Goal: Task Accomplishment & Management: Manage account settings

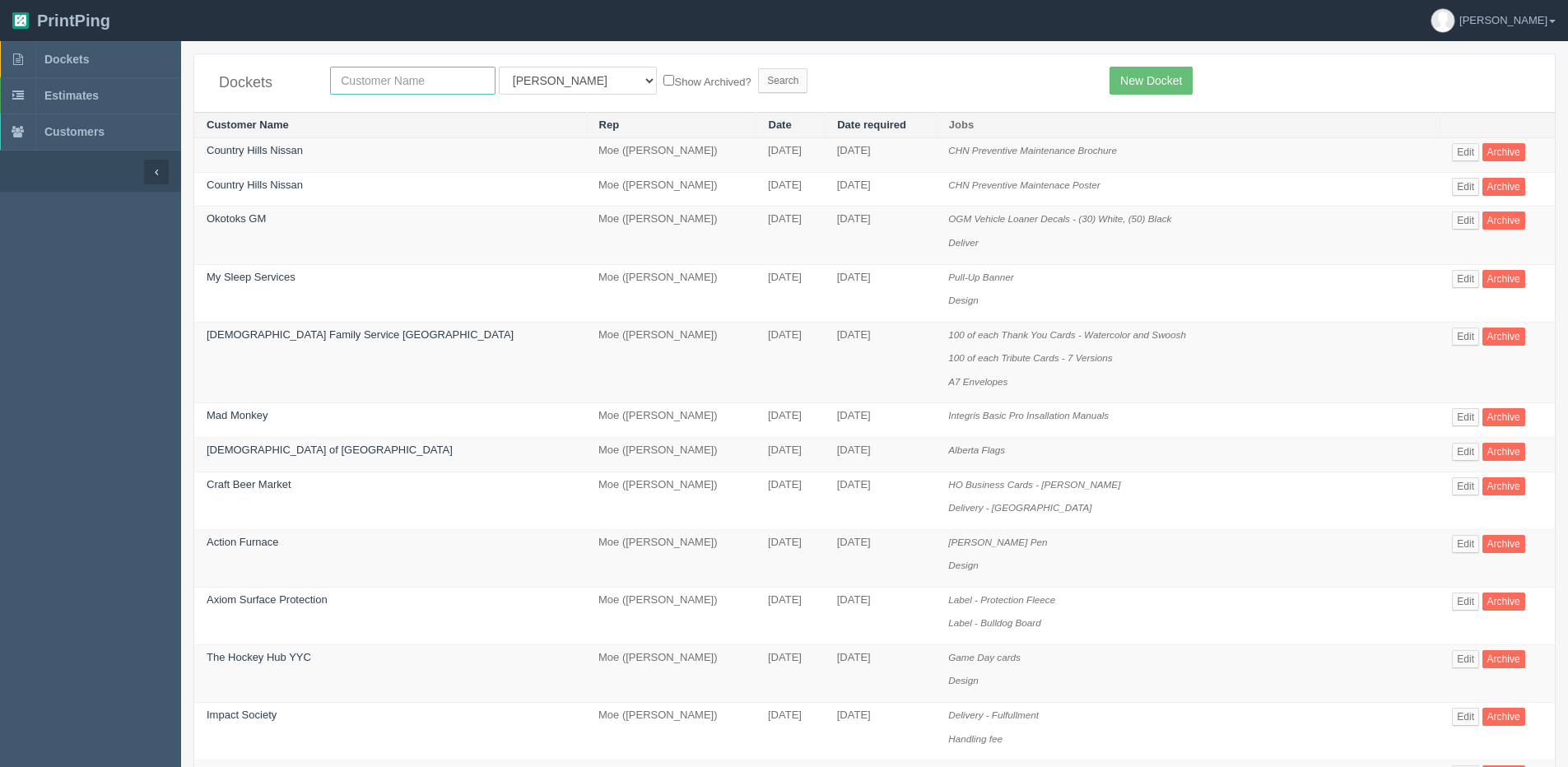
click at [477, 88] on input "text" at bounding box center [412, 81] width 166 height 28
type input "peak"
drag, startPoint x: 552, startPoint y: 59, endPoint x: 552, endPoint y: 85, distance: 26.0
click at [552, 59] on div "Dockets peak All Users Ali Ali Test 1 Aly Amy Ankit Arif Brandon Dan France Gre…" at bounding box center [874, 83] width 1361 height 57
click at [556, 77] on select "All Users Ali Ali Test 1 Aly Amy Ankit Arif Brandon Dan France Greg Jim Mark Ma…" at bounding box center [578, 81] width 158 height 28
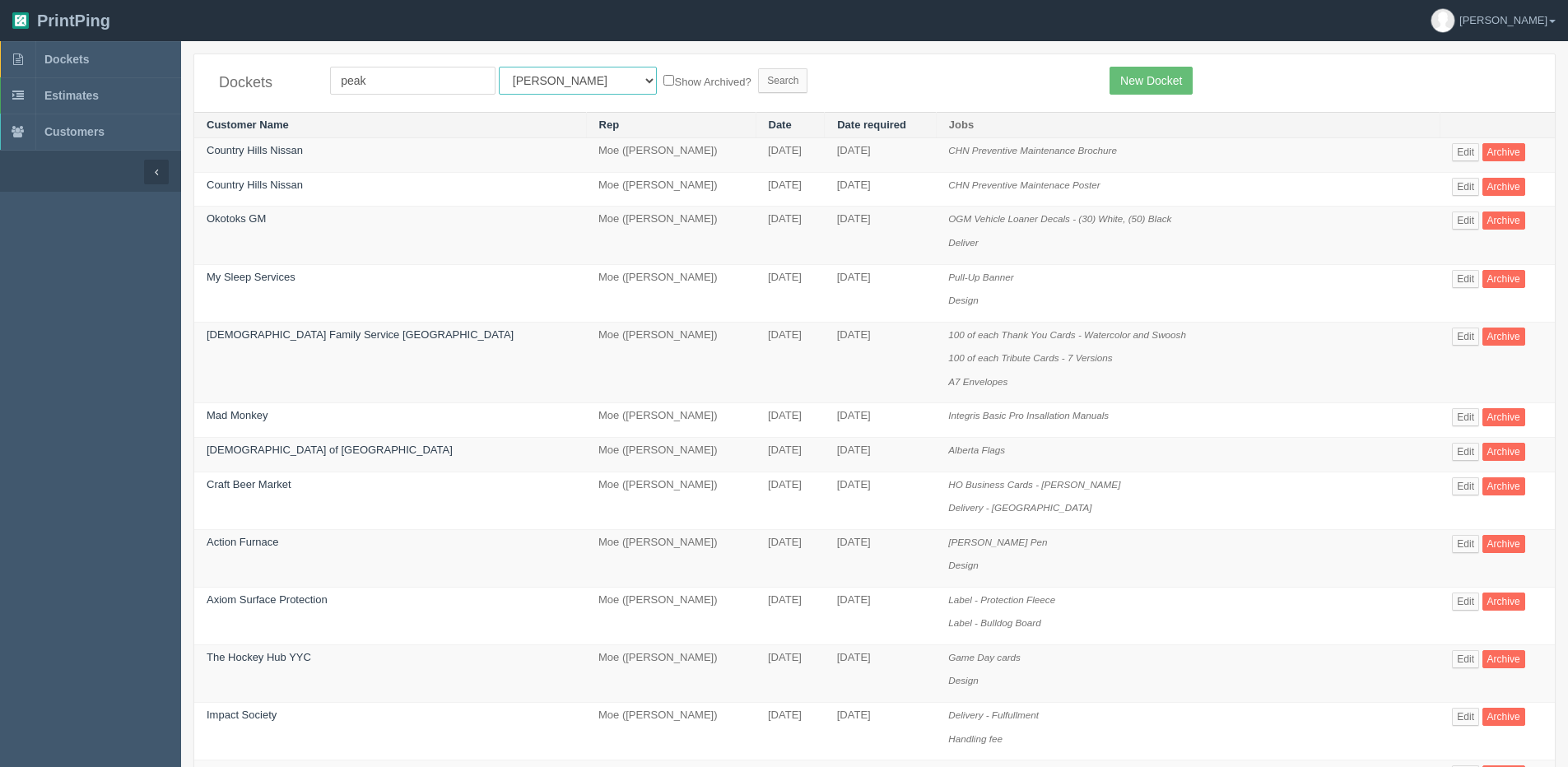
select select "7"
click at [499, 67] on select "All Users Ali Ali Test 1 Aly Amy Ankit Arif Brandon Dan France Greg Jim Mark Ma…" at bounding box center [578, 81] width 158 height 28
click at [663, 77] on label "Show Archived?" at bounding box center [707, 81] width 87 height 19
click at [663, 77] on input "Show Archived?" at bounding box center [669, 81] width 11 height 11
checkbox input "true"
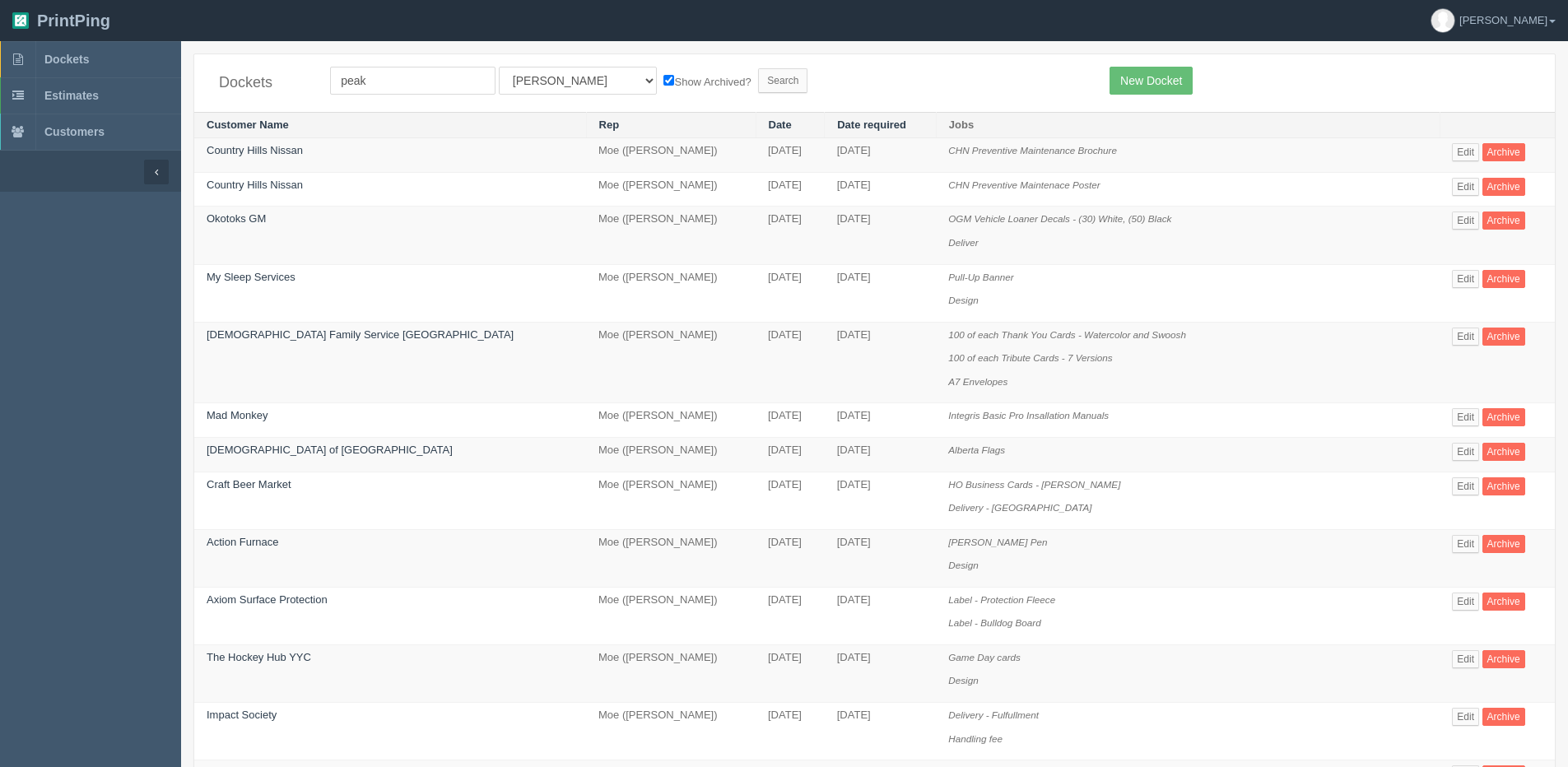
click at [748, 81] on form "peak All Users Ali Ali Test 1 Aly Amy Ankit Arif Brandon Dan France Greg Jim Ma…" at bounding box center [707, 81] width 755 height 28
click at [759, 85] on input "Search" at bounding box center [783, 81] width 49 height 25
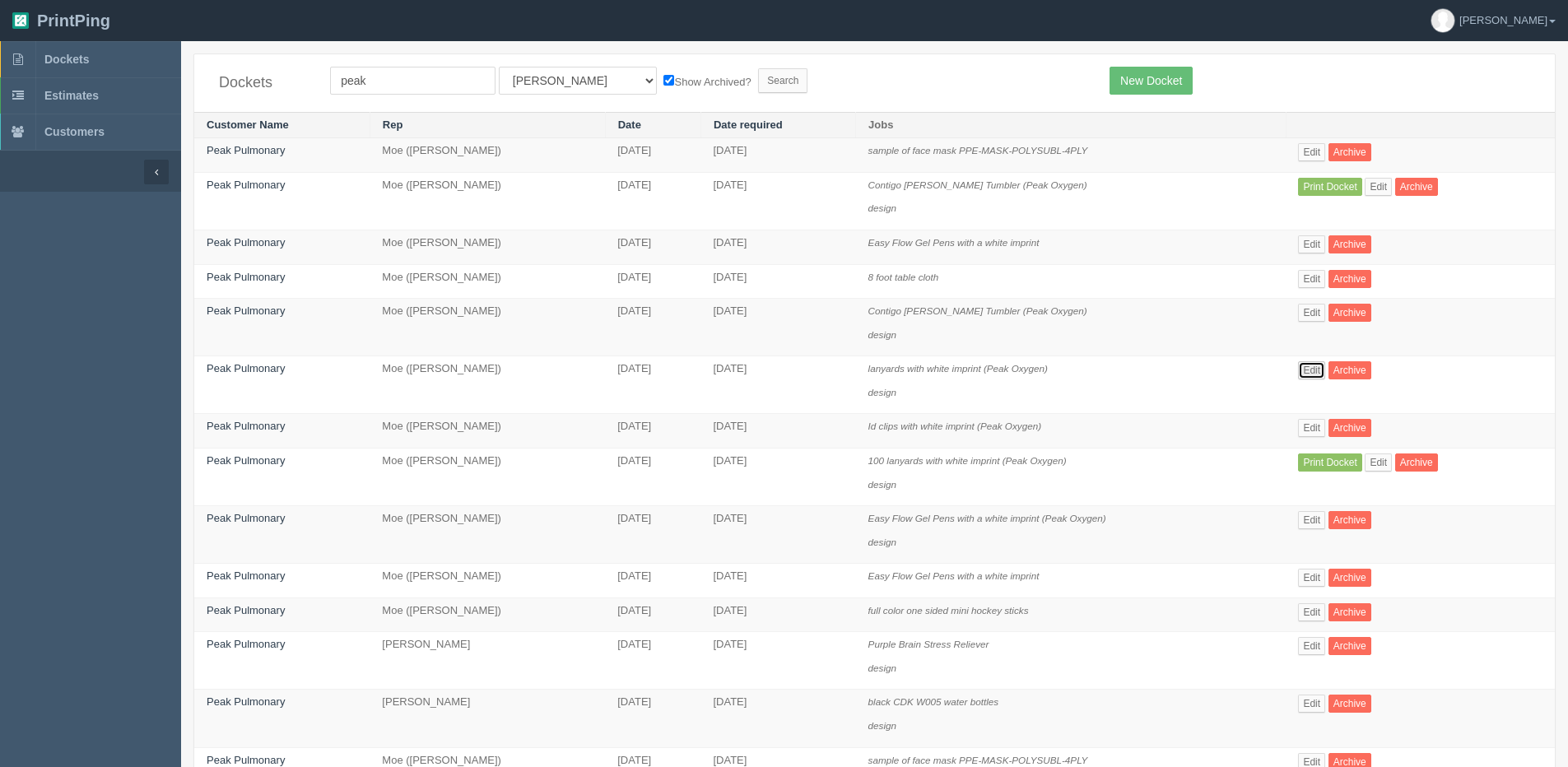
click at [1323, 366] on link "Edit" at bounding box center [1311, 371] width 27 height 19
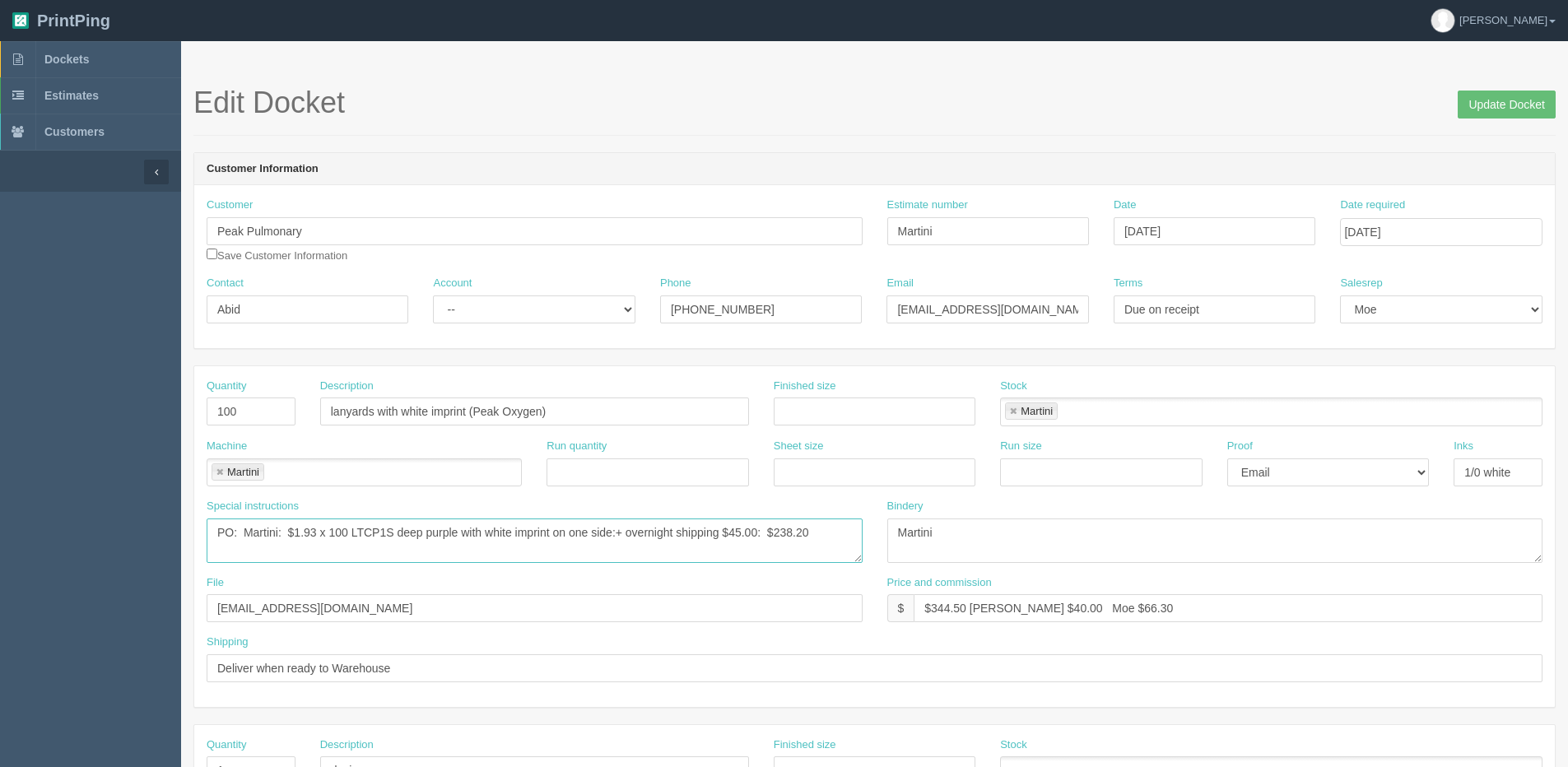
drag, startPoint x: 329, startPoint y: 535, endPoint x: 609, endPoint y: 533, distance: 280.0
click at [609, 533] on textarea "PO: Martini: $1.93 x 100 LTCP1S deep purple with white imprint on one side:+ ov…" at bounding box center [534, 541] width 656 height 44
drag, startPoint x: 57, startPoint y: 55, endPoint x: 41, endPoint y: 55, distance: 16.0
click at [57, 55] on span "Dockets" at bounding box center [67, 59] width 44 height 13
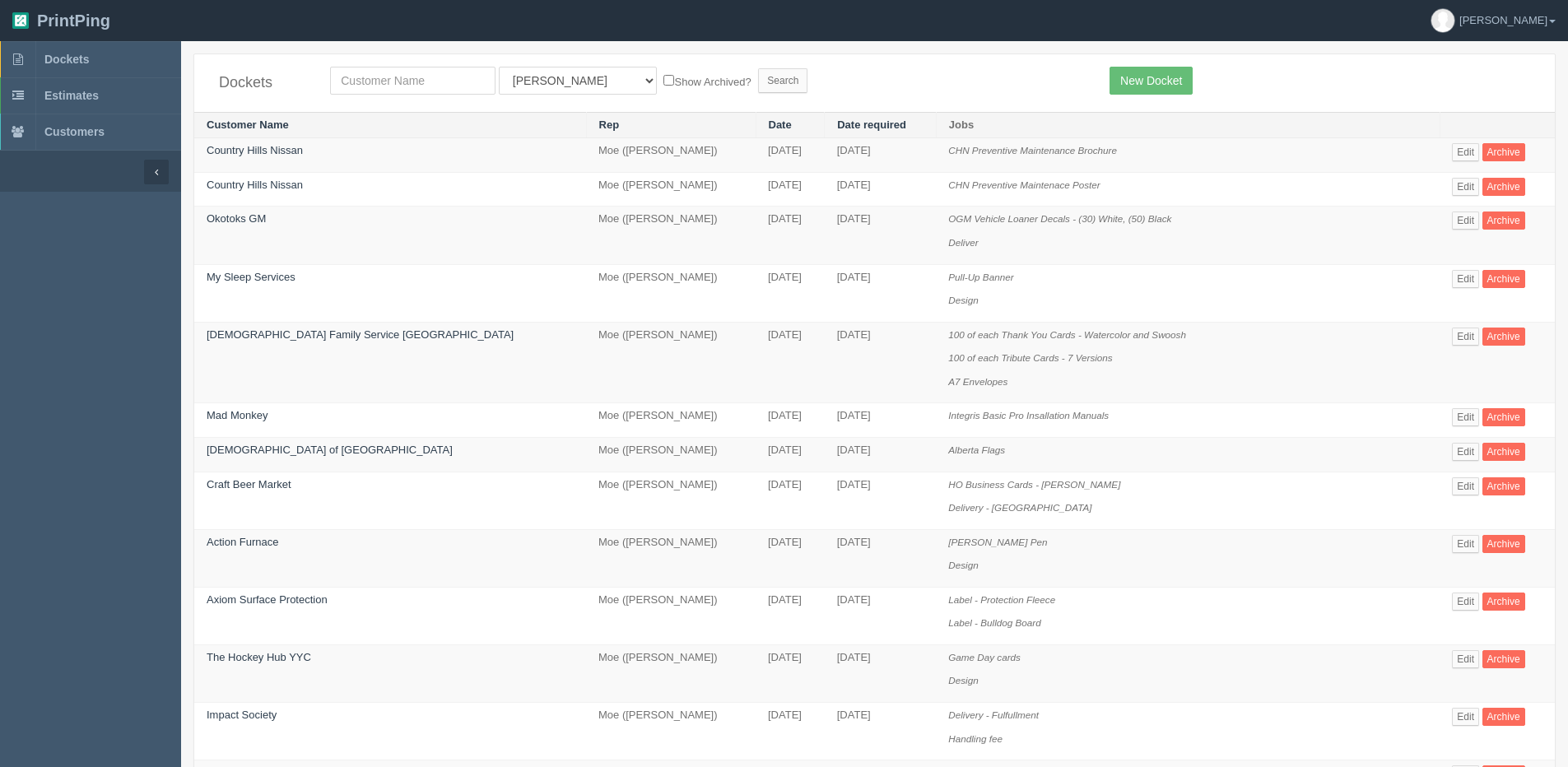
click at [756, 552] on td "[DATE]" at bounding box center [790, 559] width 69 height 57
click at [546, 77] on select "All Users [PERSON_NAME] Test 1 [PERSON_NAME] [PERSON_NAME] [PERSON_NAME] France…" at bounding box center [578, 81] width 158 height 28
select select "14"
click at [499, 67] on select "All Users Ali Ali Test 1 Aly Amy Ankit Arif Brandon Dan France Greg Jim Mark Ma…" at bounding box center [578, 81] width 158 height 28
click at [655, 91] on form "All Users Ali Ali Test 1 Aly Amy Ankit Arif Brandon Dan France Greg Jim Mark Ma…" at bounding box center [707, 81] width 755 height 28
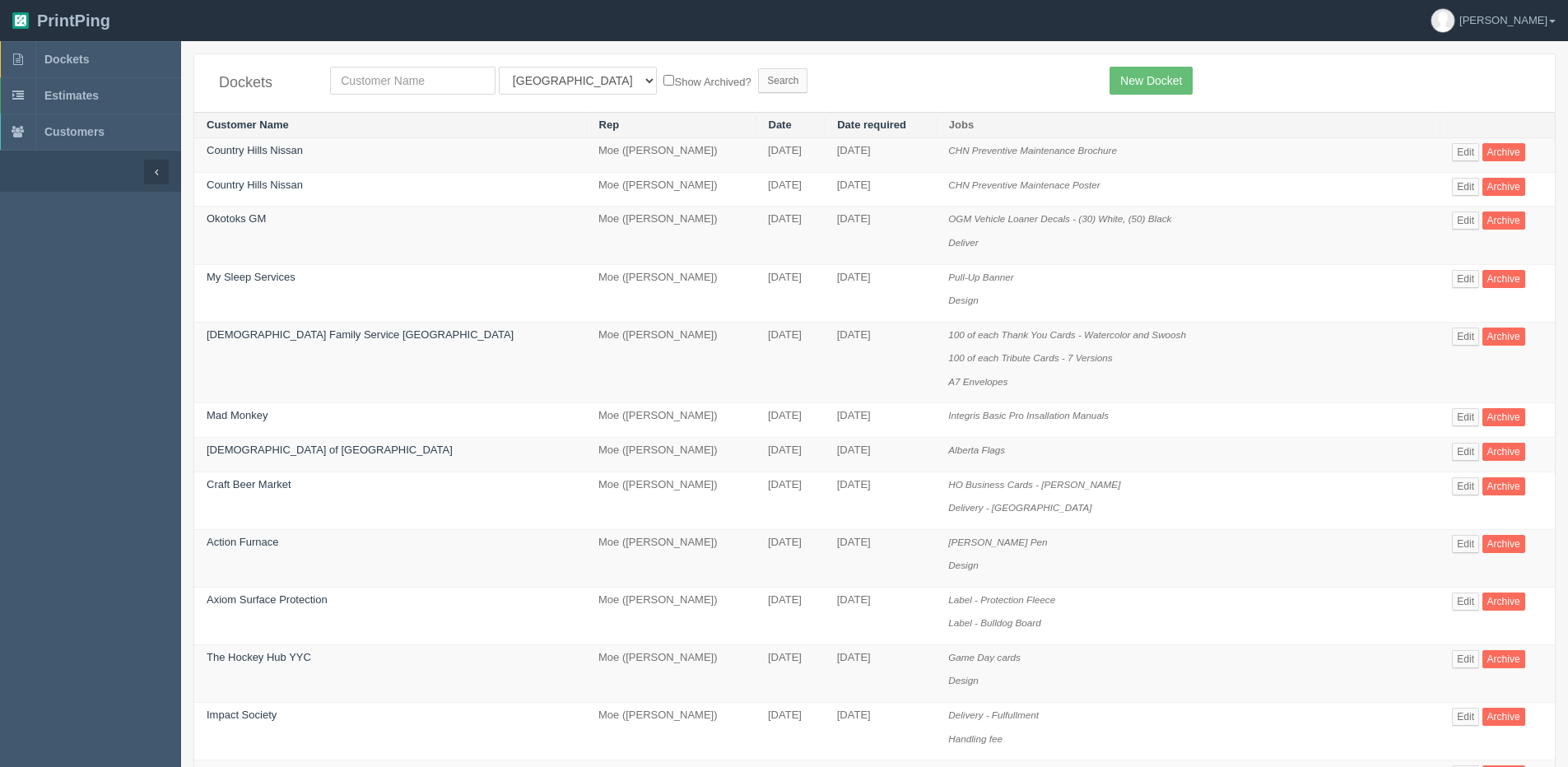
click at [663, 85] on label "Show Archived?" at bounding box center [707, 81] width 87 height 19
click at [663, 85] on input "Show Archived?" at bounding box center [669, 81] width 11 height 11
checkbox input "true"
click at [759, 82] on input "Search" at bounding box center [783, 81] width 49 height 25
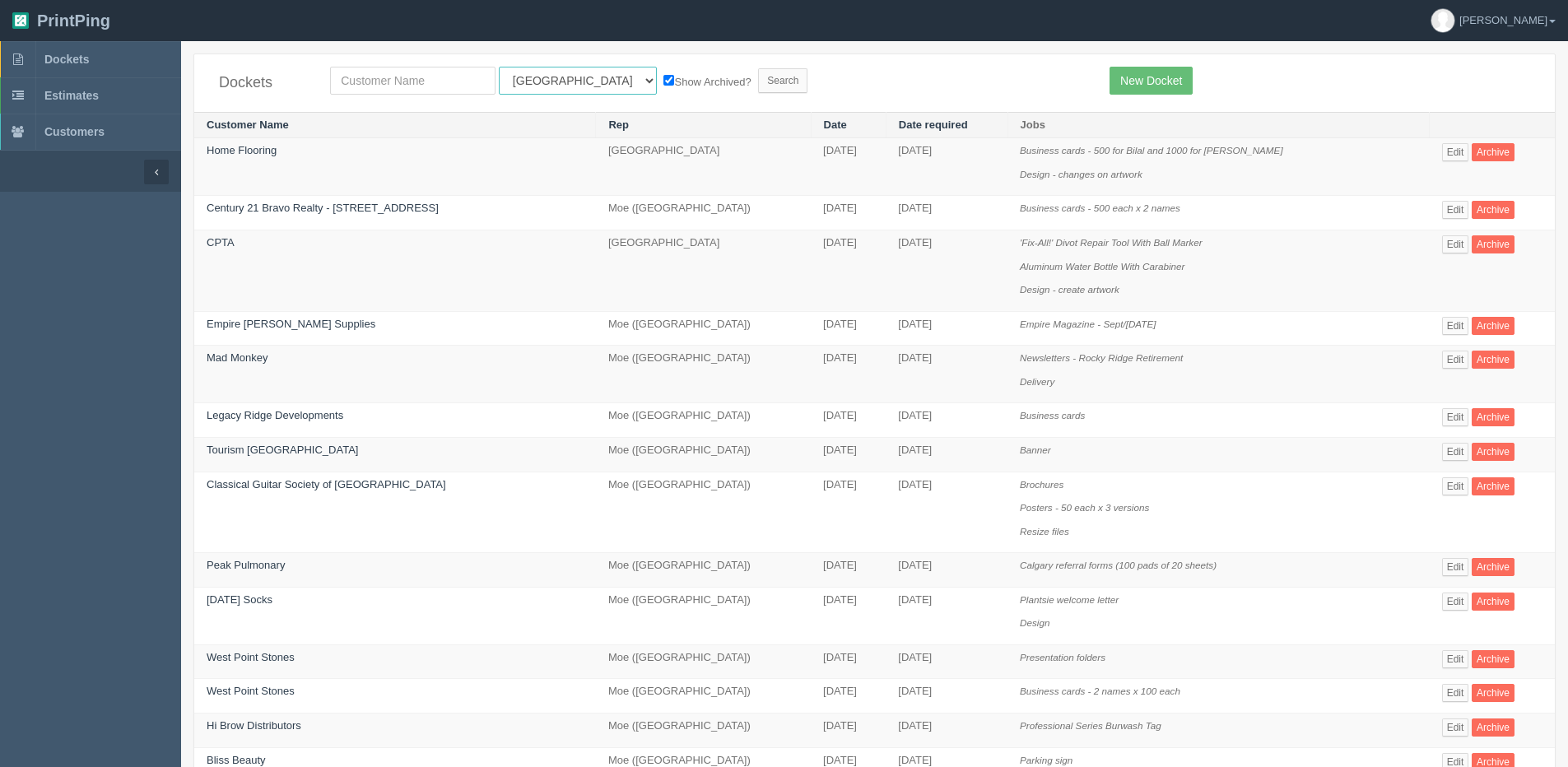
click at [552, 85] on select "All Users Ali Ali Test 1 Aly Amy Ankit Arif Brandon Dan France Greg Jim Mark Ma…" at bounding box center [578, 81] width 158 height 28
select select "1"
click at [499, 67] on select "All Users Ali Ali Test 1 Aly Amy Ankit Arif Brandon Dan France Greg Jim Mark Ma…" at bounding box center [578, 81] width 158 height 28
click at [759, 79] on input "Search" at bounding box center [783, 81] width 49 height 25
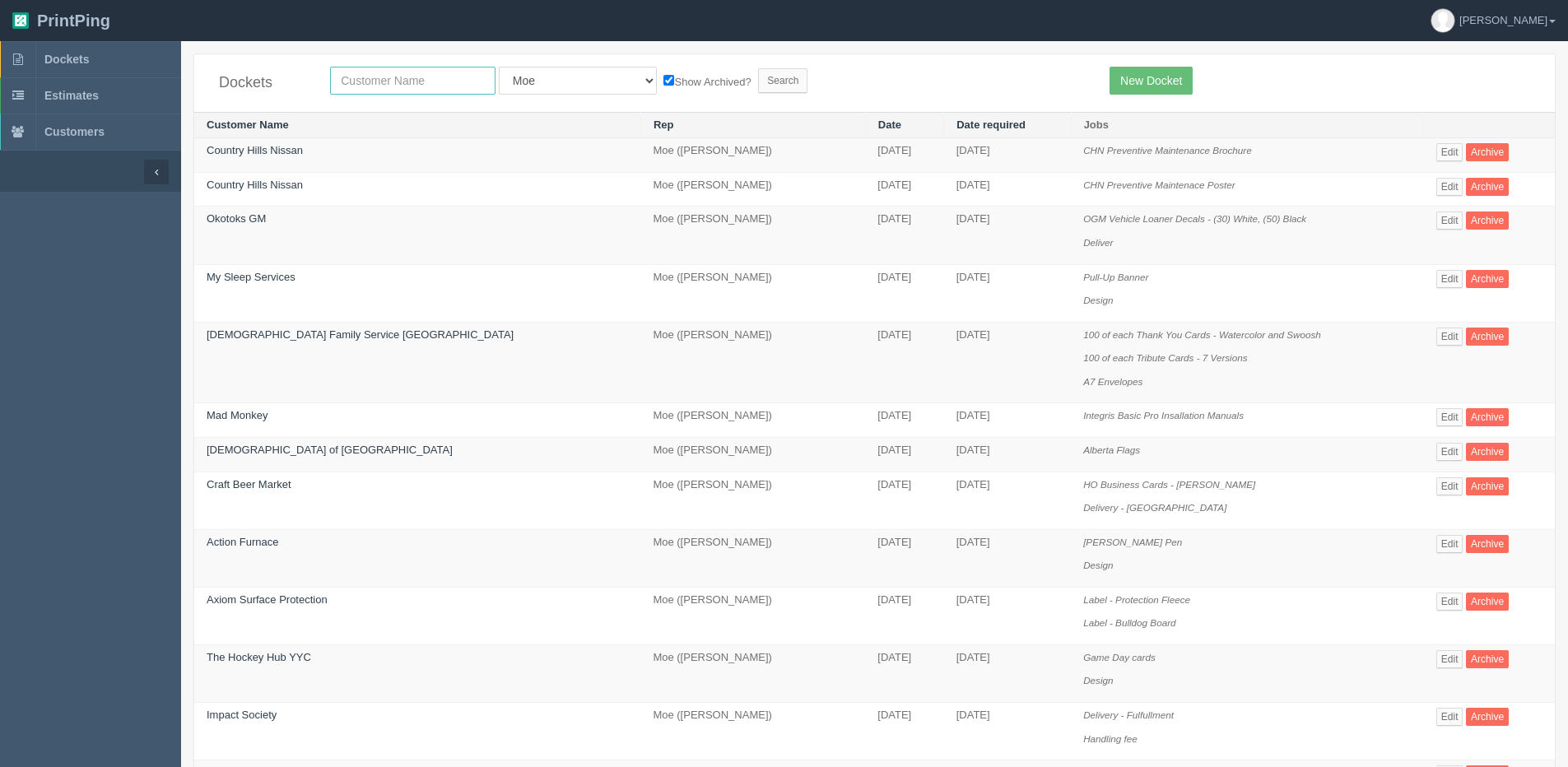
click at [425, 78] on input "text" at bounding box center [412, 81] width 166 height 28
type input "peak"
click at [759, 82] on input "Search" at bounding box center [783, 81] width 49 height 25
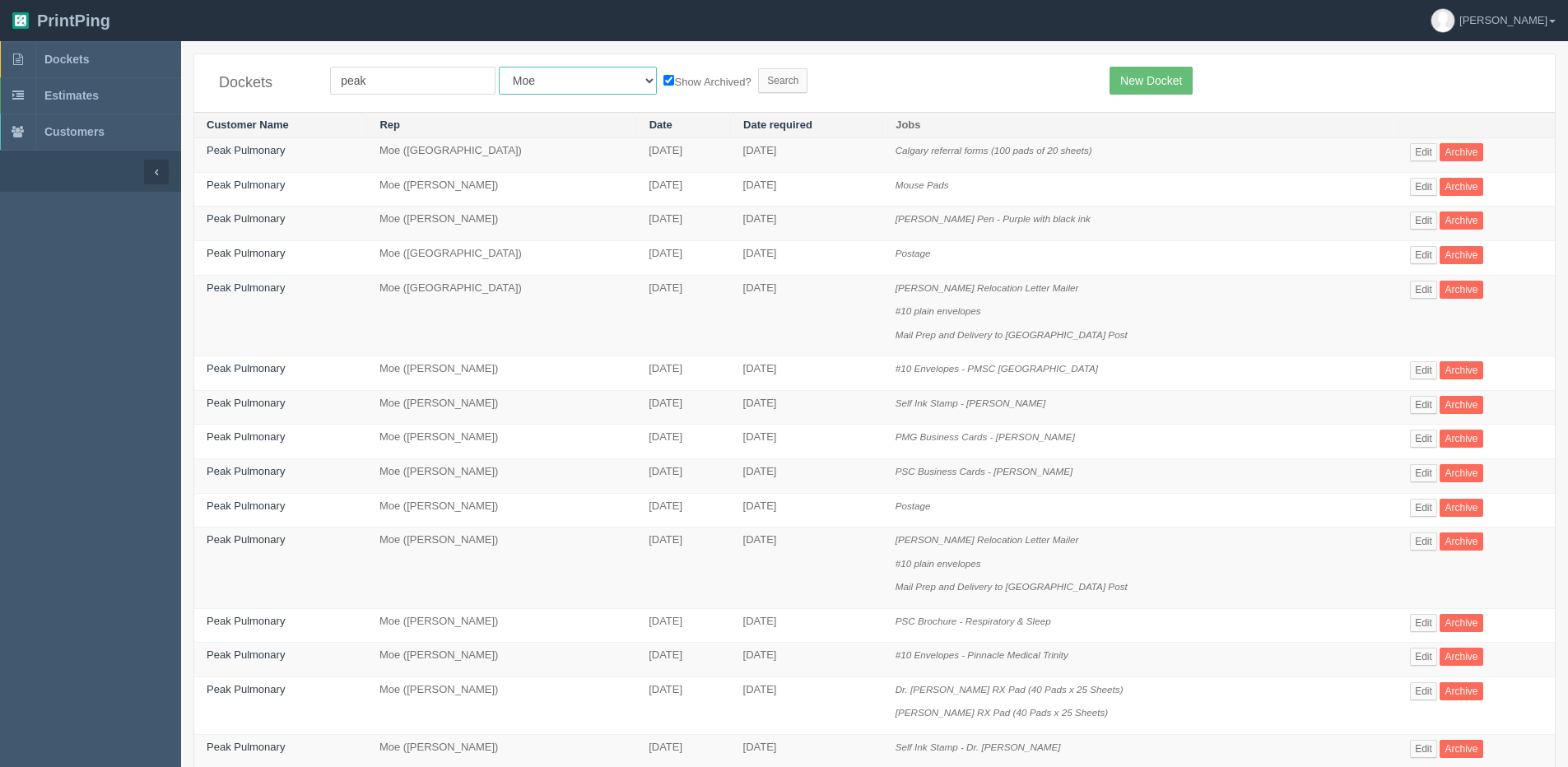
click at [545, 78] on select "All Users Ali Ali Test 1 Aly Amy Ankit Arif Brandon Dan France Greg Jim Mark Ma…" at bounding box center [578, 81] width 158 height 28
select select "7"
click at [499, 67] on select "All Users Ali Ali Test 1 Aly Amy Ankit Arif Brandon Dan France Greg Jim Mark Ma…" at bounding box center [578, 81] width 158 height 28
click at [759, 88] on input "Search" at bounding box center [783, 81] width 49 height 25
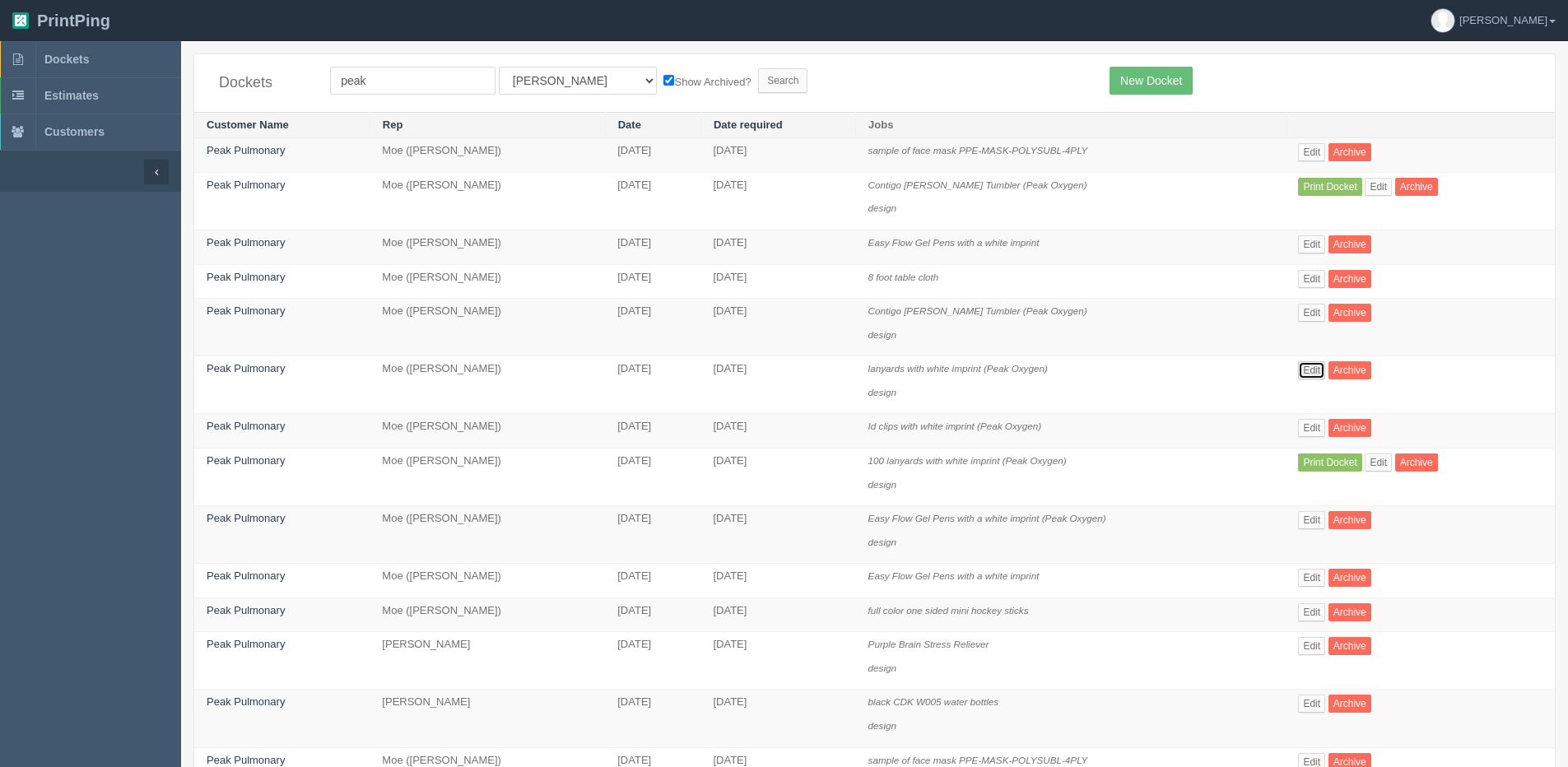
drag, startPoint x: 1323, startPoint y: 372, endPoint x: 1309, endPoint y: 372, distance: 14.0
click at [1322, 372] on link "Edit" at bounding box center [1311, 371] width 27 height 19
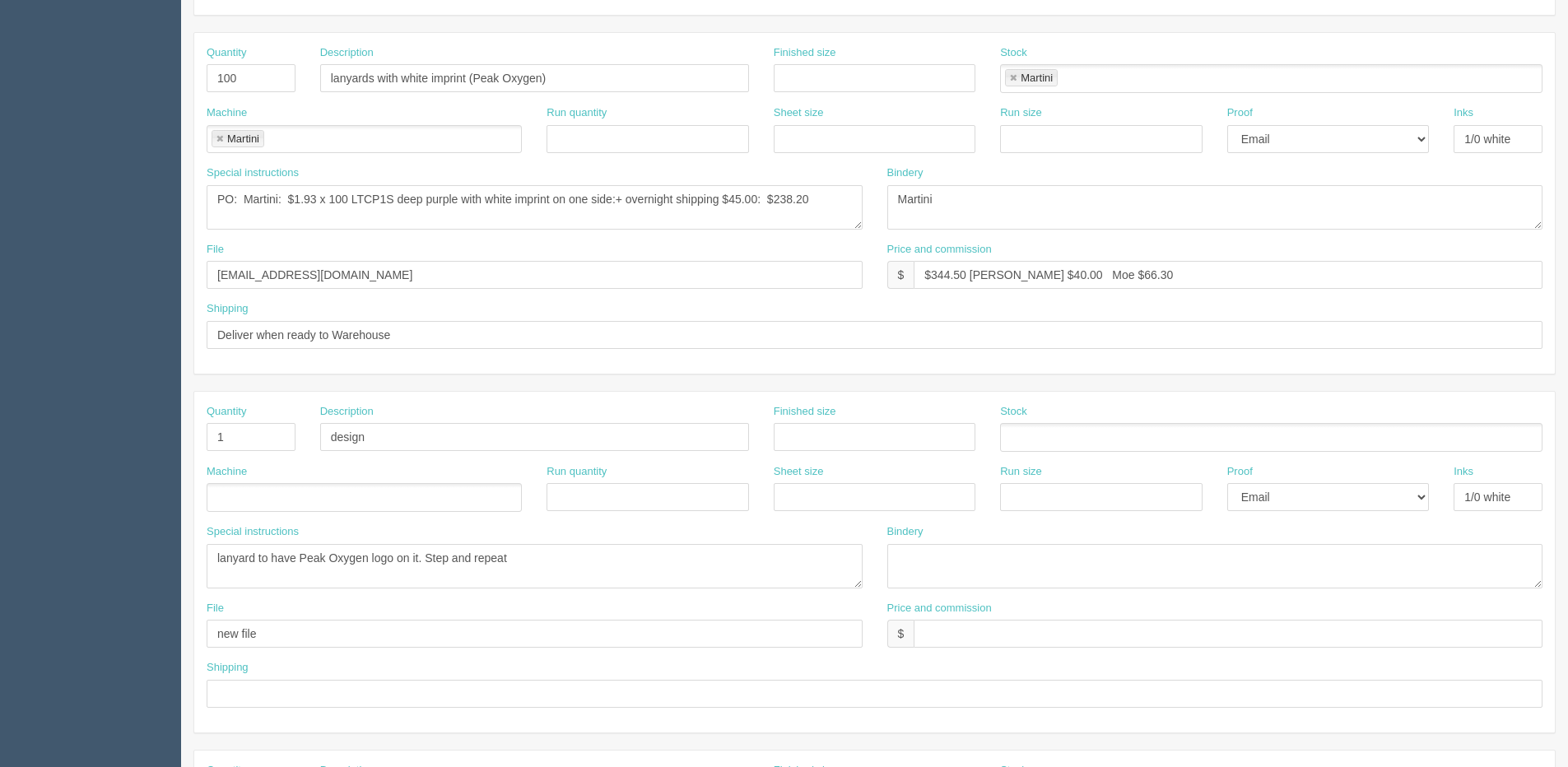
scroll to position [165, 0]
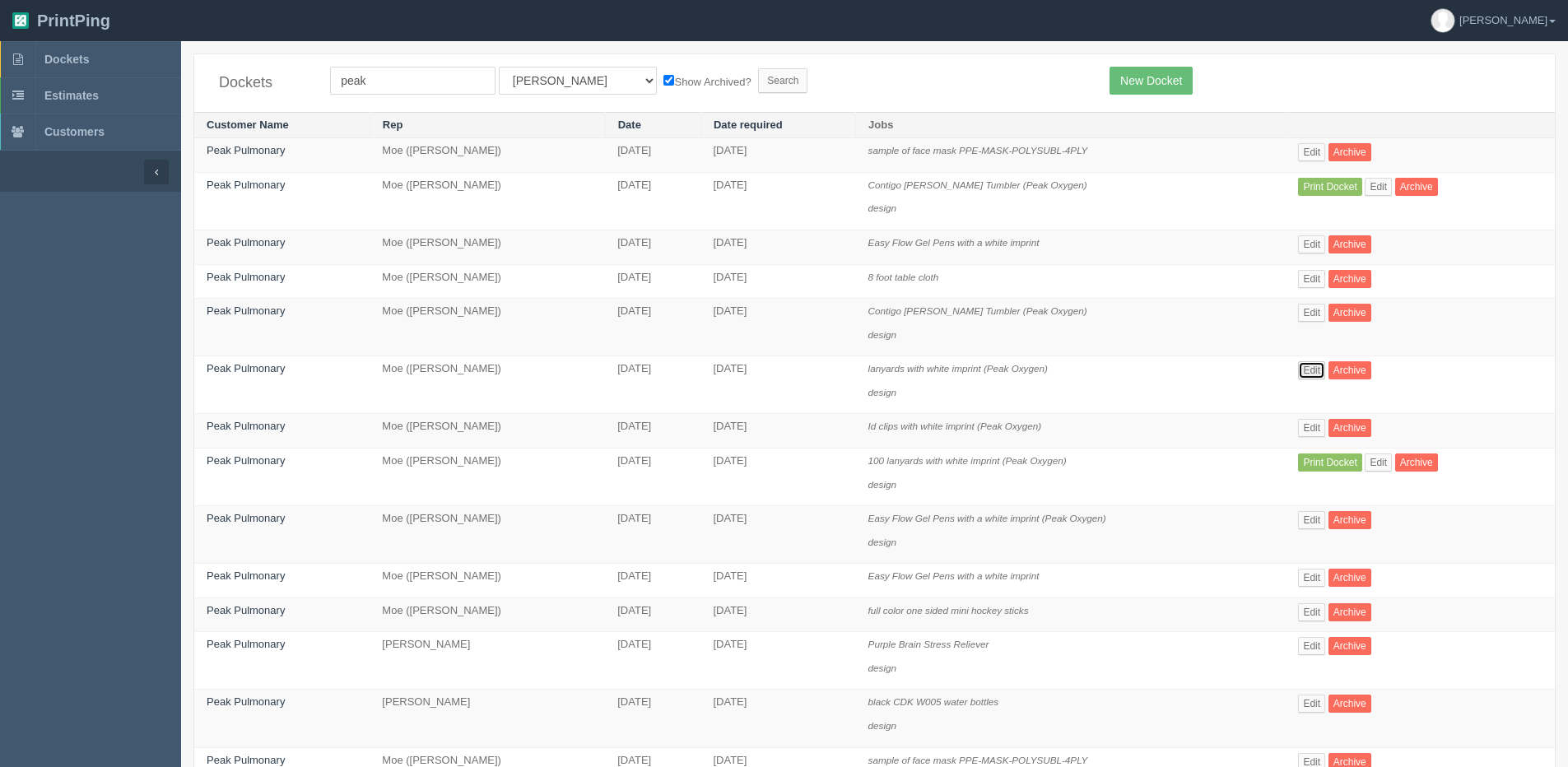
click at [1317, 373] on link "Edit" at bounding box center [1311, 371] width 27 height 19
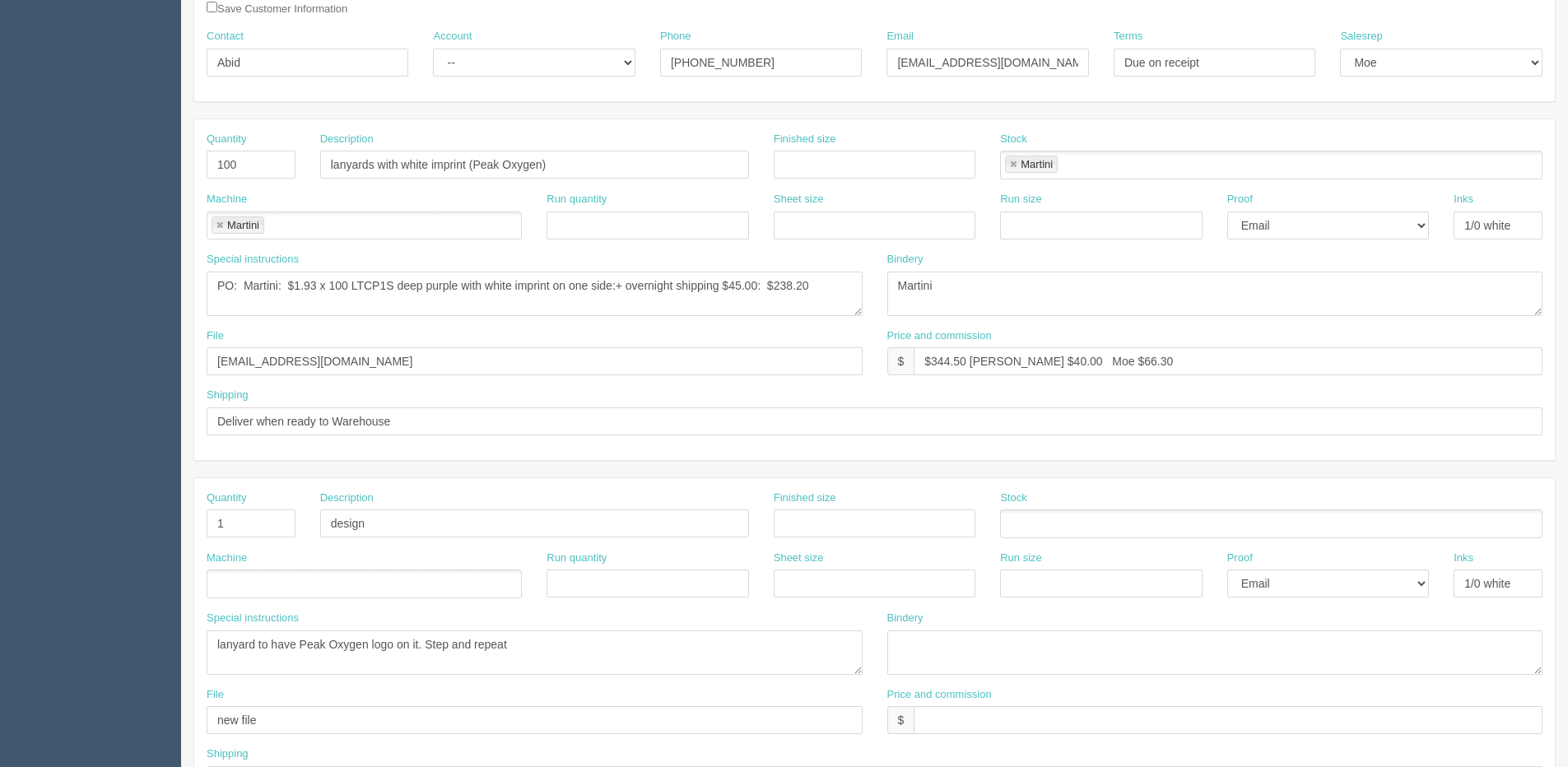
scroll to position [165, 0]
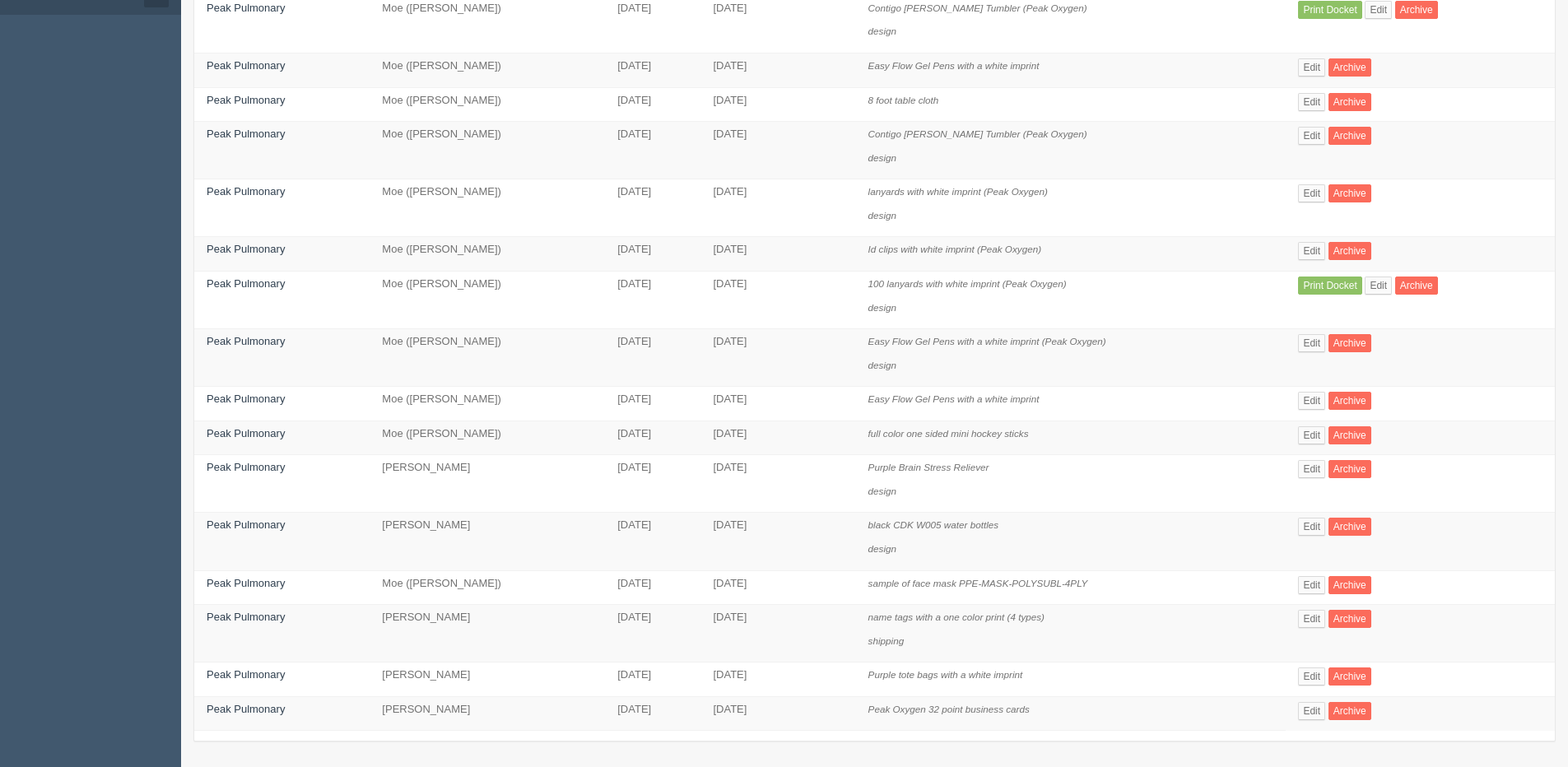
scroll to position [181, 0]
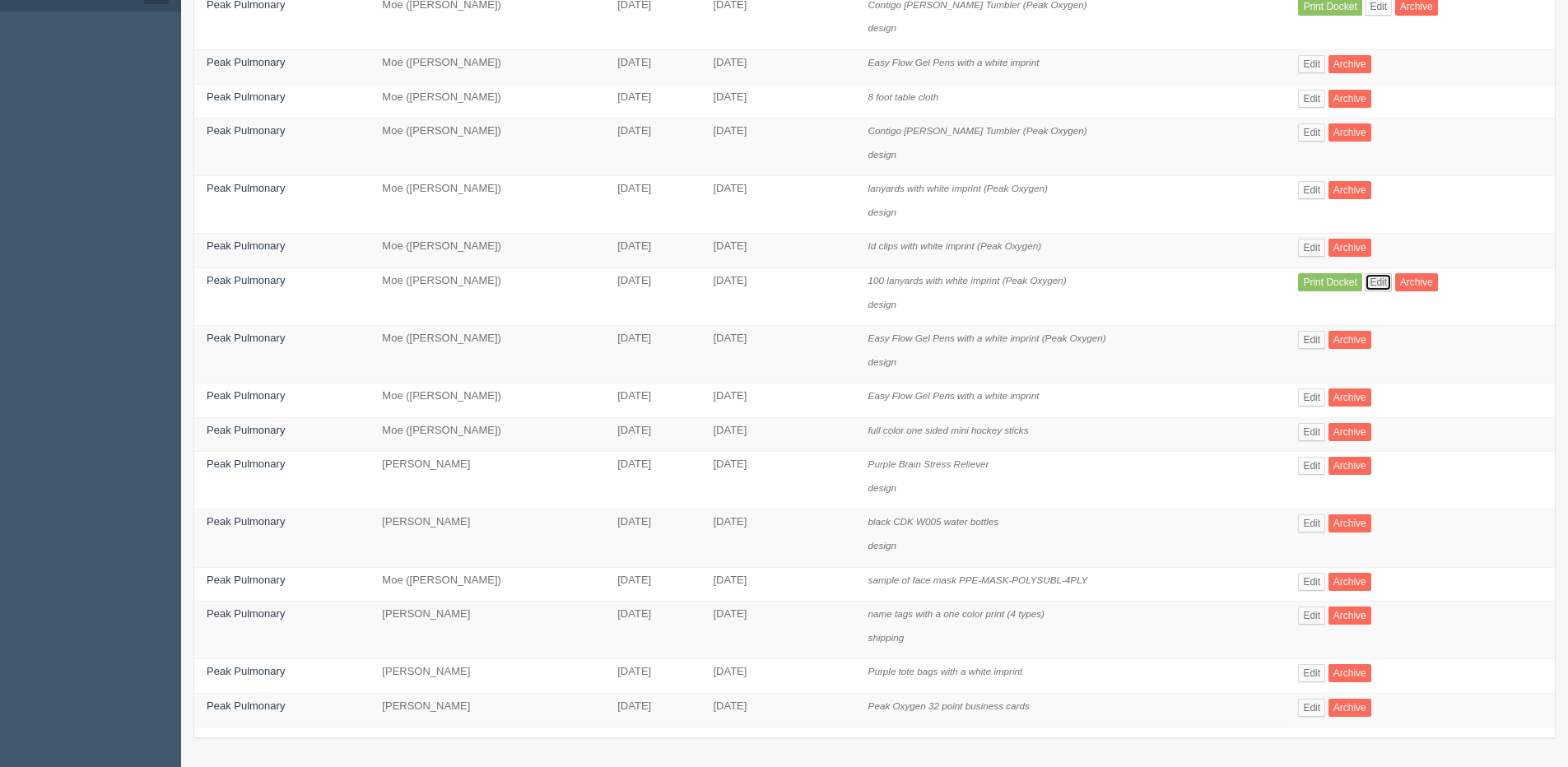
click at [1392, 282] on link "Edit" at bounding box center [1378, 283] width 27 height 19
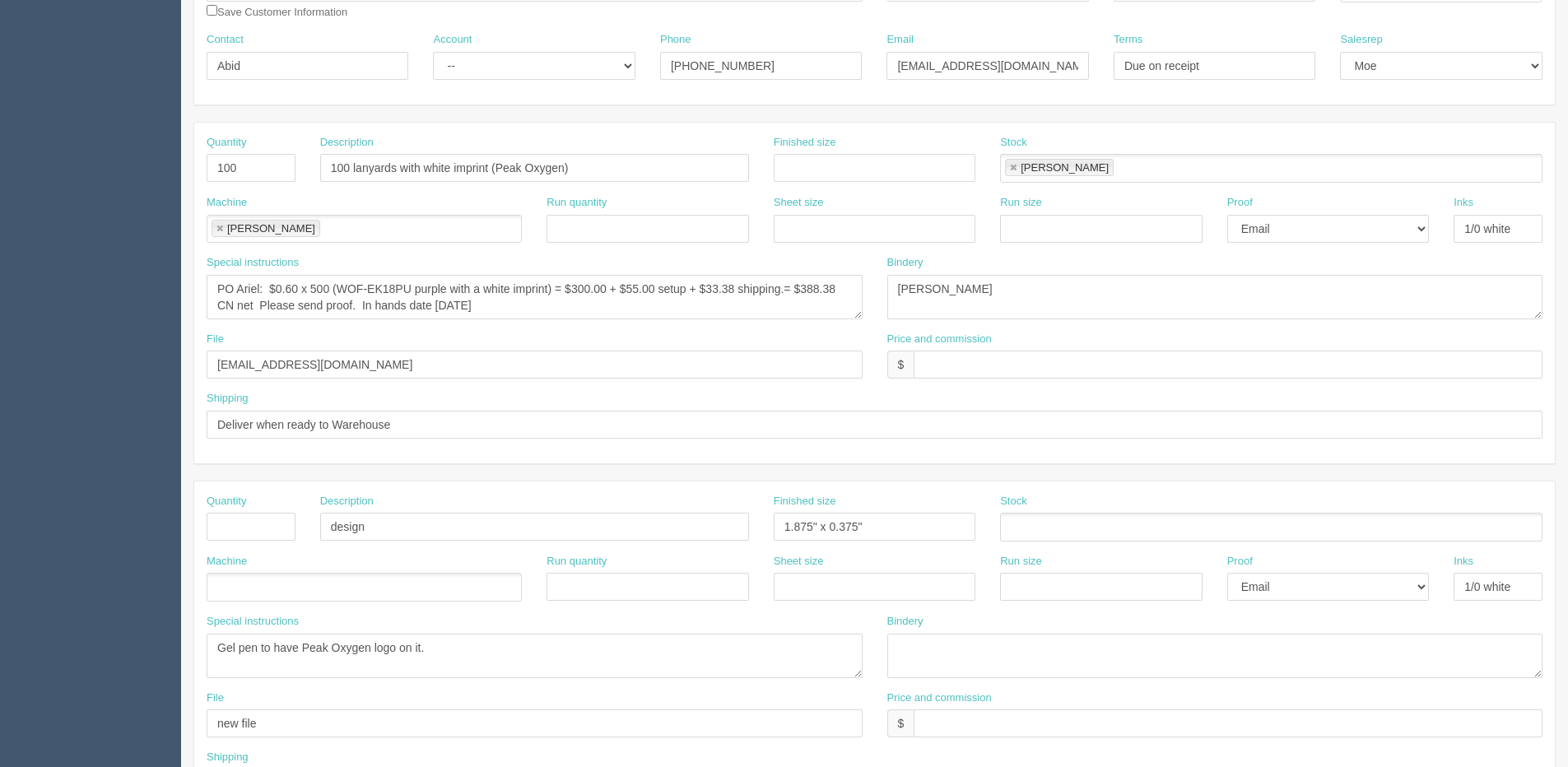
scroll to position [247, 0]
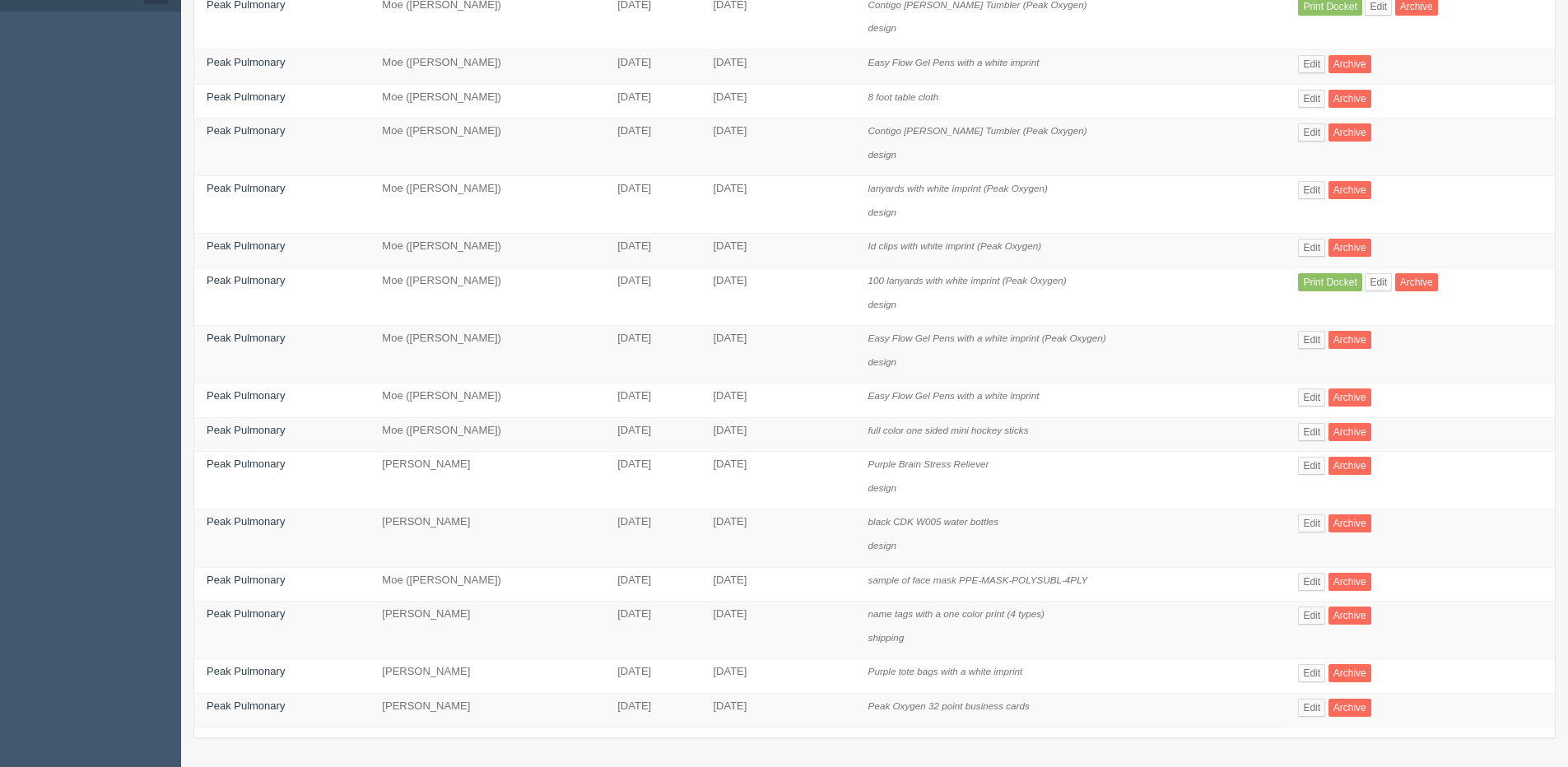
scroll to position [181, 0]
drag, startPoint x: 1392, startPoint y: 285, endPoint x: 1304, endPoint y: 289, distance: 88.1
click at [1392, 285] on link "Edit" at bounding box center [1378, 283] width 27 height 19
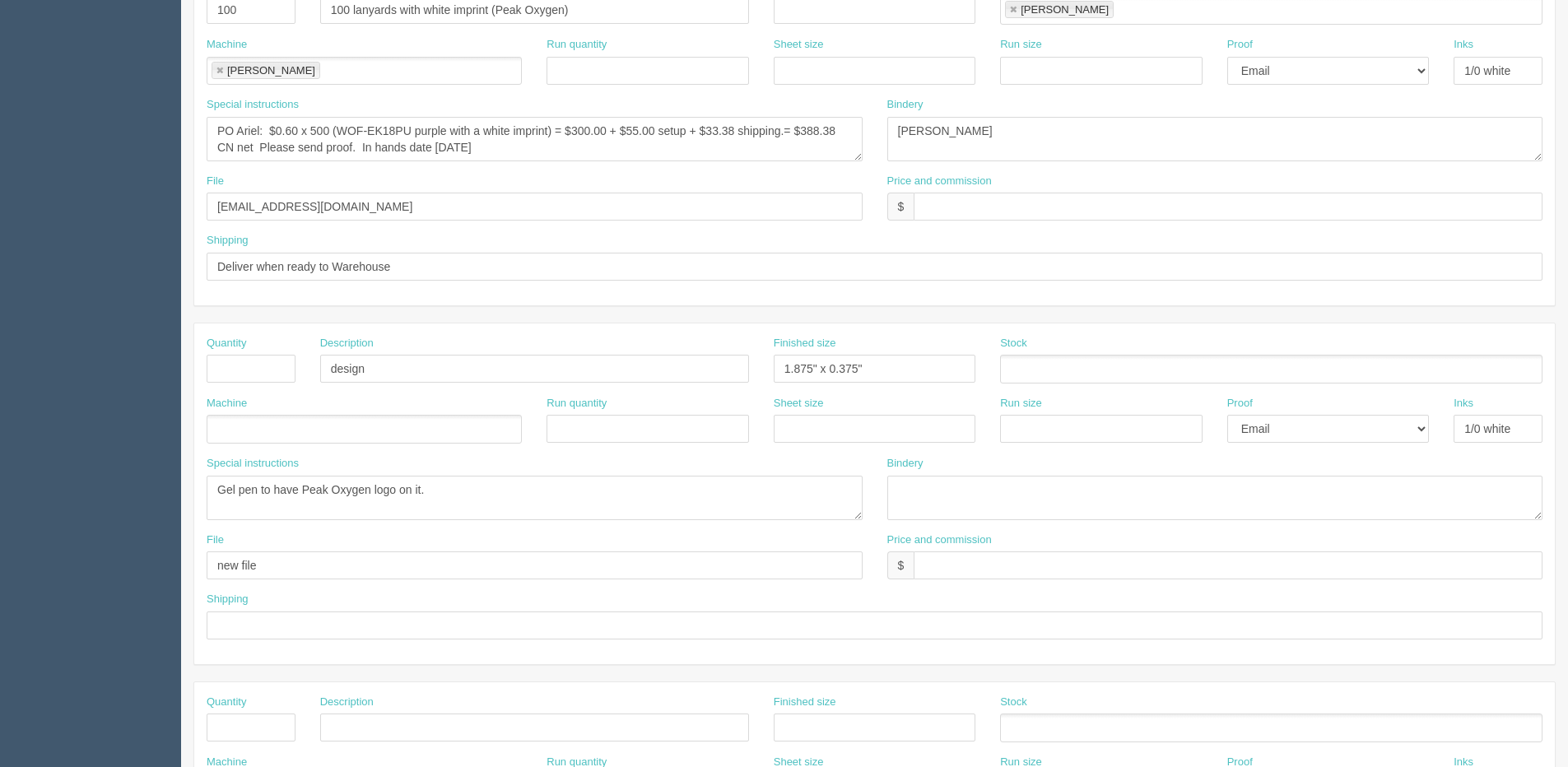
scroll to position [411, 0]
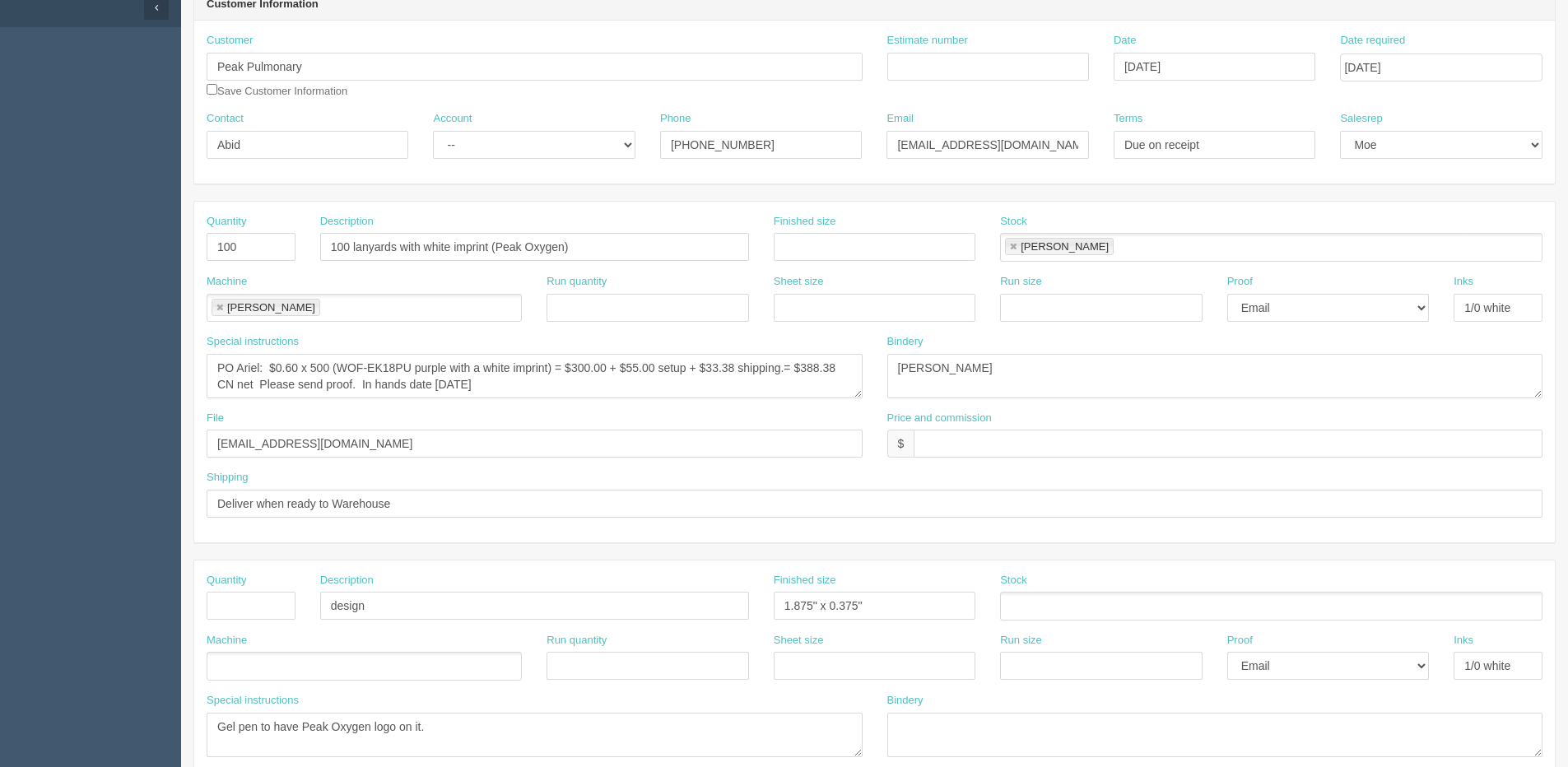
scroll to position [181, 0]
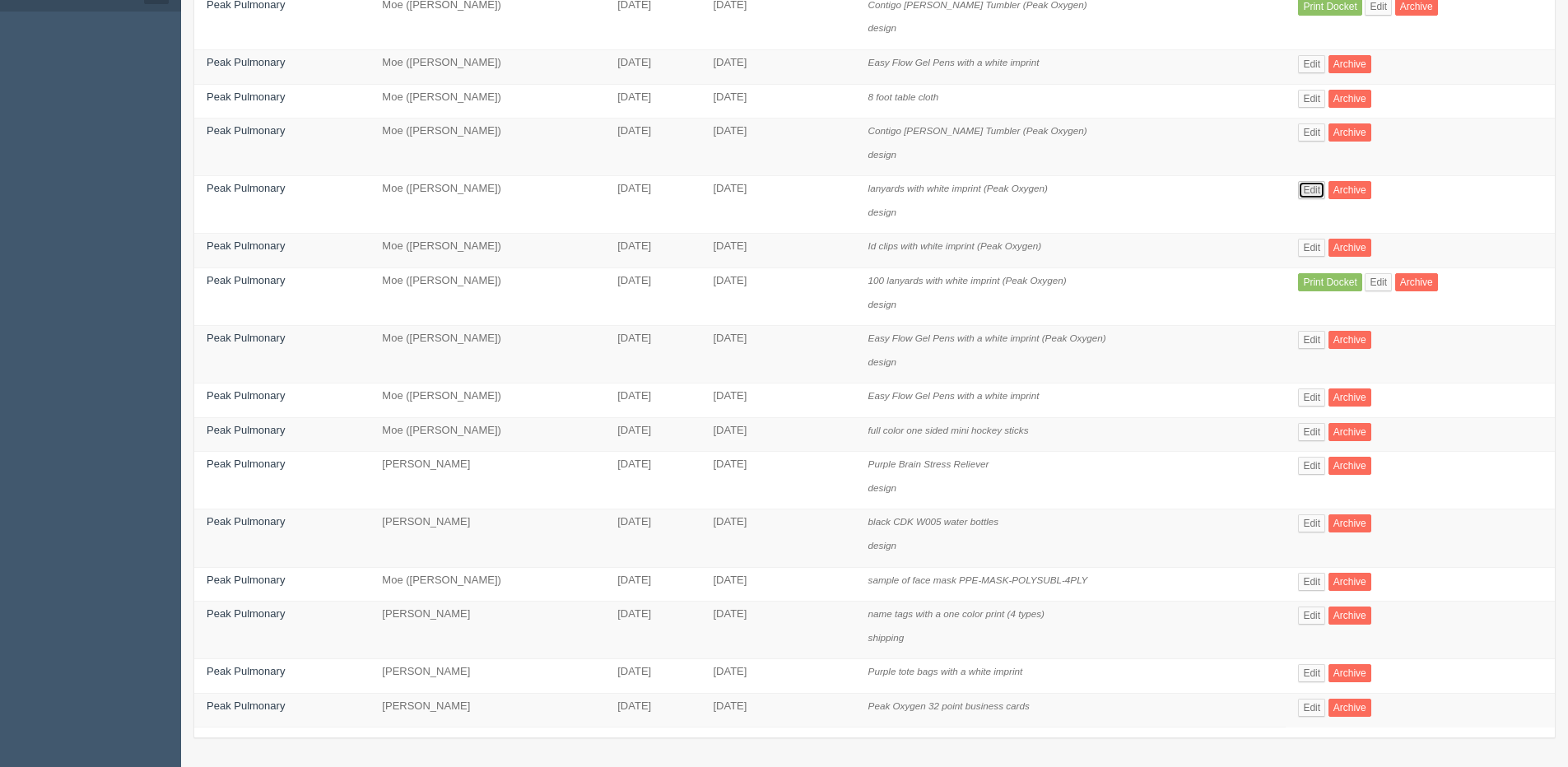
click at [1324, 184] on link "Edit" at bounding box center [1311, 191] width 27 height 19
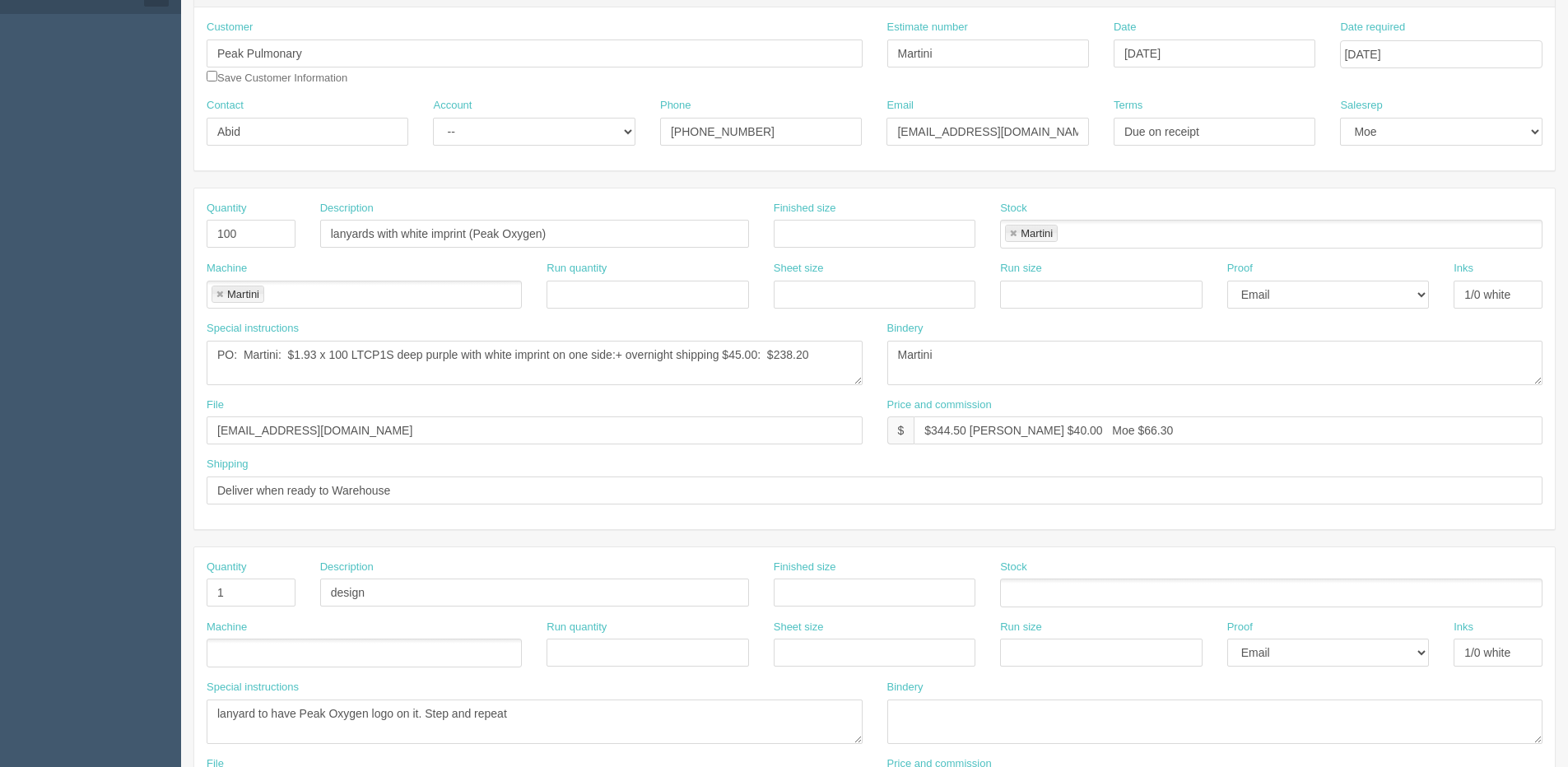
scroll to position [165, 0]
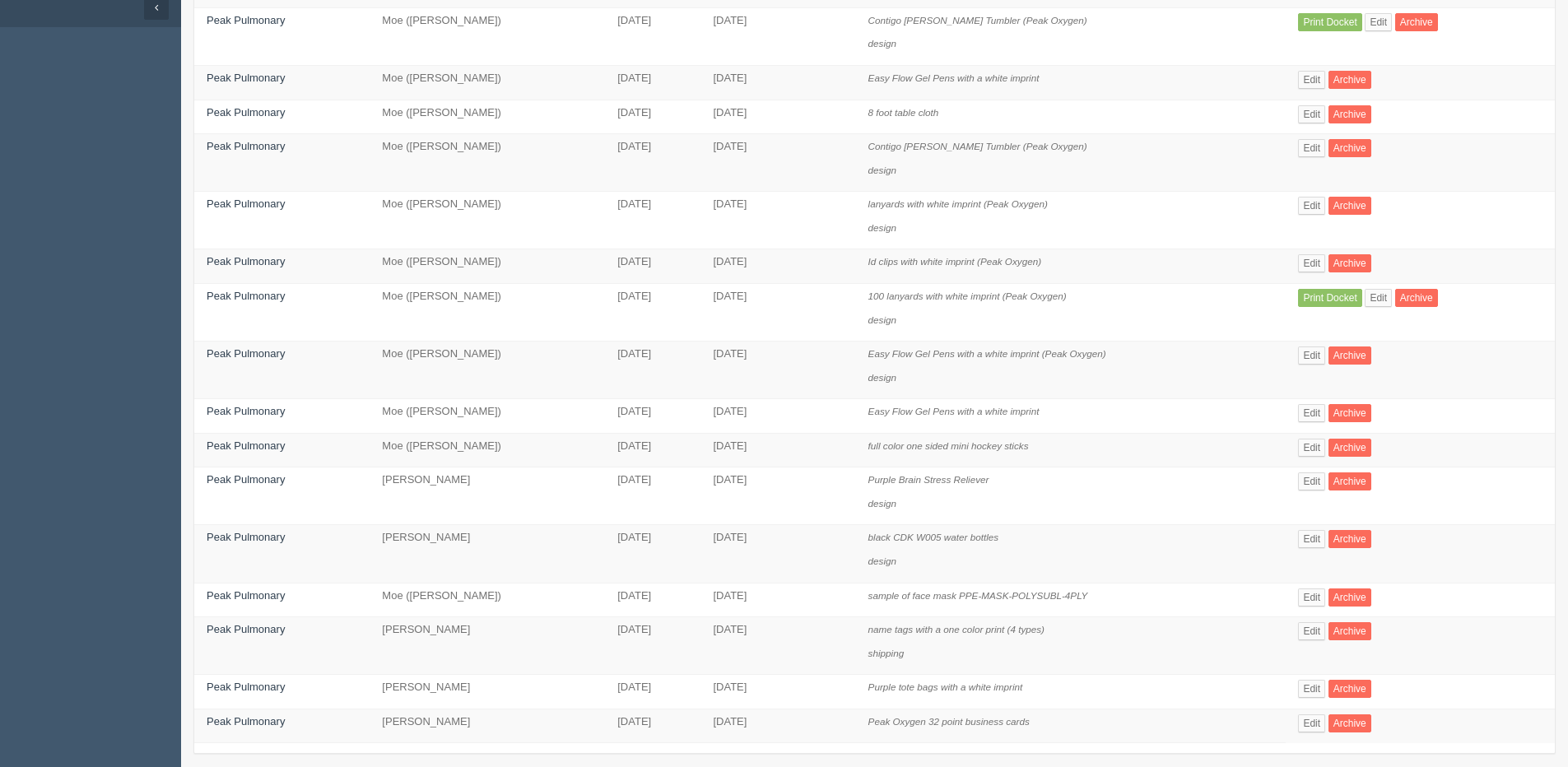
scroll to position [181, 0]
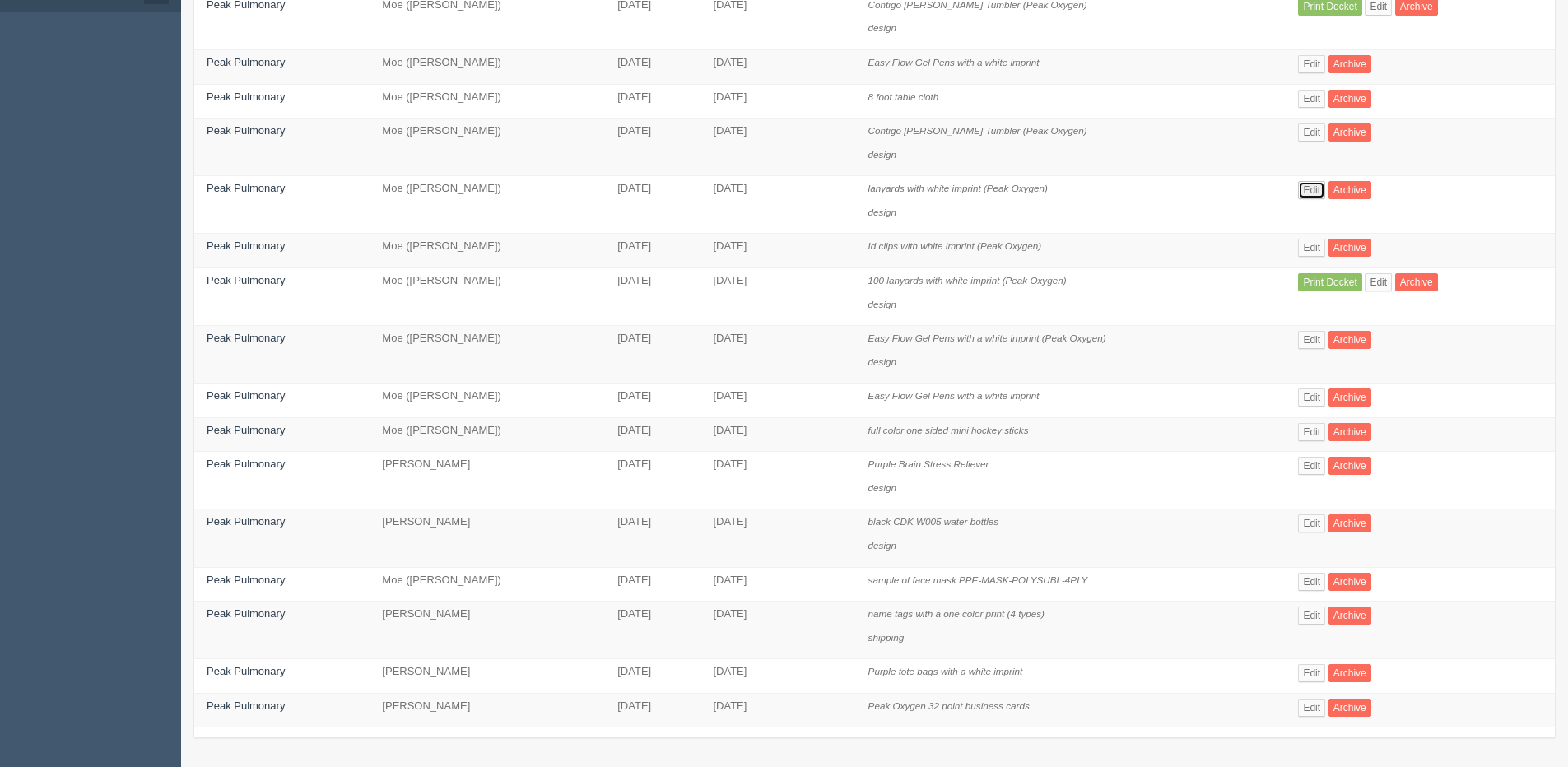
click at [1320, 196] on link "Edit" at bounding box center [1311, 191] width 27 height 19
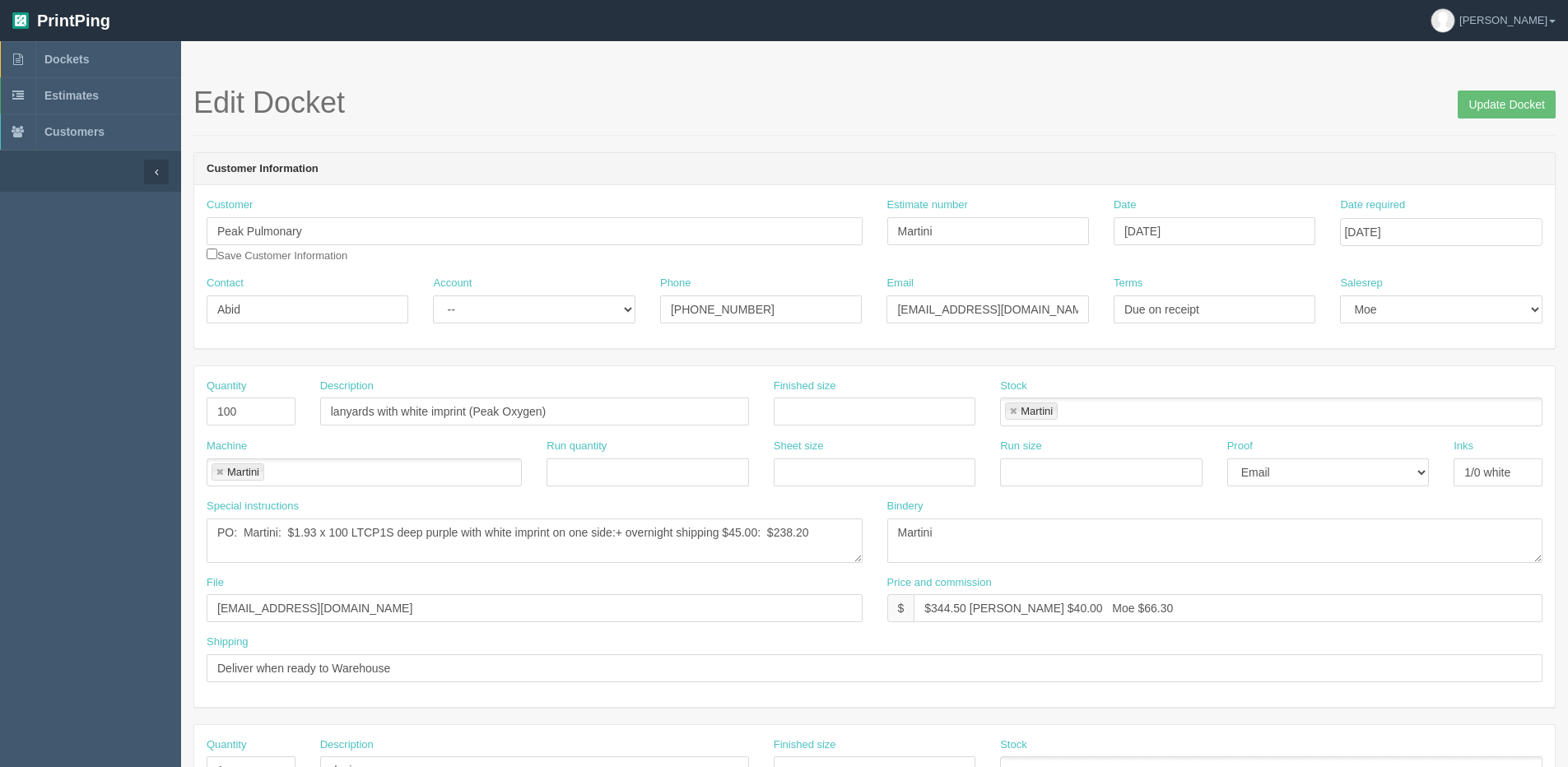
scroll to position [181, 0]
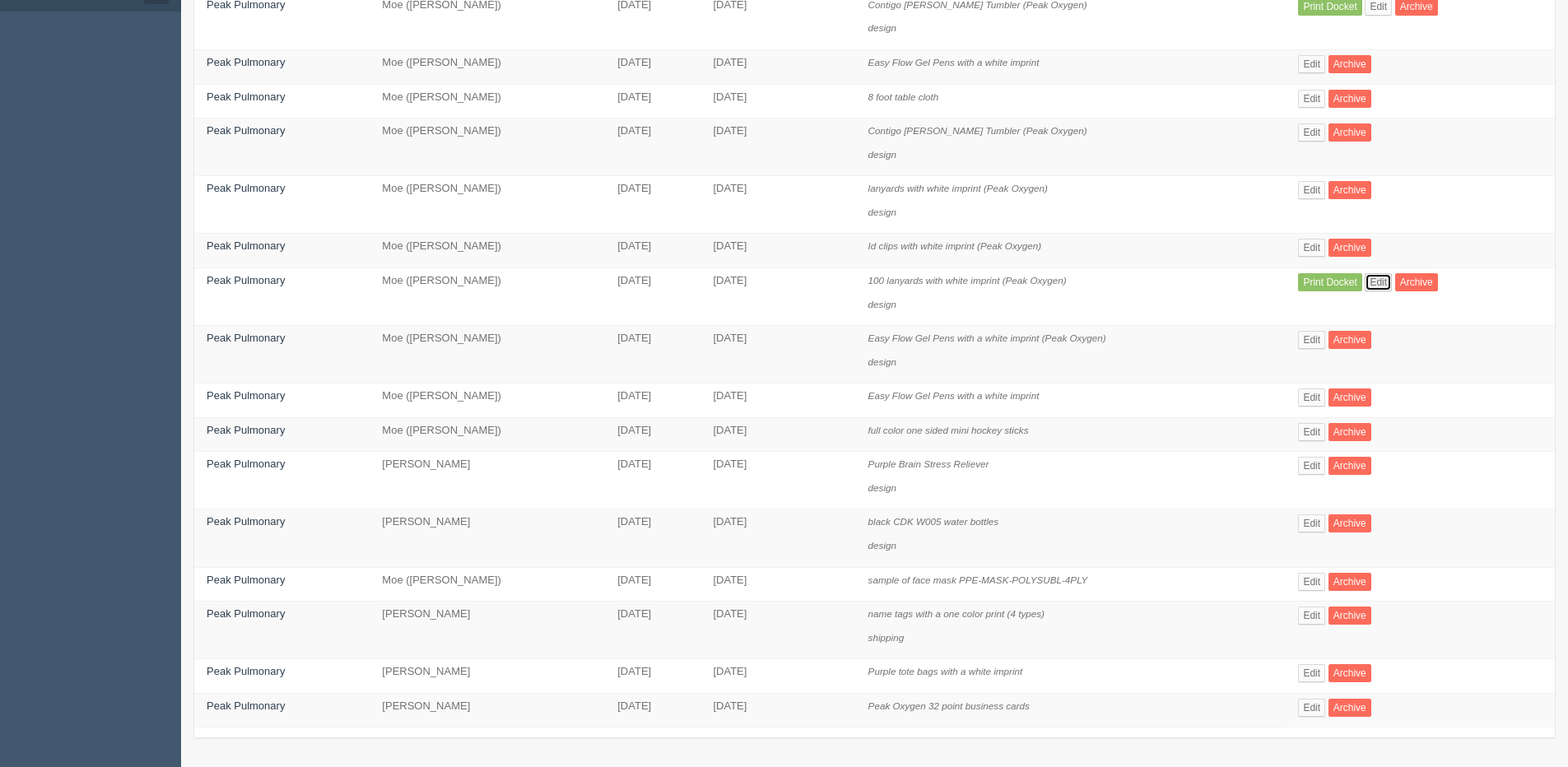
click at [1387, 280] on link "Edit" at bounding box center [1378, 283] width 27 height 19
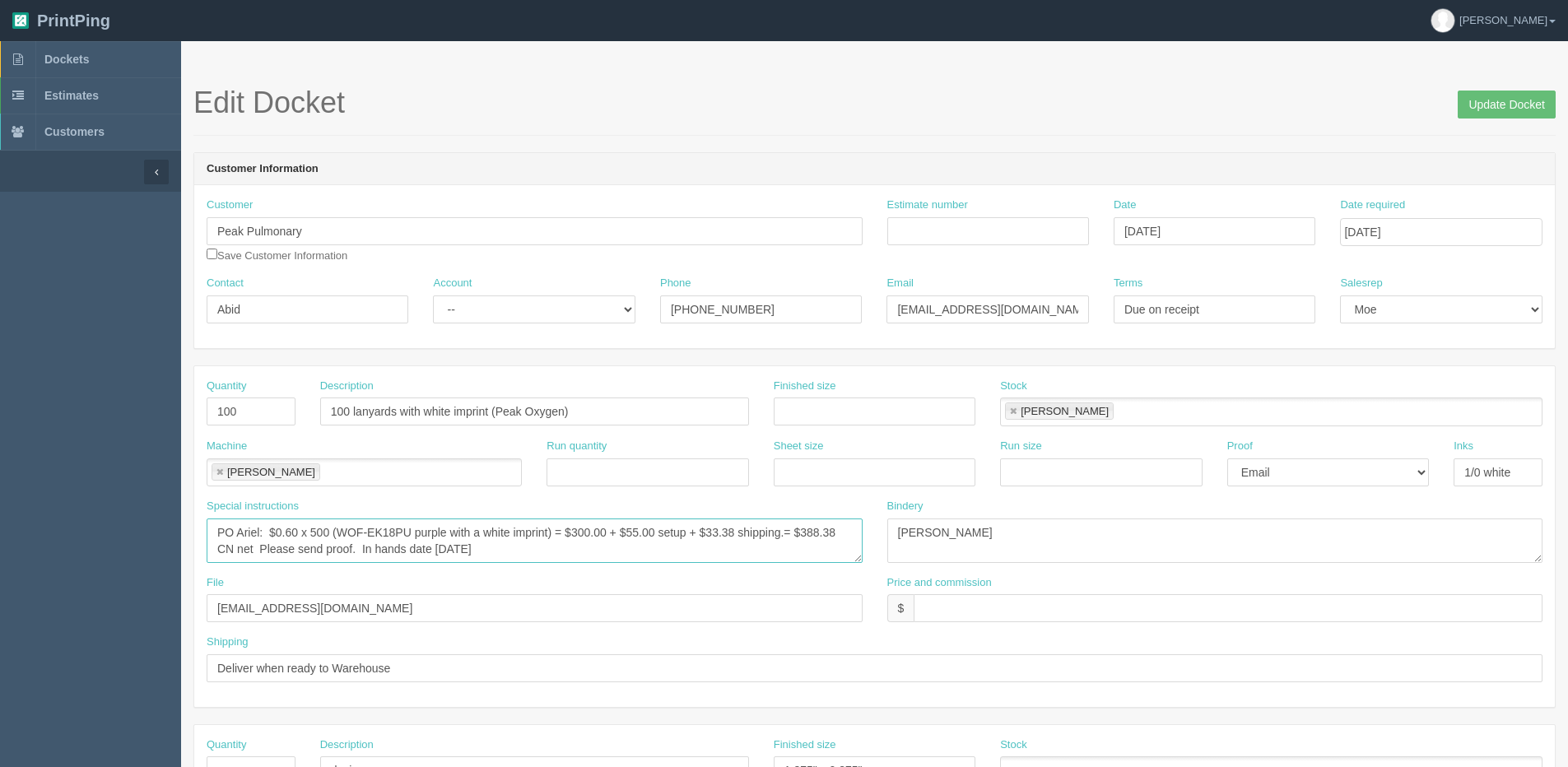
drag, startPoint x: 340, startPoint y: 530, endPoint x: 408, endPoint y: 530, distance: 68.0
click at [408, 530] on textarea "PO Ariel: $0.60 x 500 (WOF-EK18PU purple with a white imprint) = $300.00 + $55.…" at bounding box center [534, 541] width 656 height 44
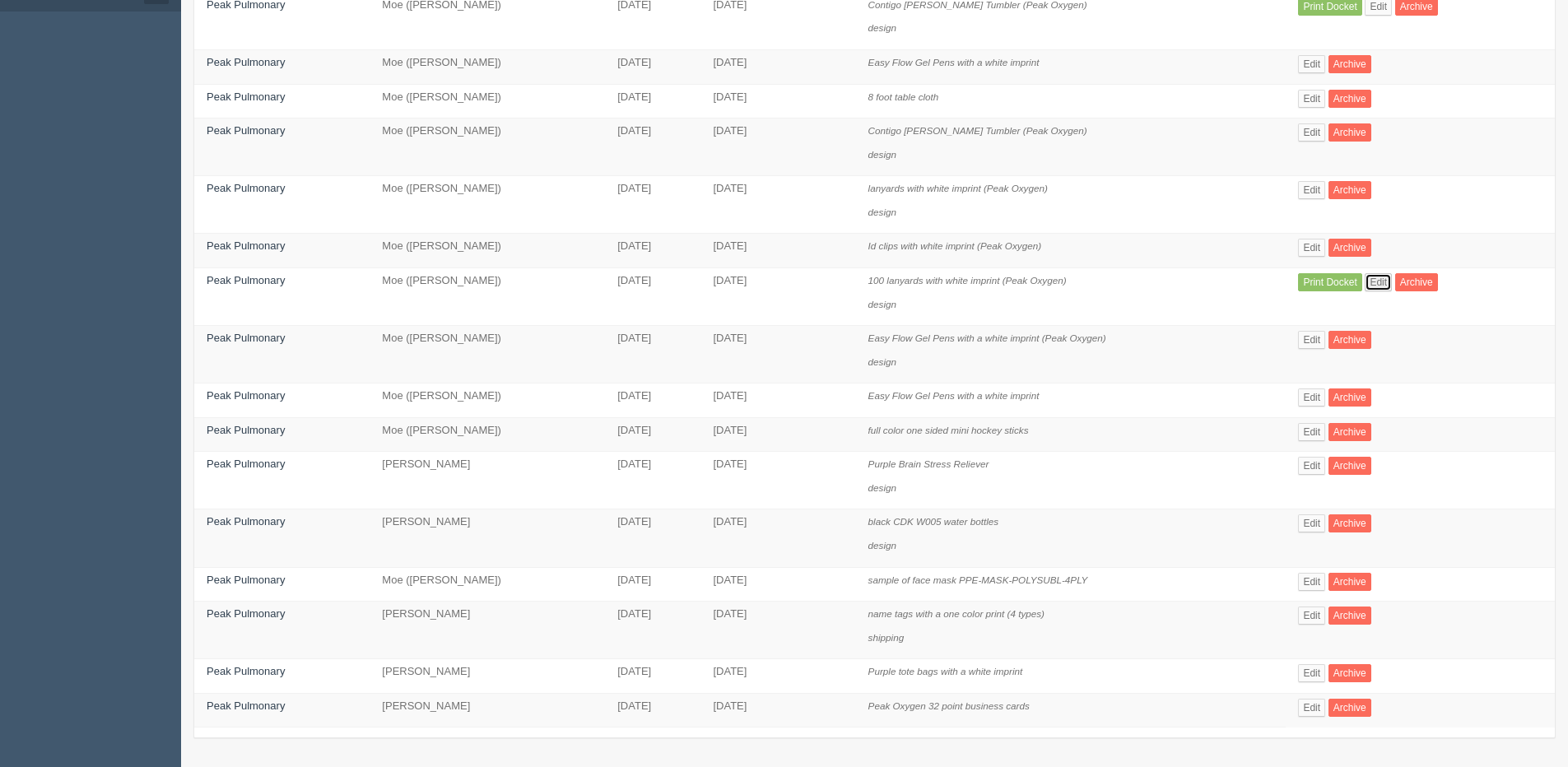
click at [1386, 273] on link "Edit" at bounding box center [1378, 283] width 27 height 19
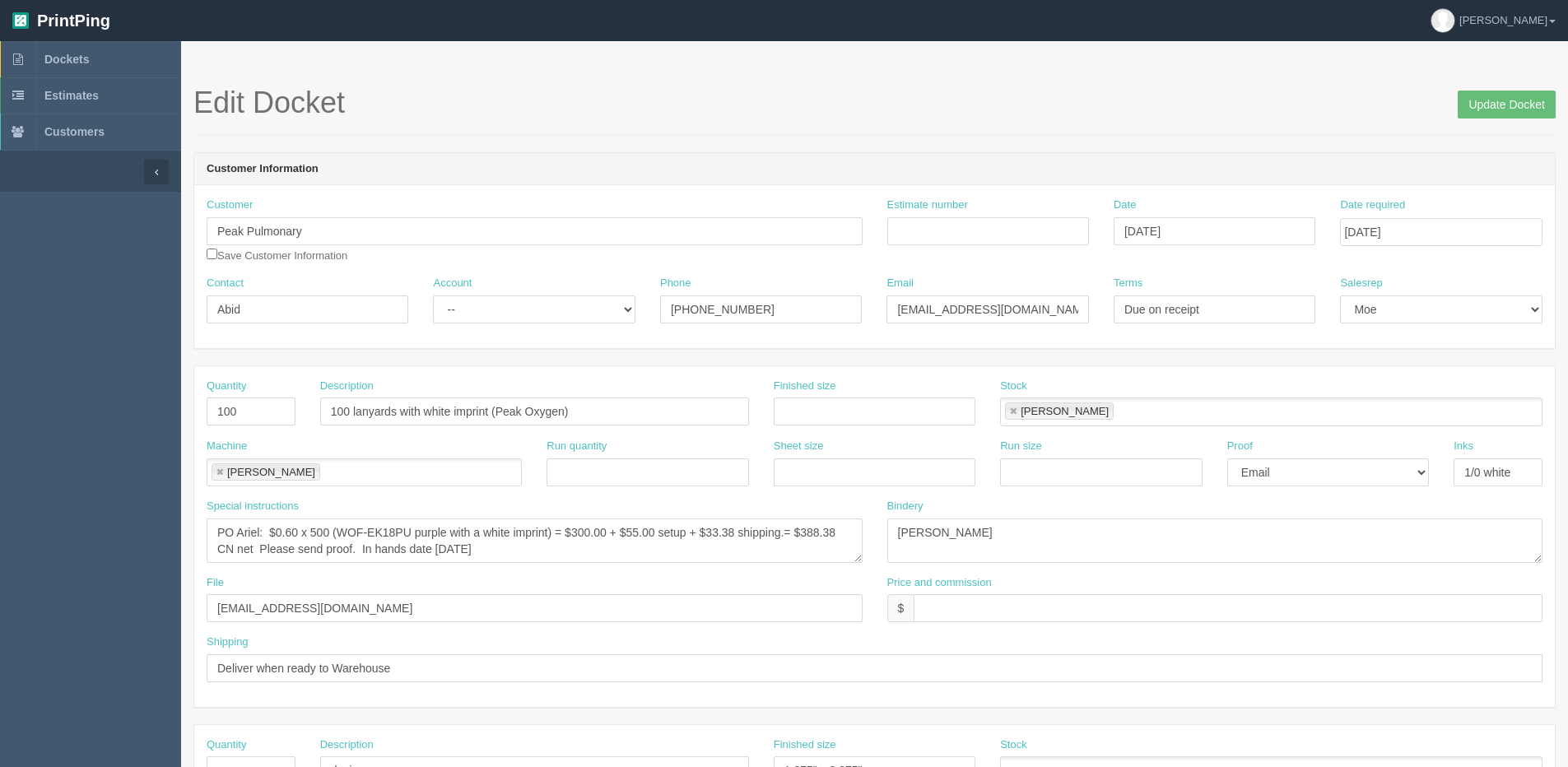
scroll to position [181, 0]
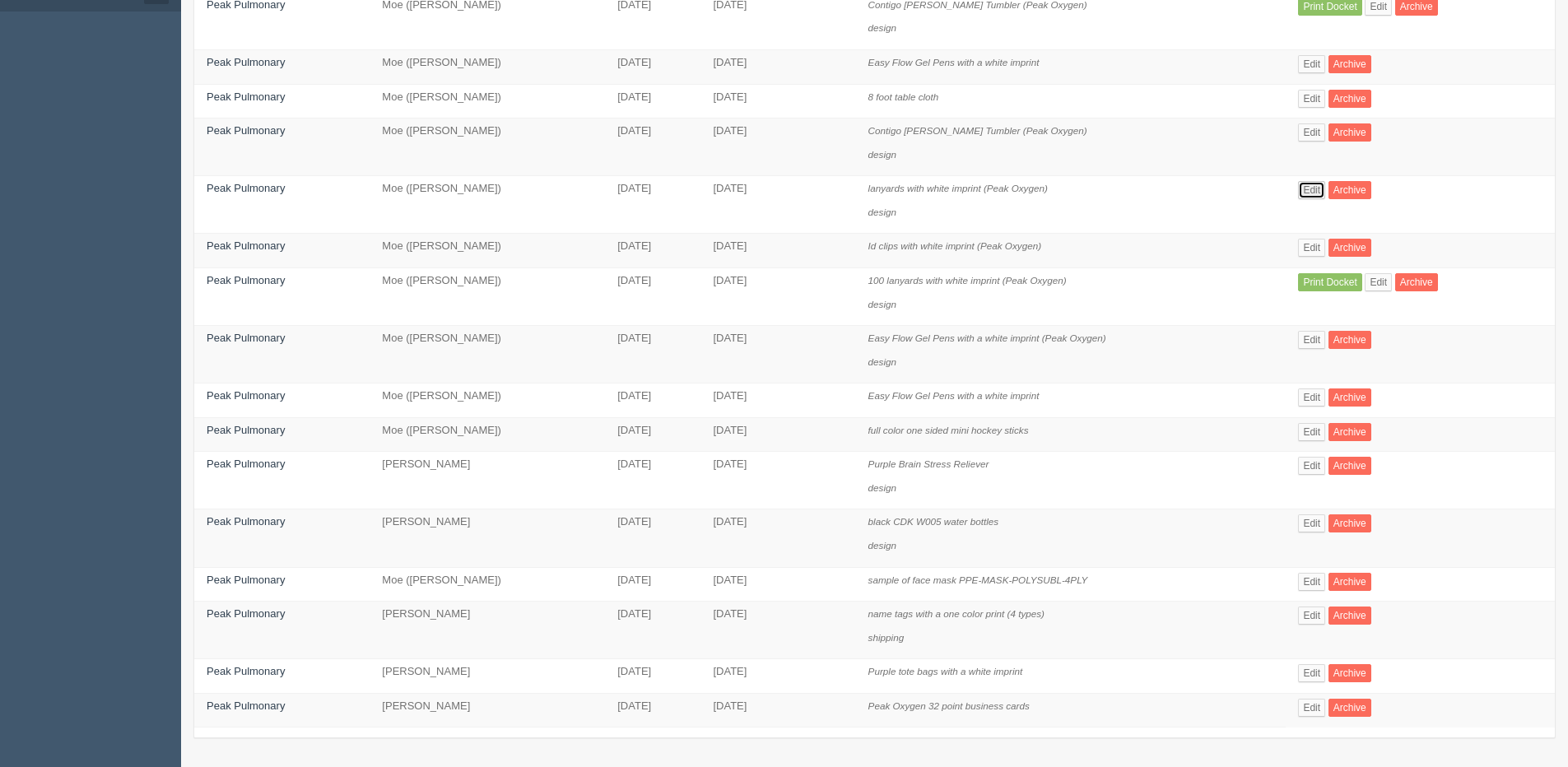
click at [1322, 192] on link "Edit" at bounding box center [1311, 191] width 27 height 19
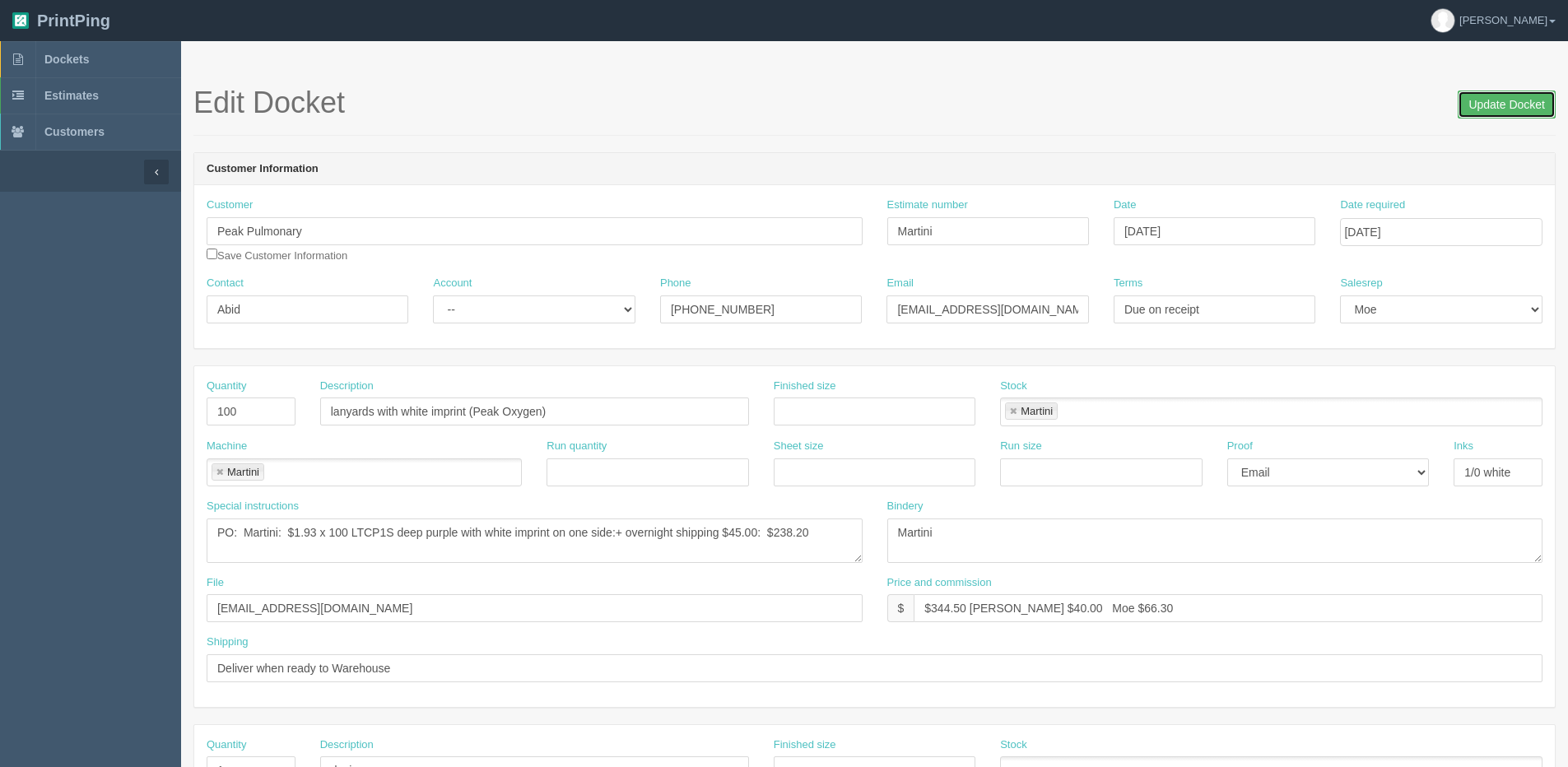
click at [1489, 112] on input "Update Docket" at bounding box center [1507, 105] width 98 height 28
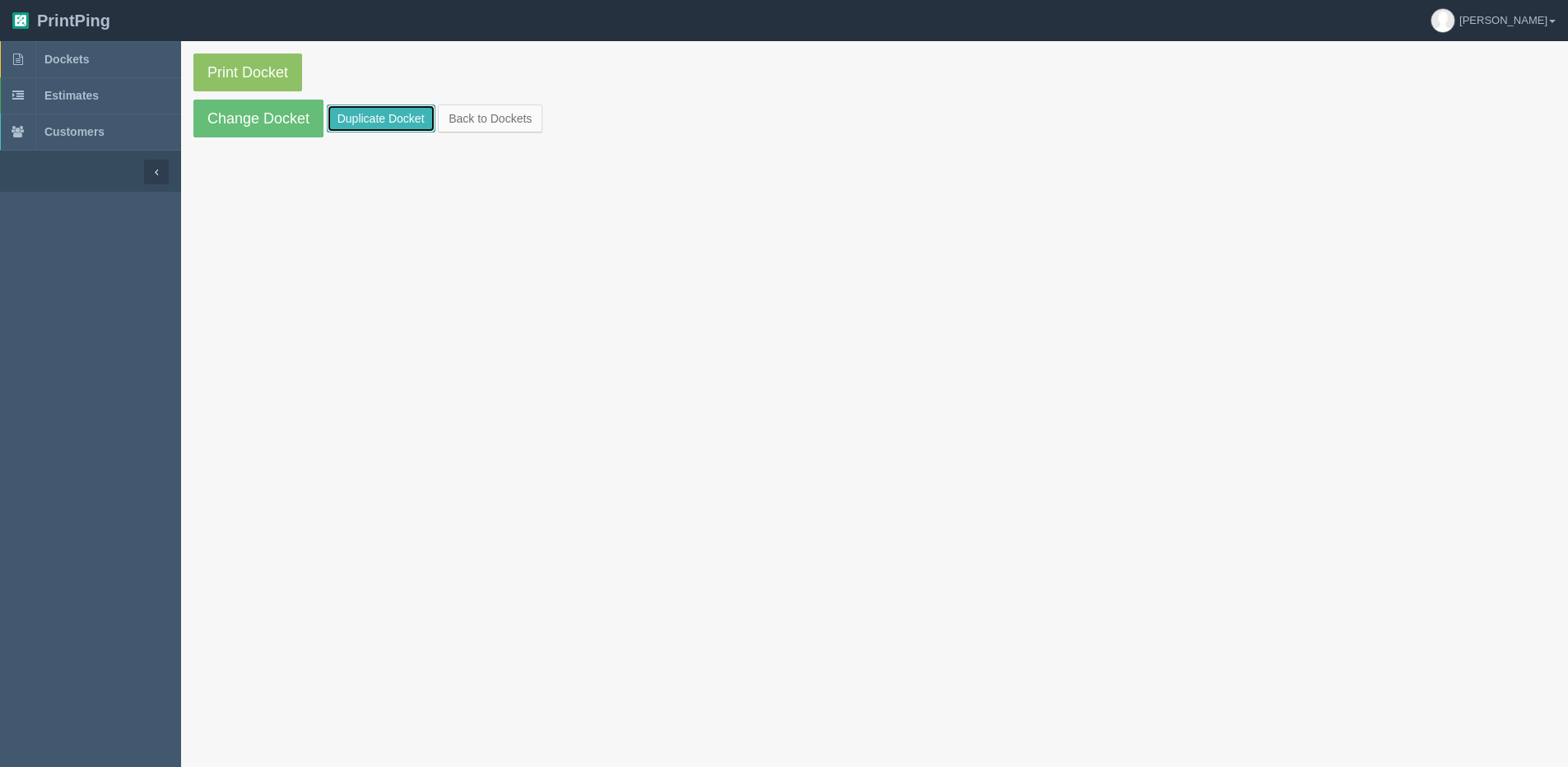
click at [356, 116] on link "Duplicate Docket" at bounding box center [381, 119] width 108 height 28
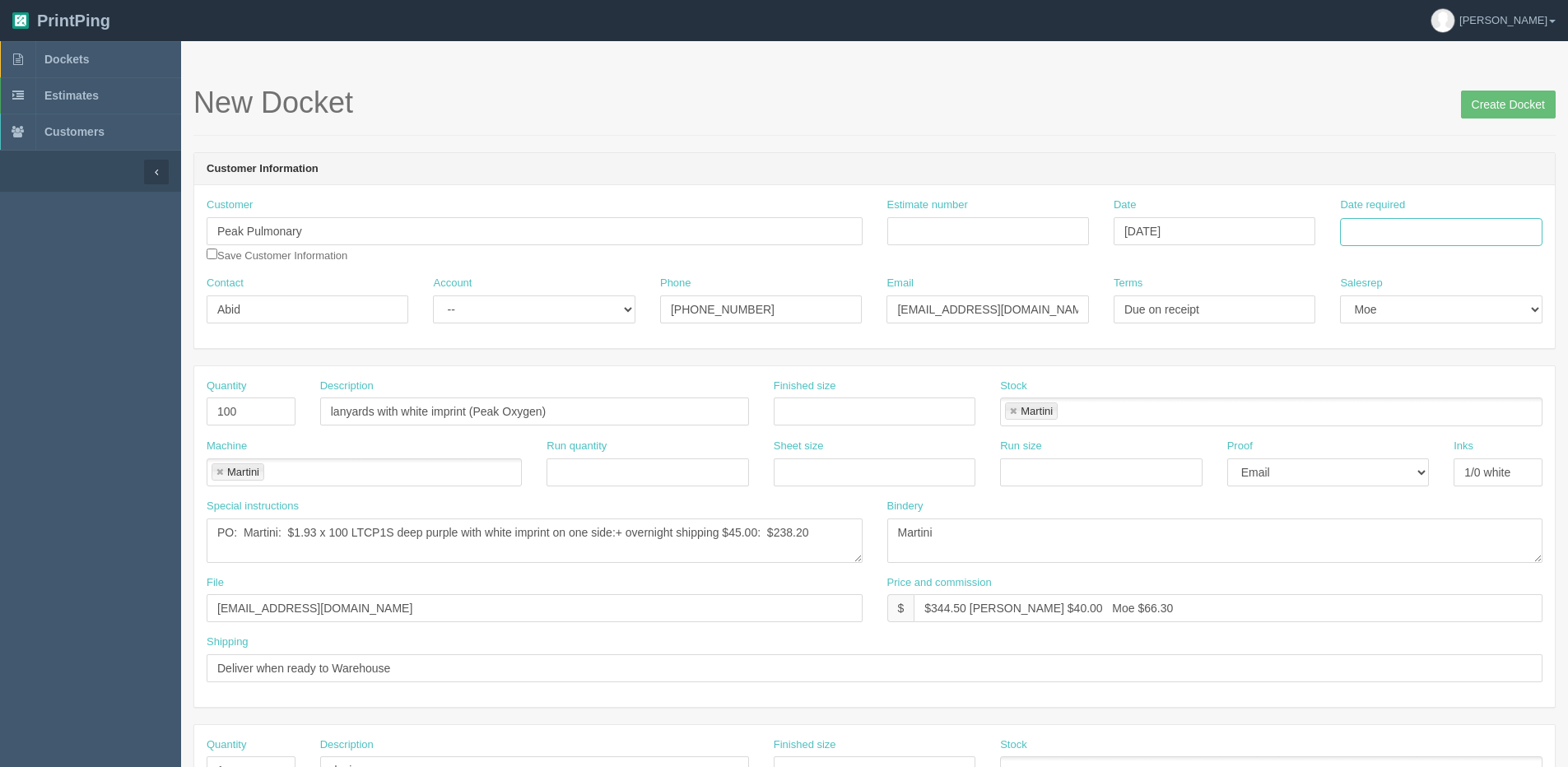
click at [1366, 232] on input "Date required" at bounding box center [1441, 233] width 202 height 28
click at [1431, 471] on th "Today" at bounding box center [1420, 460] width 153 height 24
click at [1466, 435] on td "5" at bounding box center [1465, 437] width 19 height 24
click at [1470, 338] on td "12" at bounding box center [1465, 343] width 19 height 24
type input "[DATE]"
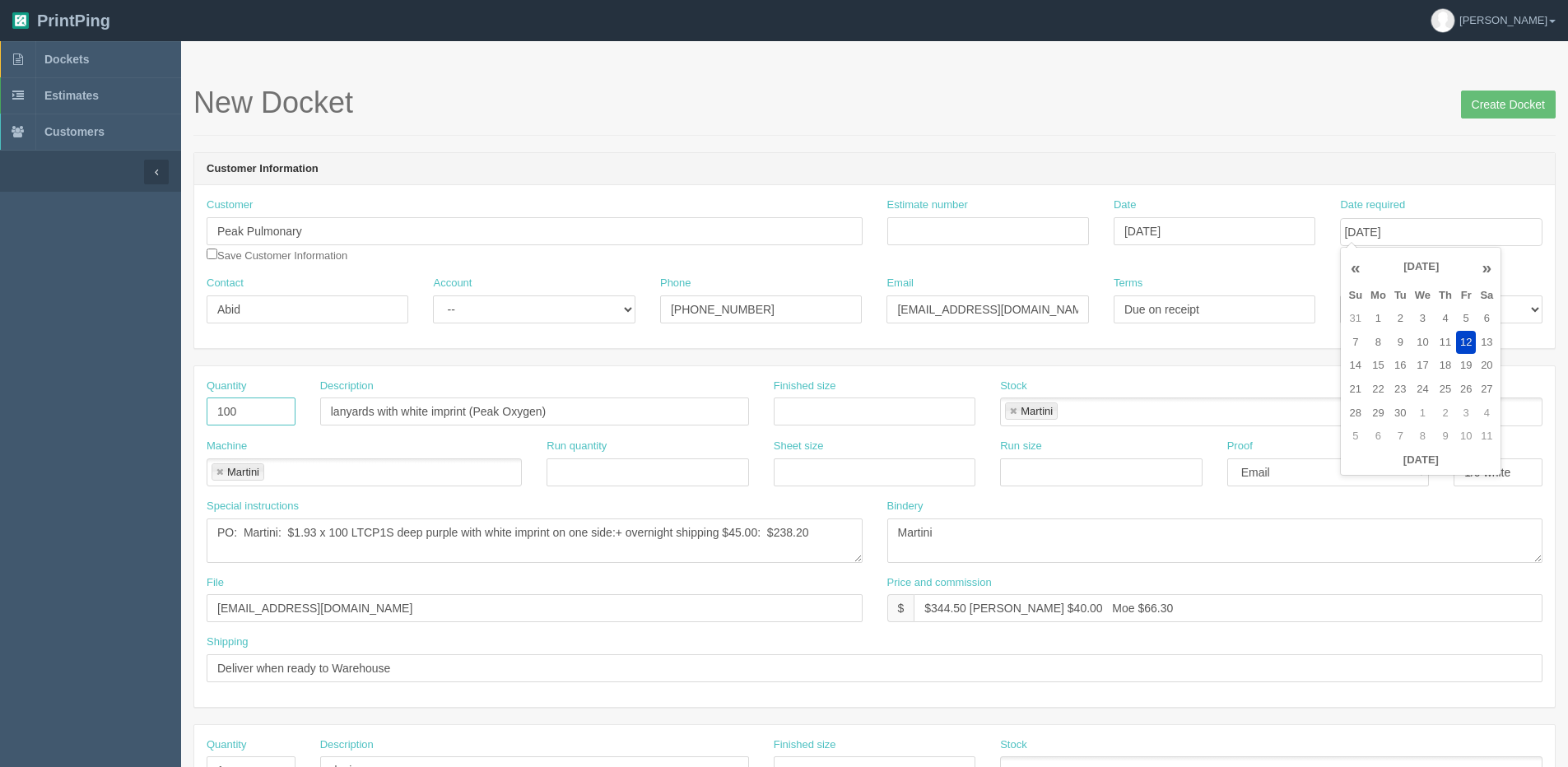
drag, startPoint x: 247, startPoint y: 411, endPoint x: 49, endPoint y: 404, distance: 198.1
click at [66, 404] on section "Dockets Estimates Customers" at bounding box center [784, 768] width 1568 height 1454
type input "4"
type input "150"
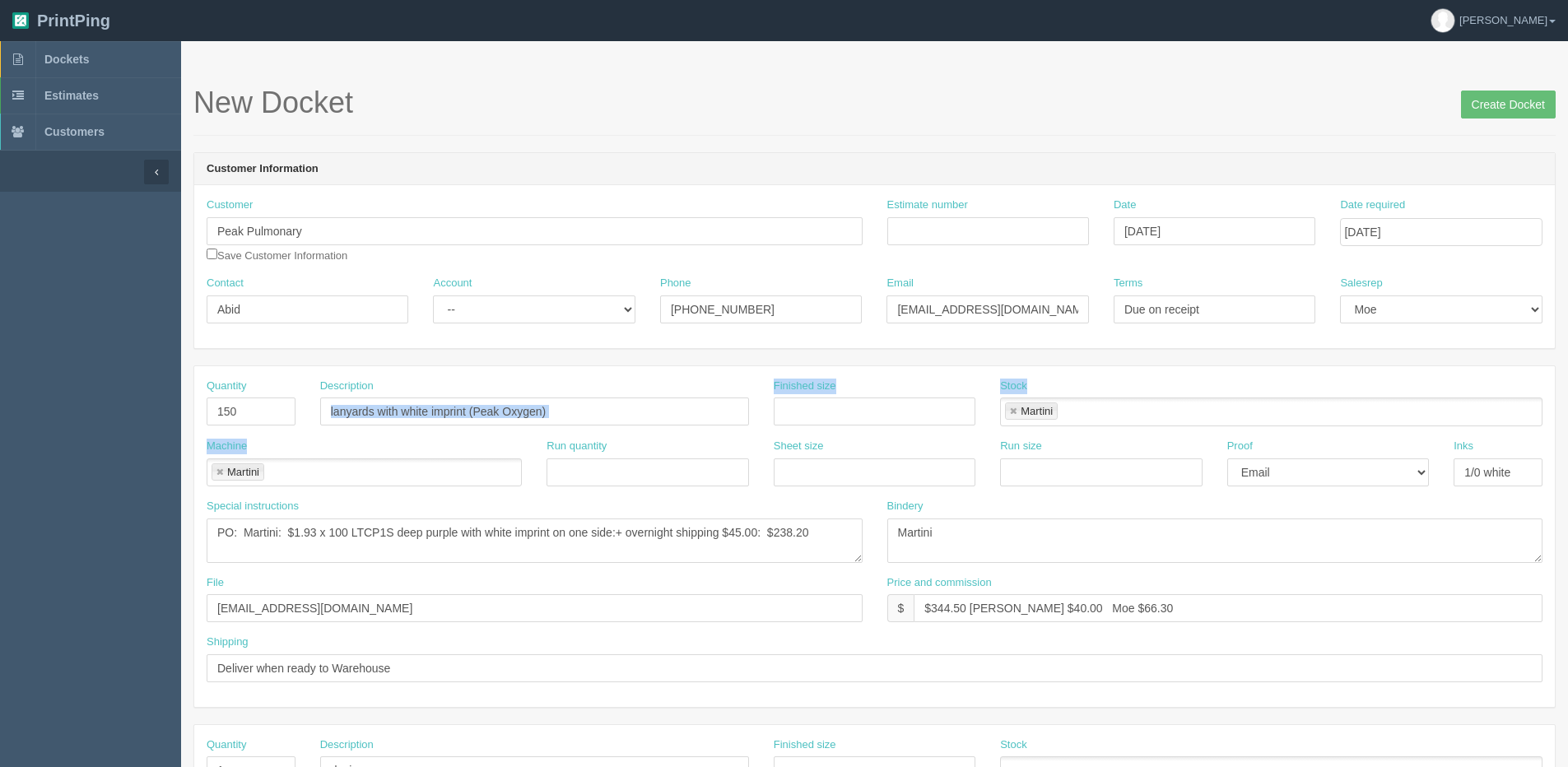
click at [447, 436] on div "Quantity 150 Description lanyards with white imprint (Peak Oxygen) Finished siz…" at bounding box center [874, 537] width 1361 height 341
drag, startPoint x: 447, startPoint y: 436, endPoint x: 408, endPoint y: 396, distance: 55.9
click at [344, 413] on input "lanyards with white imprint (Peak Oxygen)" at bounding box center [534, 411] width 429 height 28
drag, startPoint x: 568, startPoint y: 420, endPoint x: 526, endPoint y: 407, distance: 44.0
click at [568, 419] on input "lanyards with white imprint (Peak Oxygen)" at bounding box center [534, 411] width 429 height 28
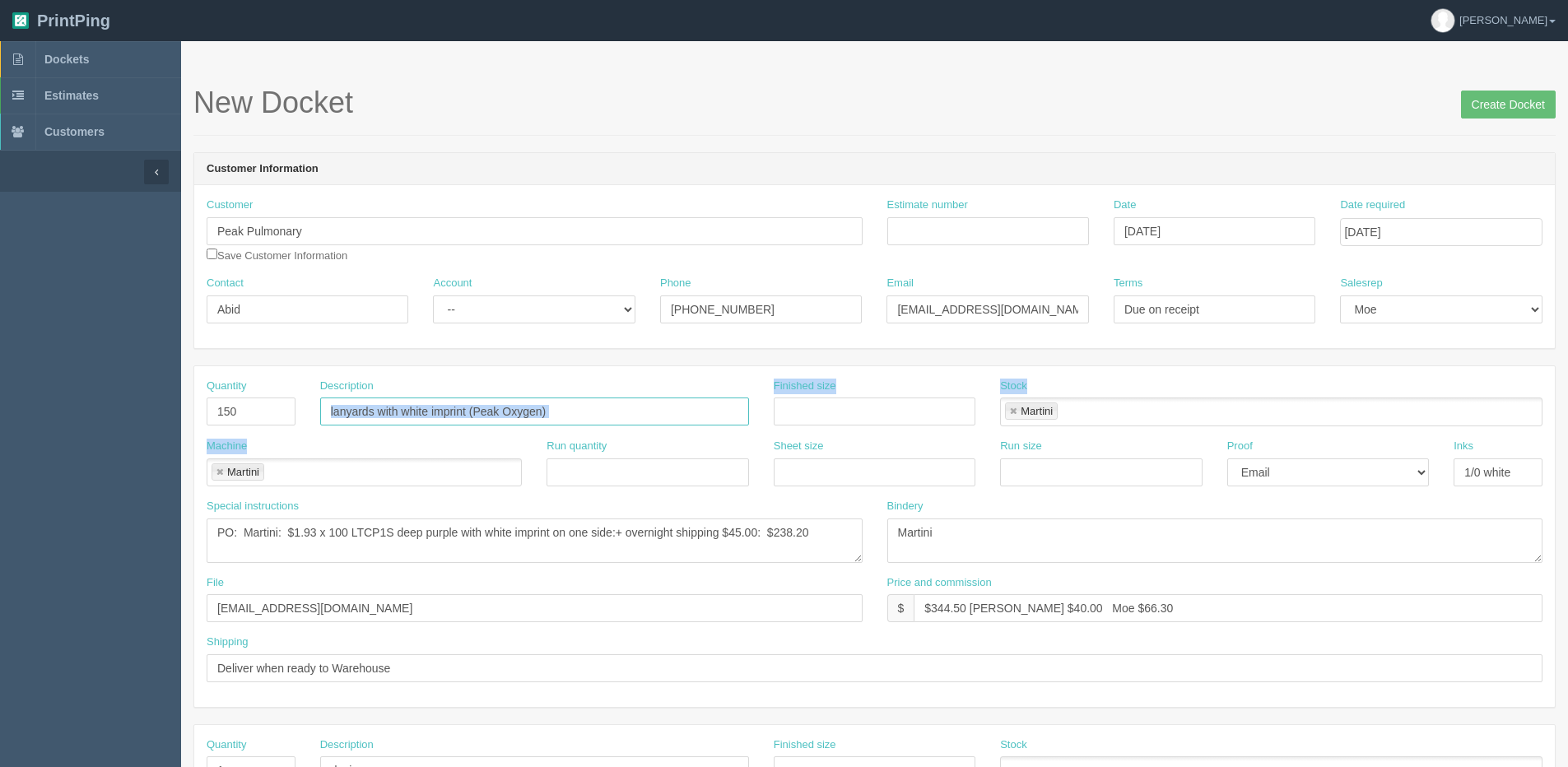
click at [470, 410] on input "lanyards with white imprint (Peak Oxygen)" at bounding box center [534, 411] width 429 height 28
click at [333, 409] on input "lanyards with white imprint (Peak Oxygen)" at bounding box center [534, 411] width 429 height 28
type input "Lanyards - Peak Medical Group"
click at [234, 530] on textarea "PO: Martini: $1.93 x 100 LTCP1S deep purple with white imprint on one side:+ ov…" at bounding box center [534, 541] width 656 height 44
type textarea "POq: Martini: $1.93 x 100 LTCP1S deep purple with white imprint on one side:+ o…"
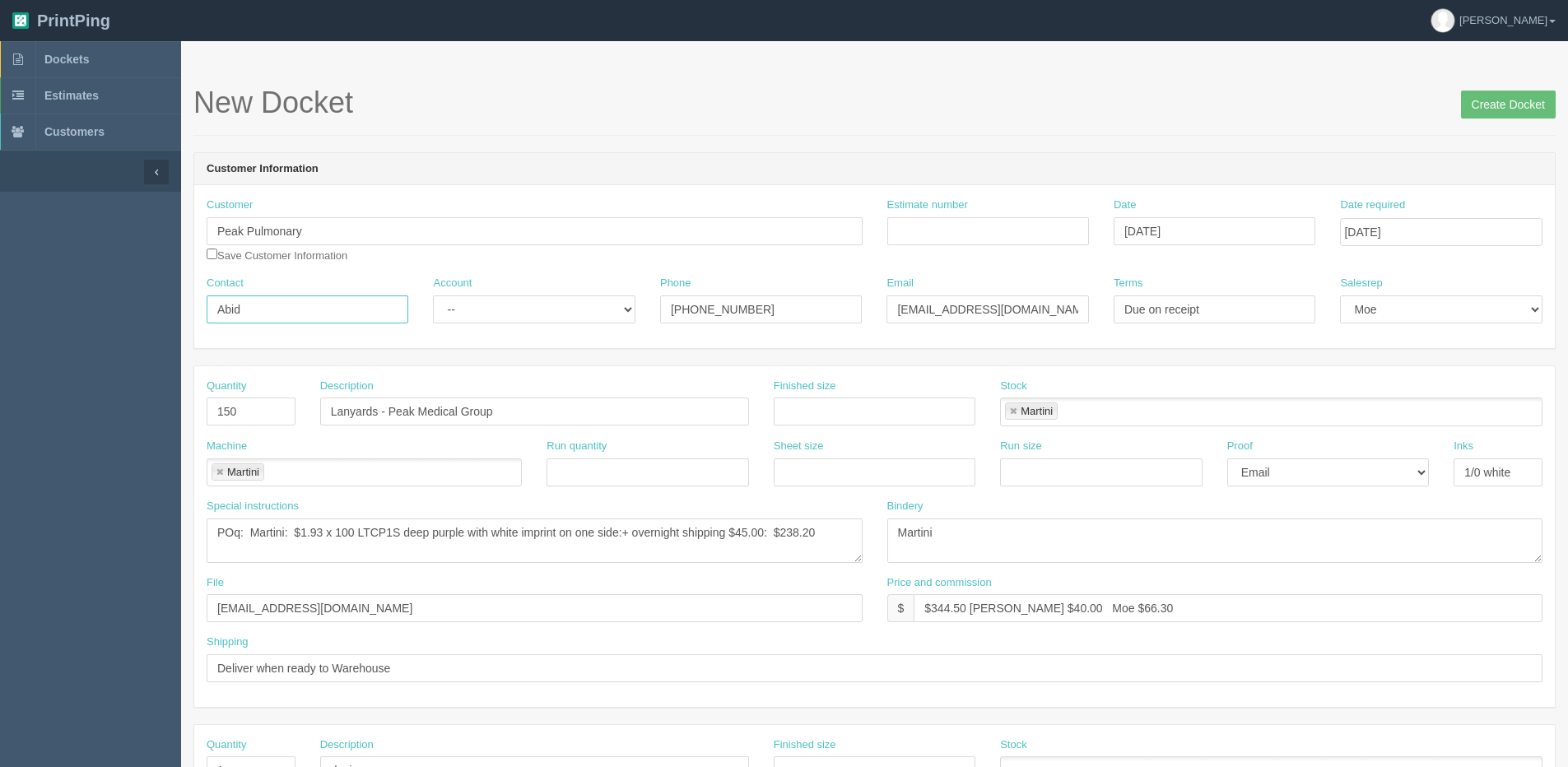
drag, startPoint x: 269, startPoint y: 303, endPoint x: 55, endPoint y: 314, distance: 214.3
click at [56, 314] on section "Dockets Estimates Customers" at bounding box center [784, 768] width 1568 height 1454
type input "Amin Thawer"
drag, startPoint x: 295, startPoint y: 310, endPoint x: -150, endPoint y: 310, distance: 445.0
click at [0, 310] on html "PrintPing Dan Edit account ( dan@allrush.ca ) Logout Dockets Estimates Customers" at bounding box center [784, 748] width 1568 height 1495
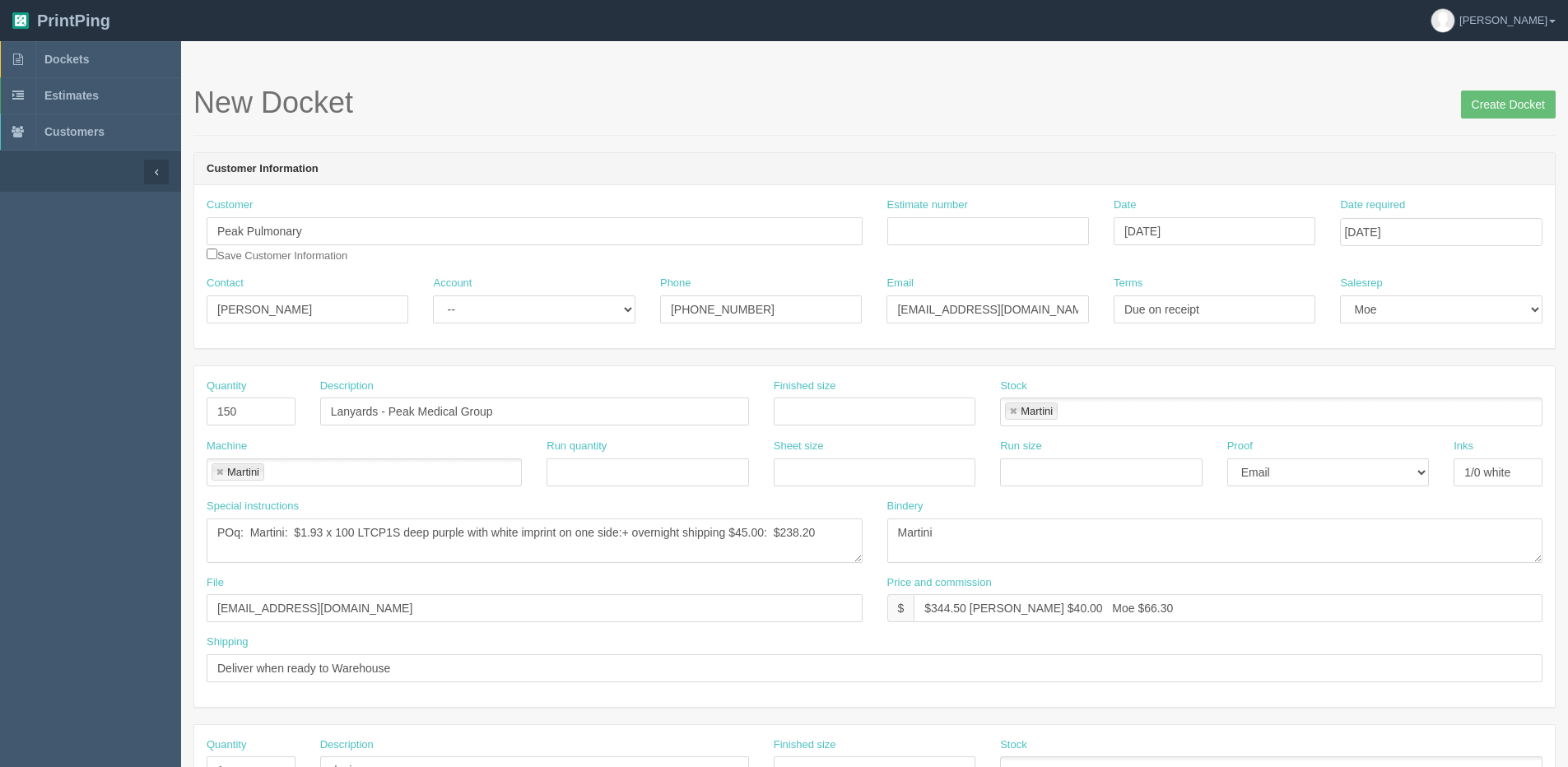
click at [434, 182] on header "Customer Information" at bounding box center [874, 170] width 1361 height 33
click at [59, 57] on span "Dockets" at bounding box center [67, 59] width 44 height 13
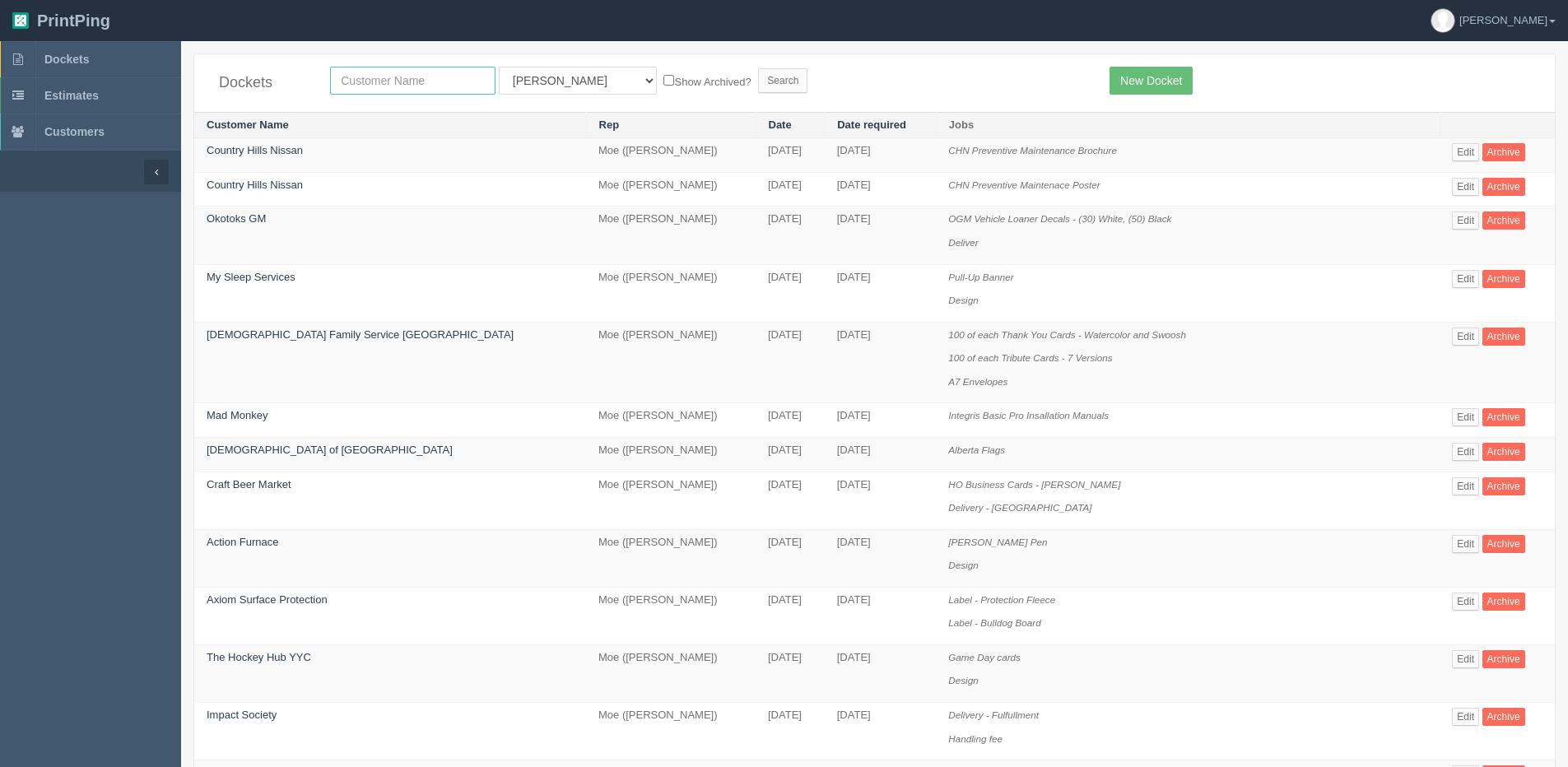
click at [413, 90] on input "text" at bounding box center [412, 81] width 166 height 28
type input "peak"
click at [759, 69] on input "Search" at bounding box center [783, 81] width 49 height 25
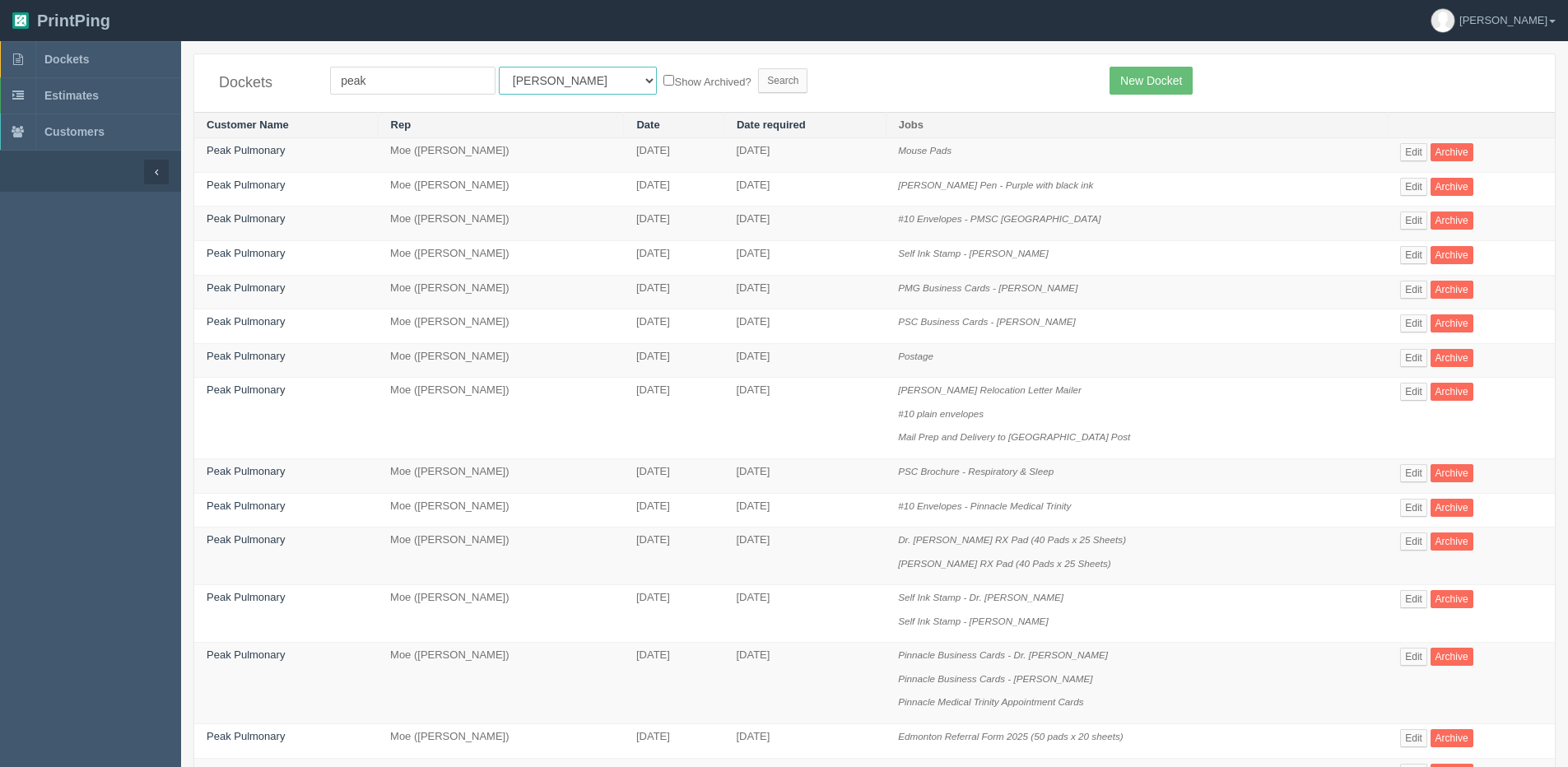
drag, startPoint x: 543, startPoint y: 85, endPoint x: 543, endPoint y: 95, distance: 10.0
click at [543, 85] on select "All Users Ali Ali Test 1 Aly Amy Ankit Arif Brandon Dan France Greg Jim Mark Ma…" at bounding box center [578, 81] width 158 height 28
select select "1"
click at [499, 67] on select "All Users [PERSON_NAME] Test 1 [PERSON_NAME] [PERSON_NAME] [PERSON_NAME] France…" at bounding box center [578, 81] width 158 height 28
click at [663, 83] on label "Show Archived?" at bounding box center [707, 81] width 87 height 19
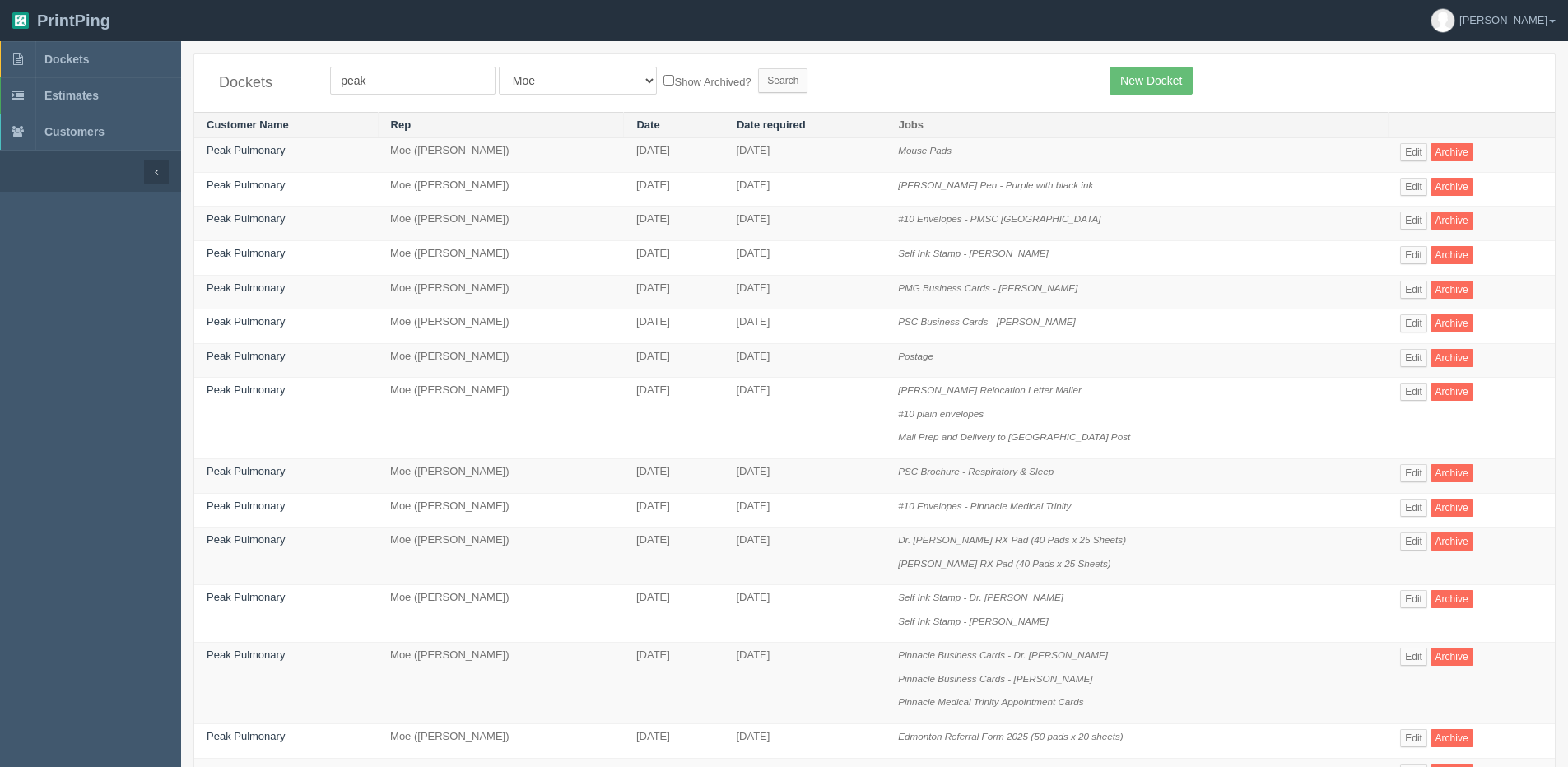
click at [663, 83] on input "Show Archived?" at bounding box center [669, 81] width 11 height 11
checkbox input "true"
click at [759, 86] on input "Search" at bounding box center [783, 81] width 49 height 25
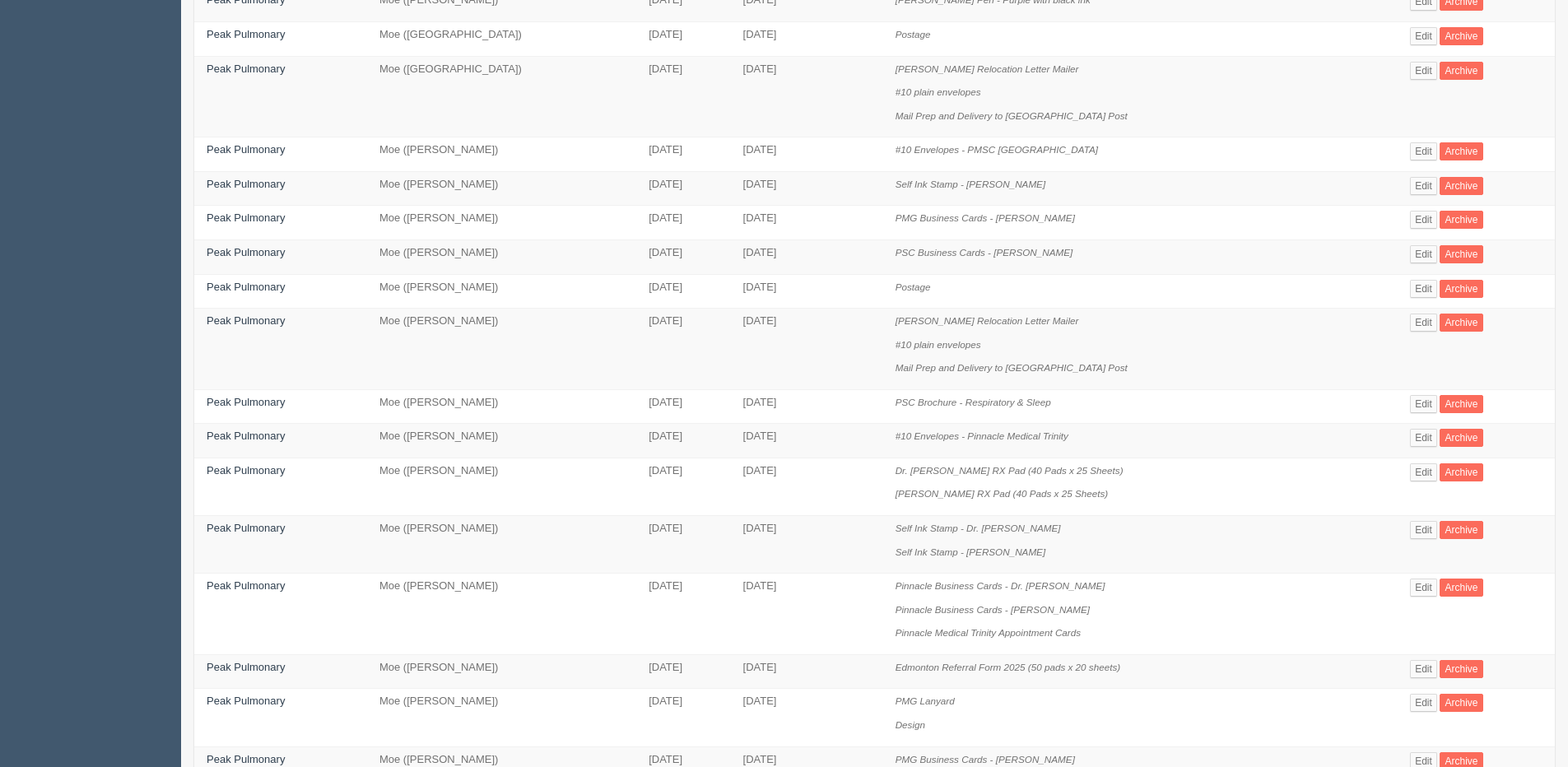
scroll to position [247, 0]
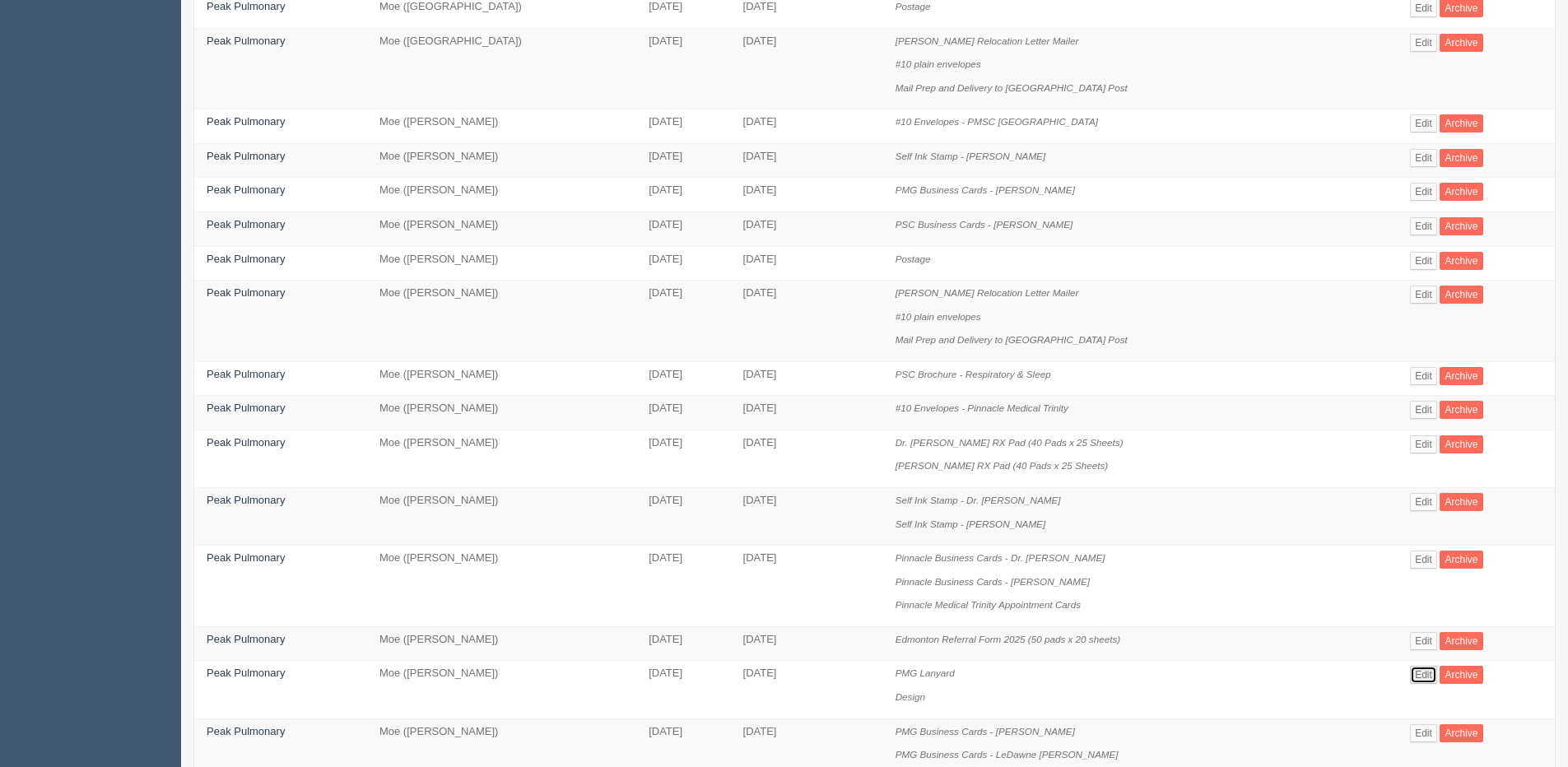
click at [1411, 678] on link "Edit" at bounding box center [1424, 675] width 27 height 19
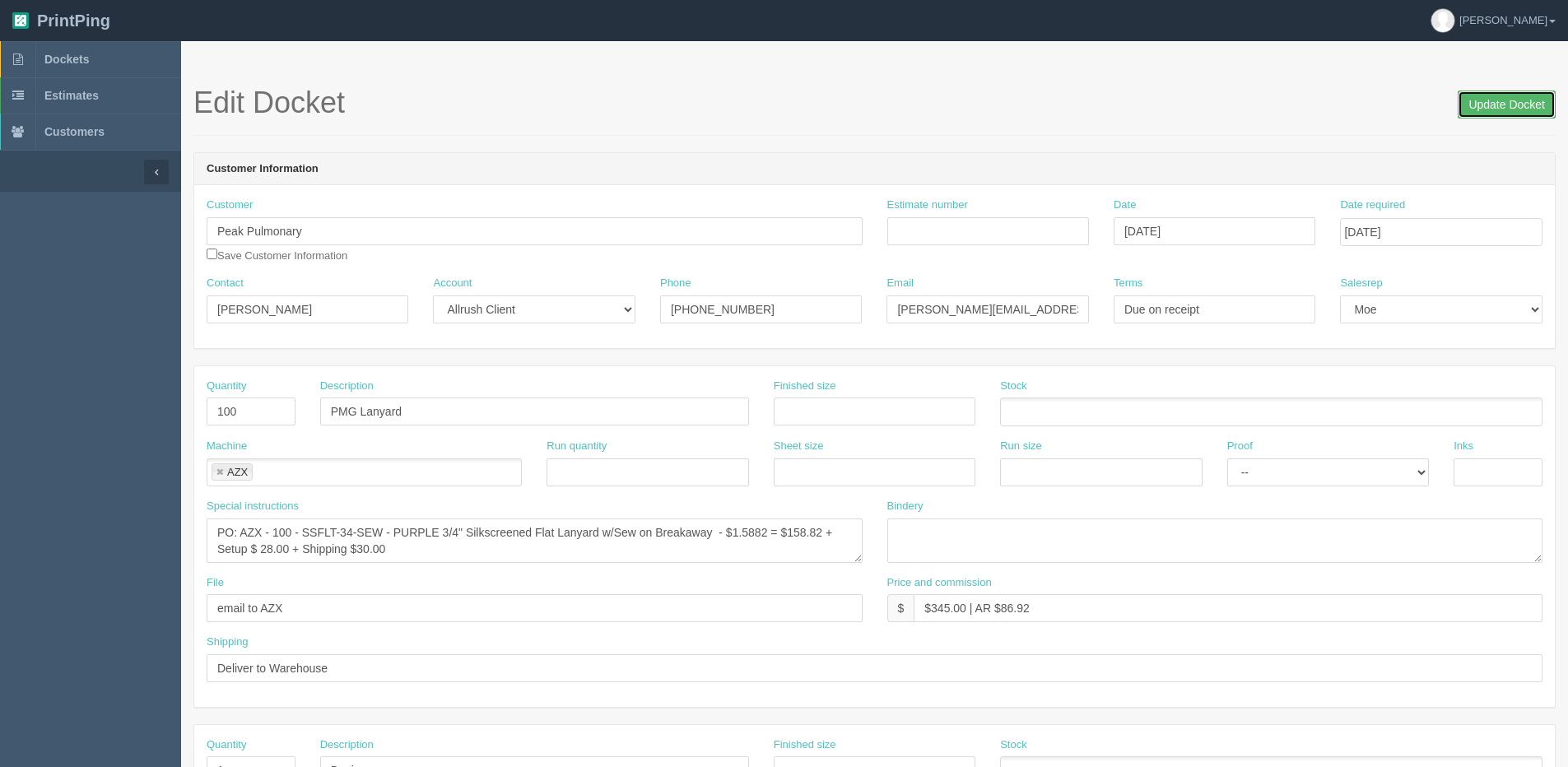
click at [1517, 99] on input "Update Docket" at bounding box center [1507, 105] width 98 height 28
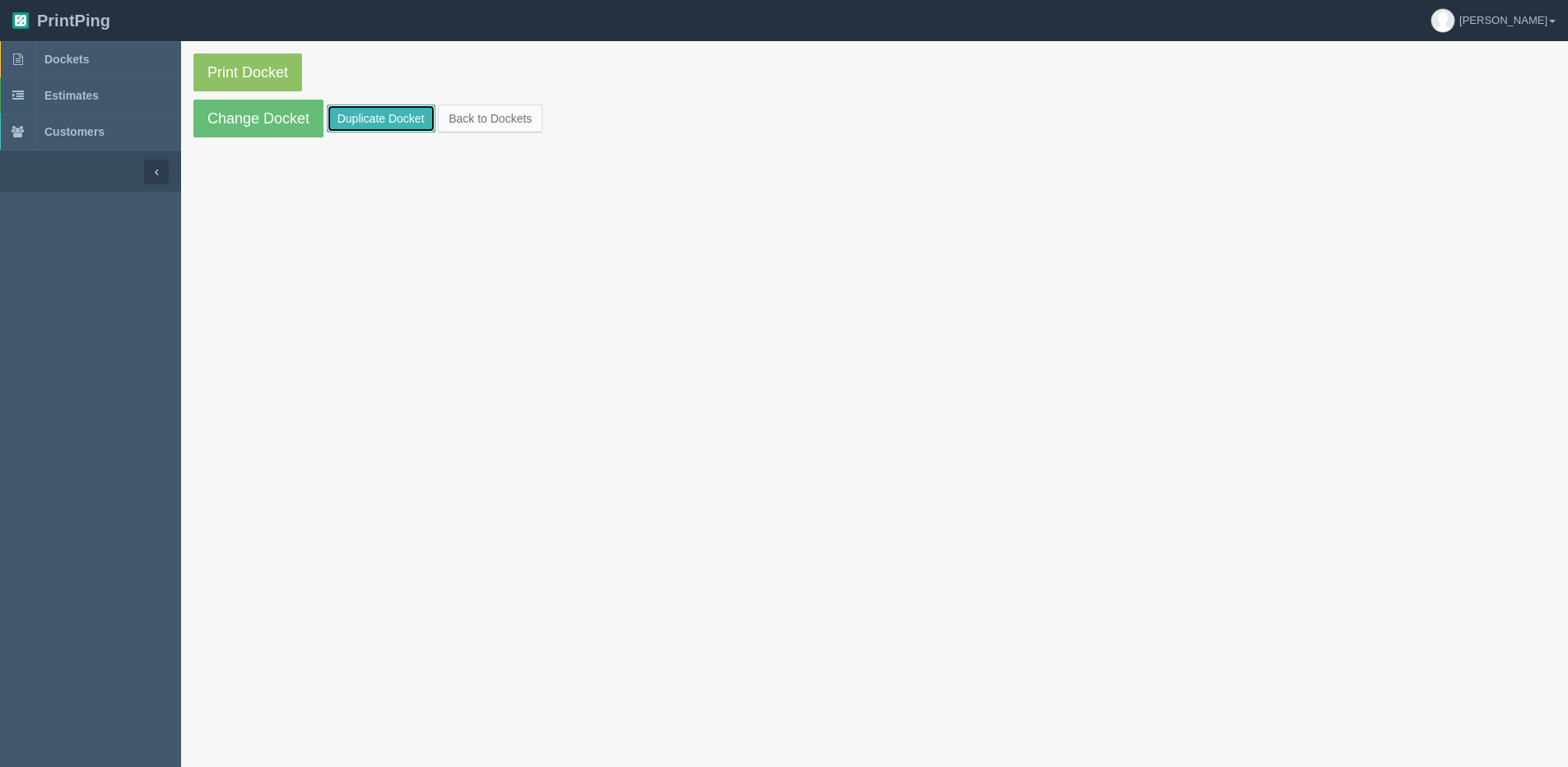
click at [362, 119] on link "Duplicate Docket" at bounding box center [381, 119] width 108 height 28
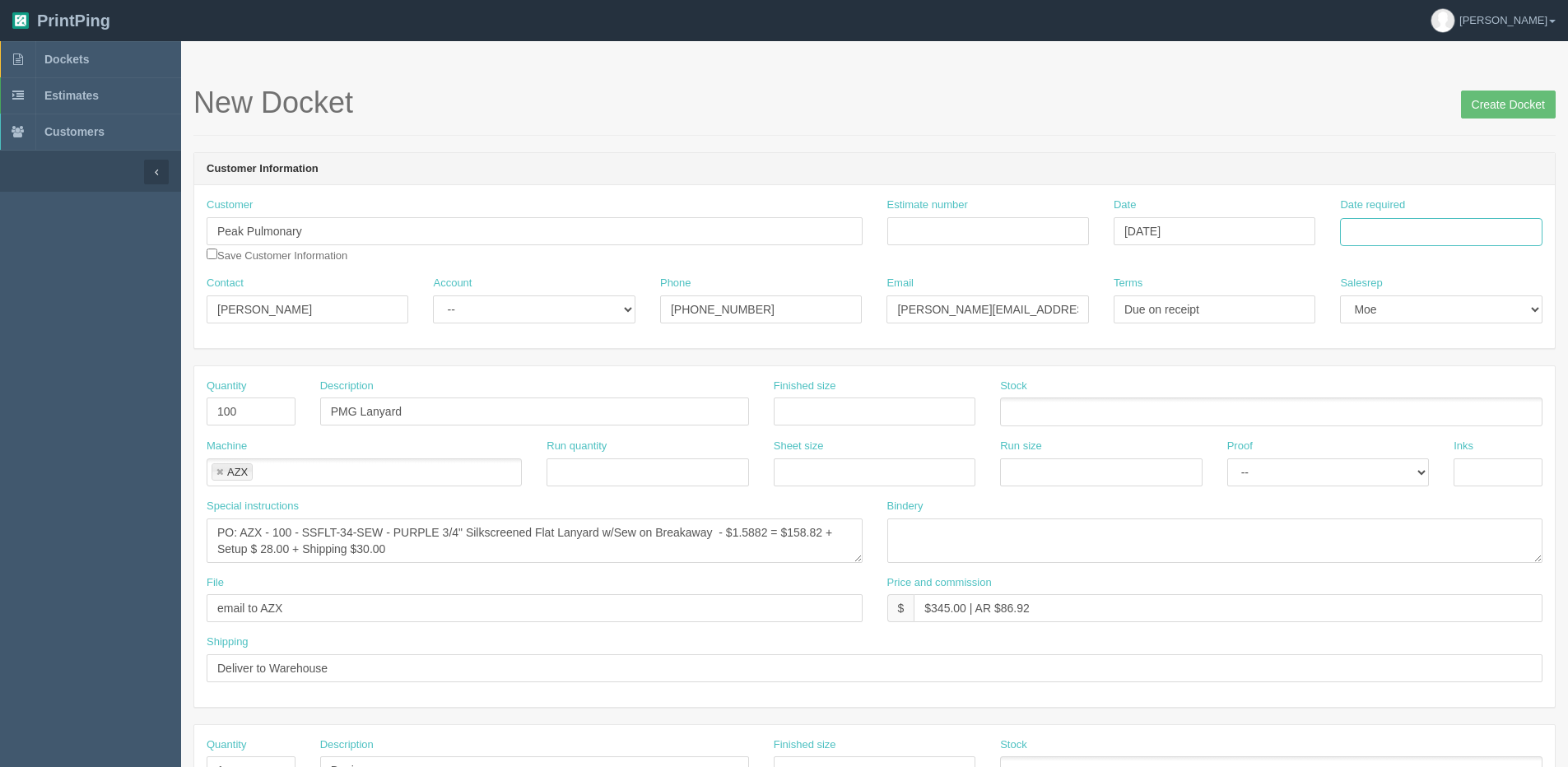
click at [1378, 235] on input "Date required" at bounding box center [1441, 233] width 202 height 28
click at [1361, 467] on th "Today" at bounding box center [1420, 460] width 153 height 24
click at [1486, 271] on th "»" at bounding box center [1486, 268] width 21 height 33
click at [1470, 344] on td "12" at bounding box center [1465, 343] width 19 height 24
type input "[DATE]"
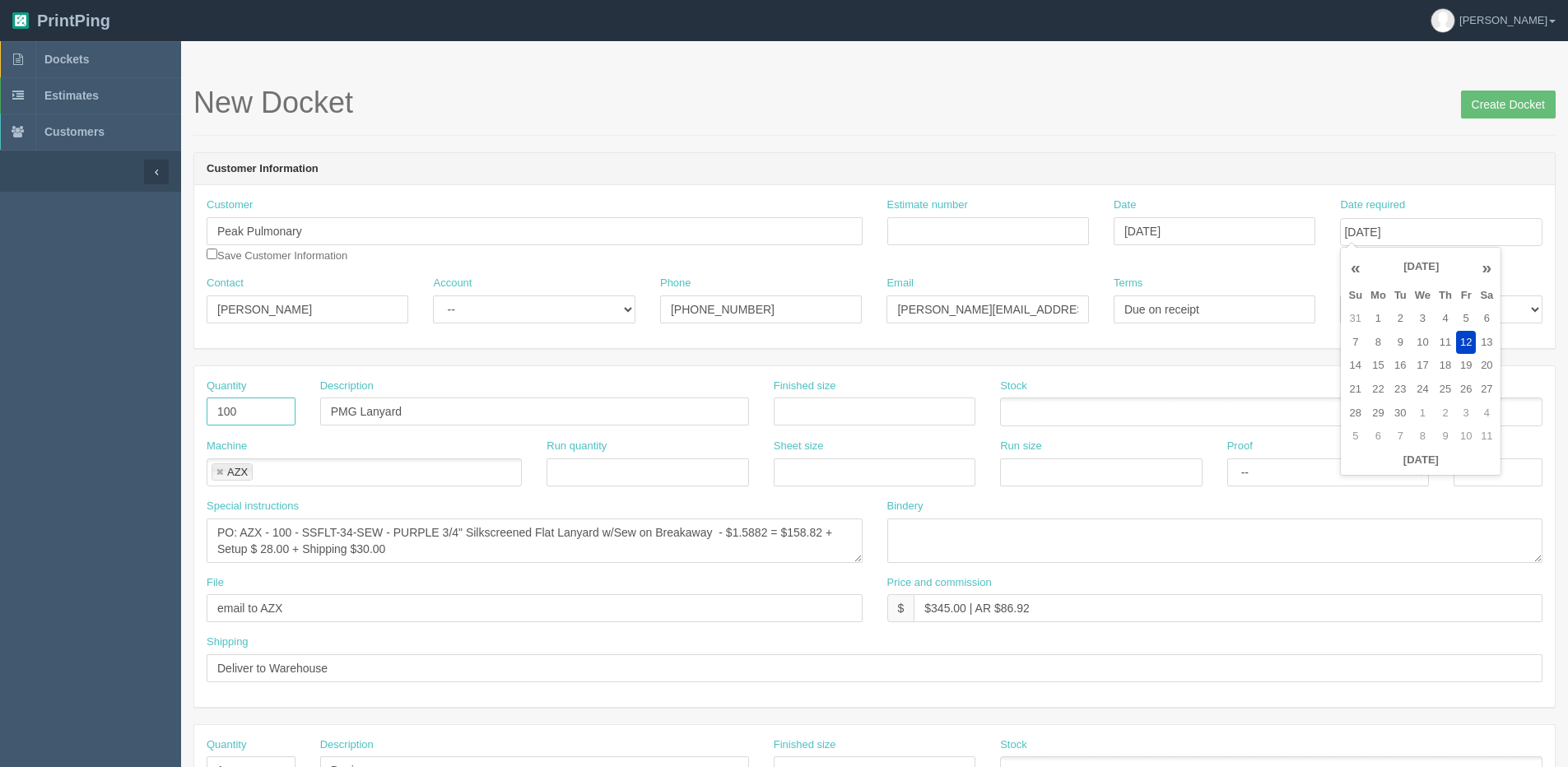
drag, startPoint x: 270, startPoint y: 418, endPoint x: 11, endPoint y: 422, distance: 259.0
click at [18, 422] on section "Dockets Estimates Customers" at bounding box center [784, 768] width 1568 height 1454
type input "150"
click at [220, 468] on link at bounding box center [220, 473] width 10 height 11
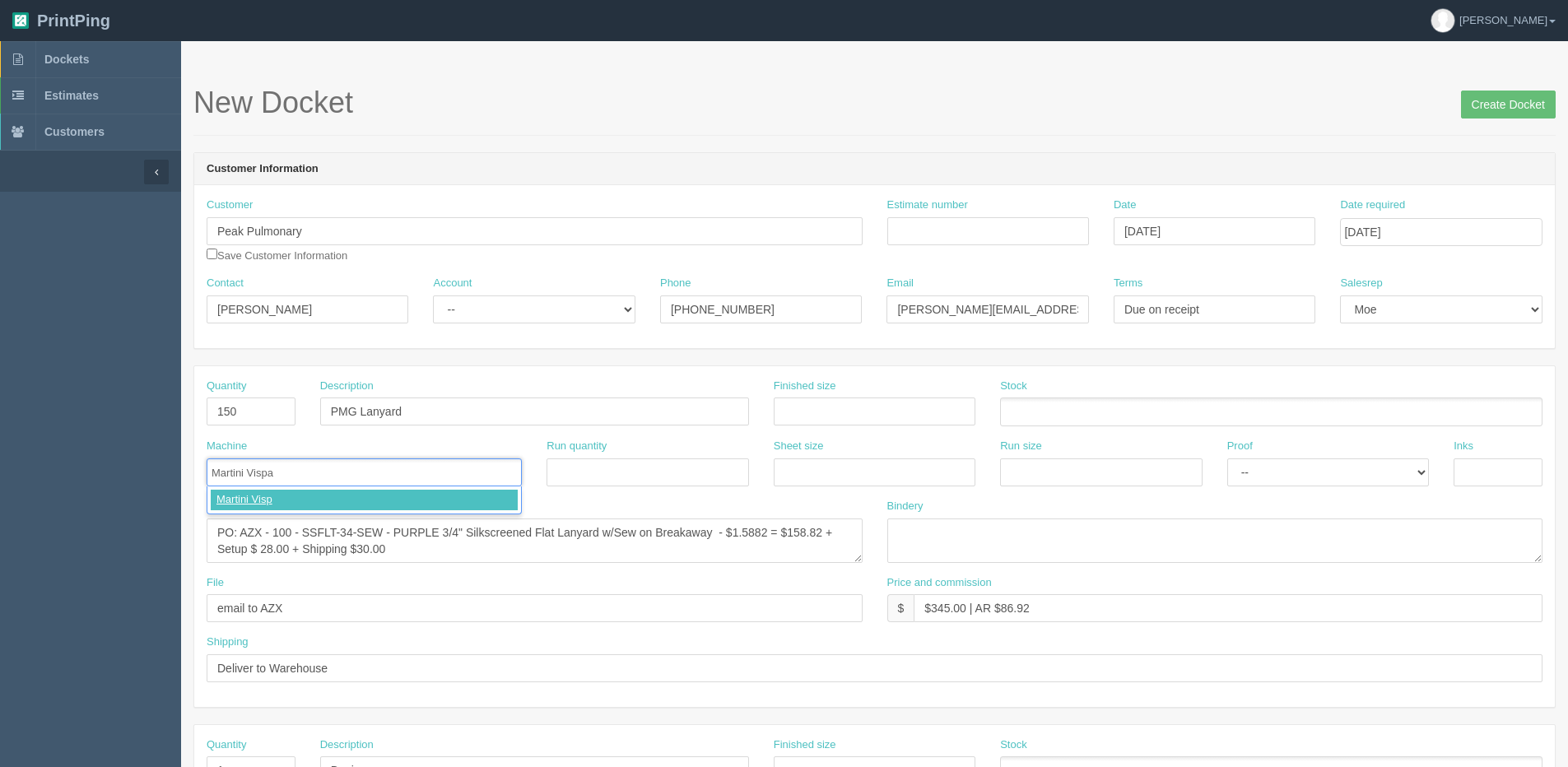
type input "Martini Vispak"
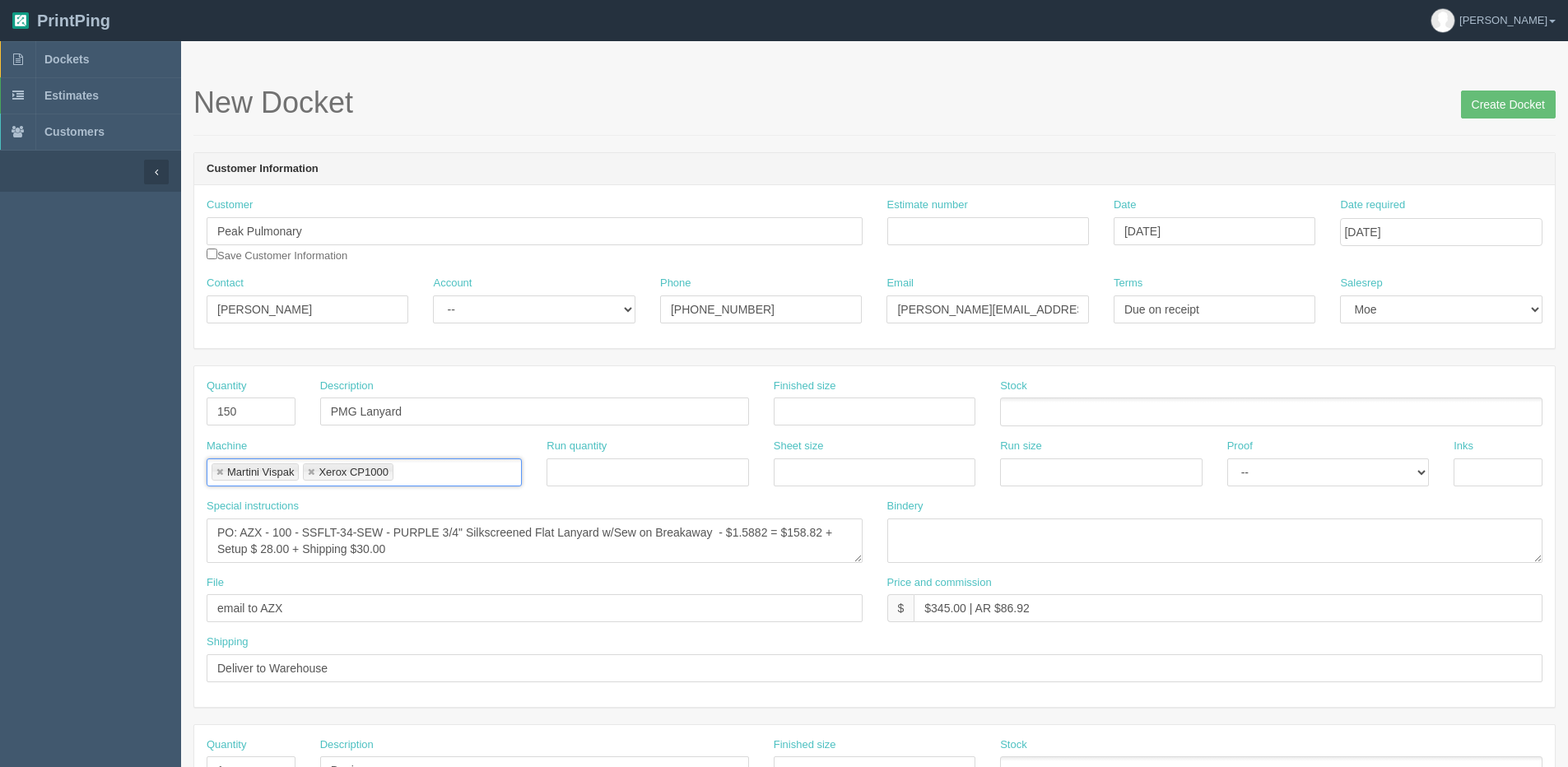
click at [316, 475] on link at bounding box center [311, 473] width 10 height 11
type input "Martini Vispak"
drag, startPoint x: 238, startPoint y: 535, endPoint x: 263, endPoint y: 534, distance: 25.0
click at [263, 534] on textarea "PO: AZX - 100 - SSFLT-34-SEW - PURPLE 3/4" Silkscreened Flat Lanyard w/Sew on B…" at bounding box center [534, 541] width 656 height 44
click at [367, 523] on textarea "PO: AZX - 100 - SSFLT-34-SEW - PURPLE 3/4" Silkscreened Flat Lanyard w/Sew on B…" at bounding box center [534, 541] width 656 height 44
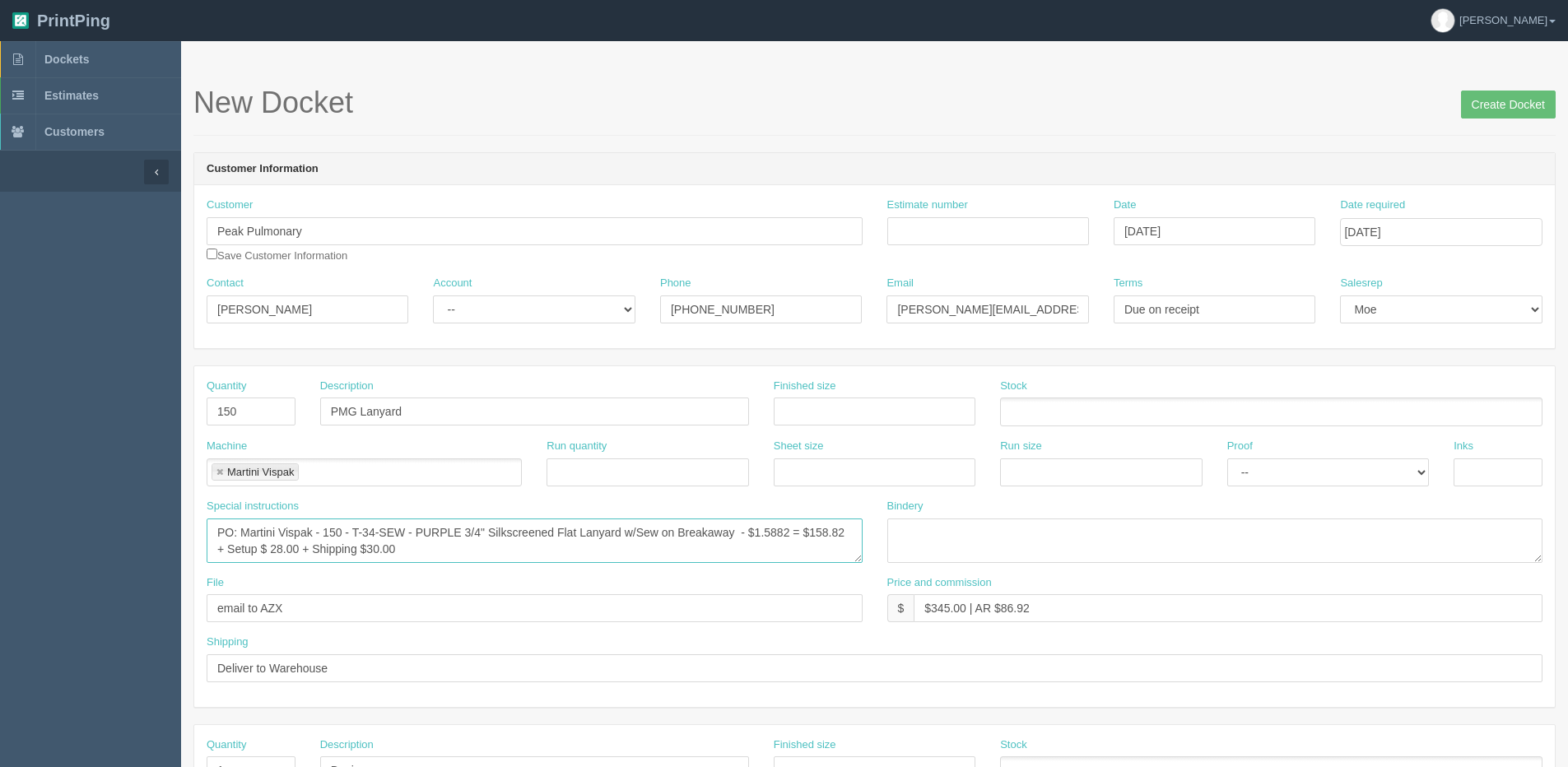
drag, startPoint x: 357, startPoint y: 533, endPoint x: 404, endPoint y: 533, distance: 47.0
click at [404, 533] on textarea "PO: AZX - 100 - SSFLT-34-SEW - PURPLE 3/4" Silkscreened Flat Lanyard w/Sew on B…" at bounding box center [534, 541] width 656 height 44
drag, startPoint x: 412, startPoint y: 530, endPoint x: 1006, endPoint y: 448, distance: 599.6
click at [412, 530] on textarea "PO: AZX - 100 - SSFLT-34-SEW - PURPLE 3/4" Silkscreened Flat Lanyard w/Sew on B…" at bounding box center [534, 541] width 656 height 44
click at [560, 534] on textarea "PO: AZX - 100 - SSFLT-34-SEW - PURPLE 3/4" Silkscreened Flat Lanyard w/Sew on B…" at bounding box center [534, 541] width 656 height 44
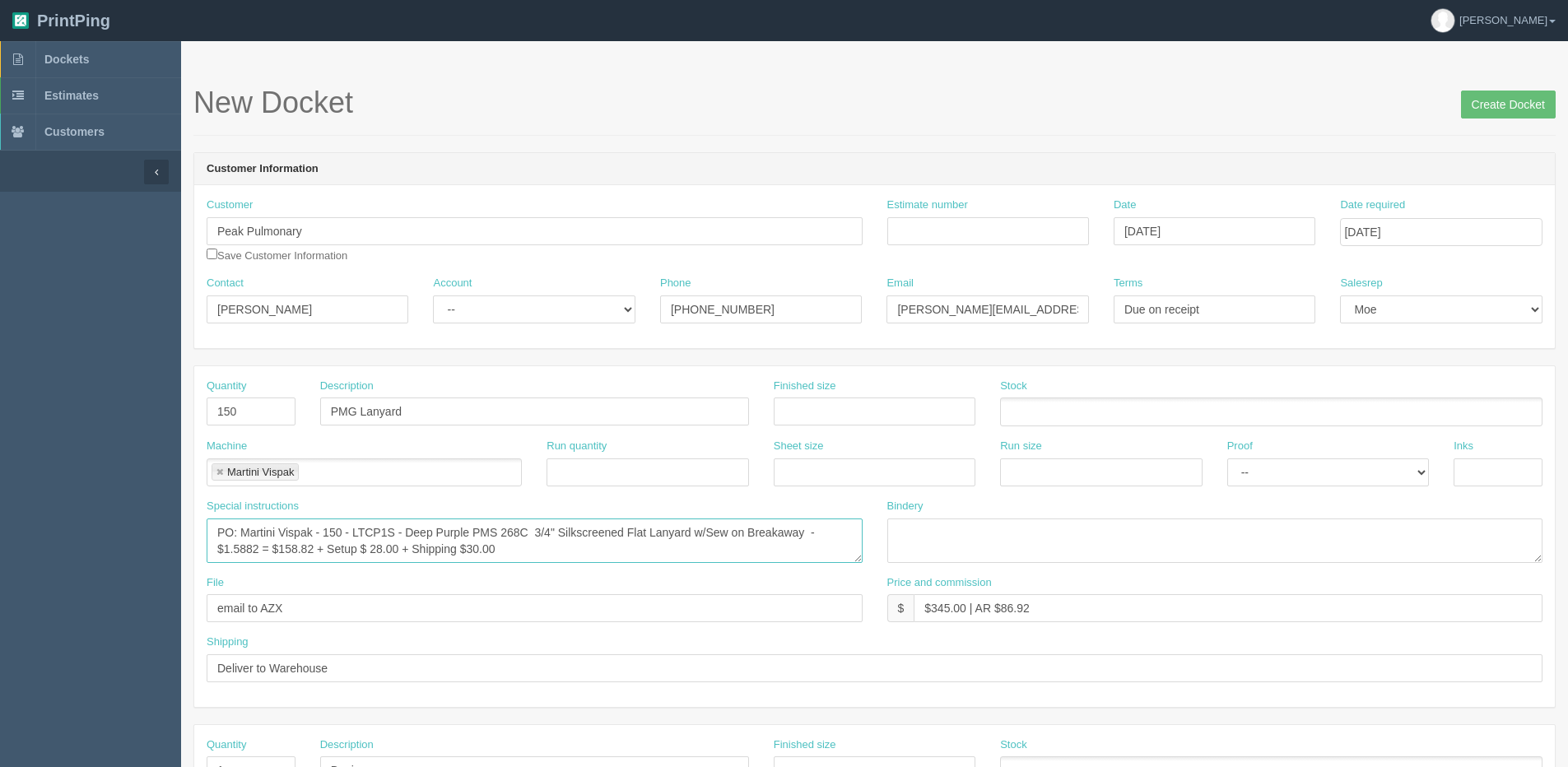
paste textarea "Tradeshow Classic Lanyard, 1 Side Print"
type textarea "PO: Martini Vispak - 150 - LTCP1S - Deep Purple PMS 268C 3/4" Tradeshow Classic…"
click at [1482, 113] on input "Create Docket" at bounding box center [1509, 105] width 94 height 28
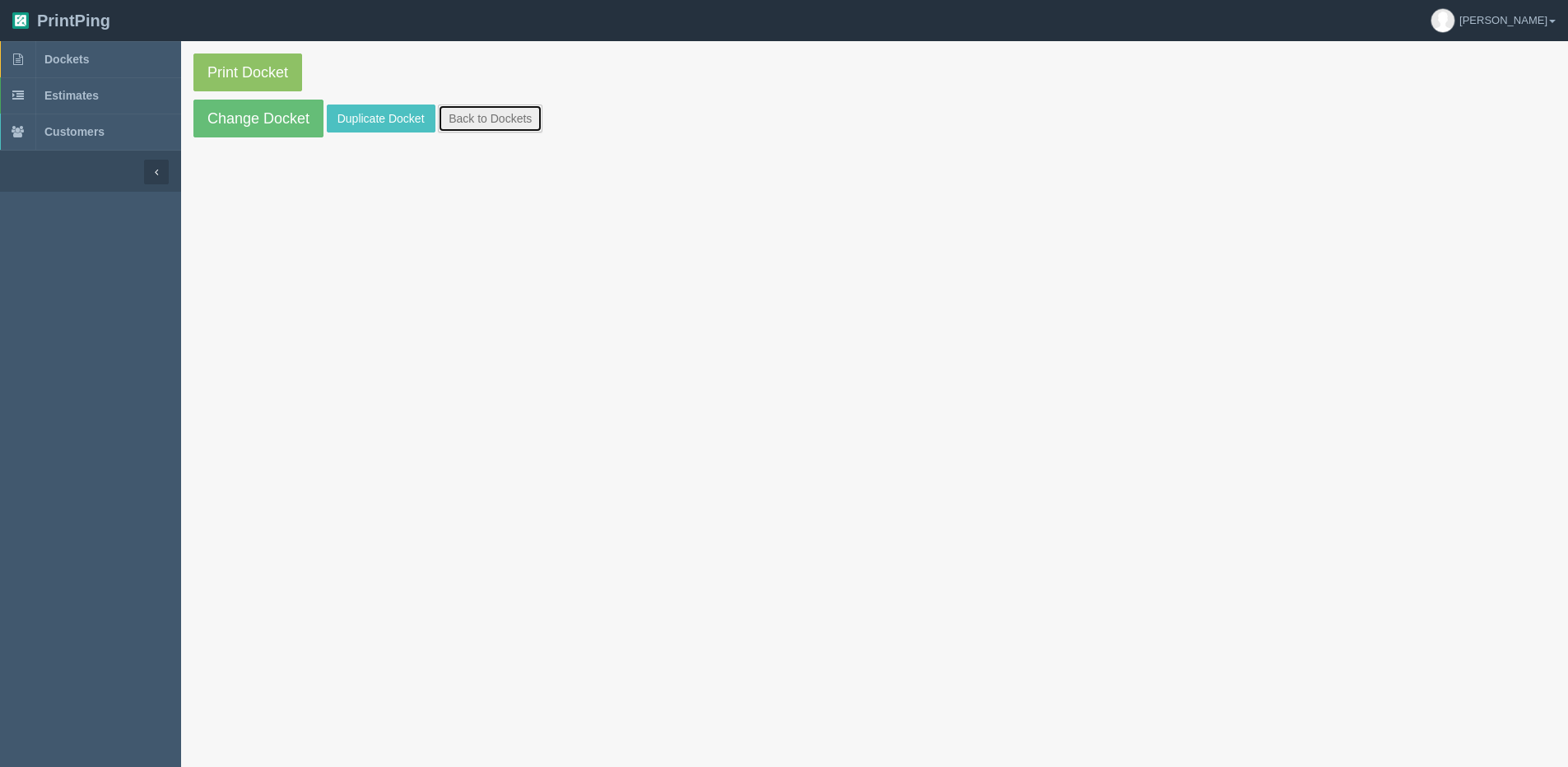
click at [504, 119] on link "Back to Dockets" at bounding box center [490, 119] width 105 height 28
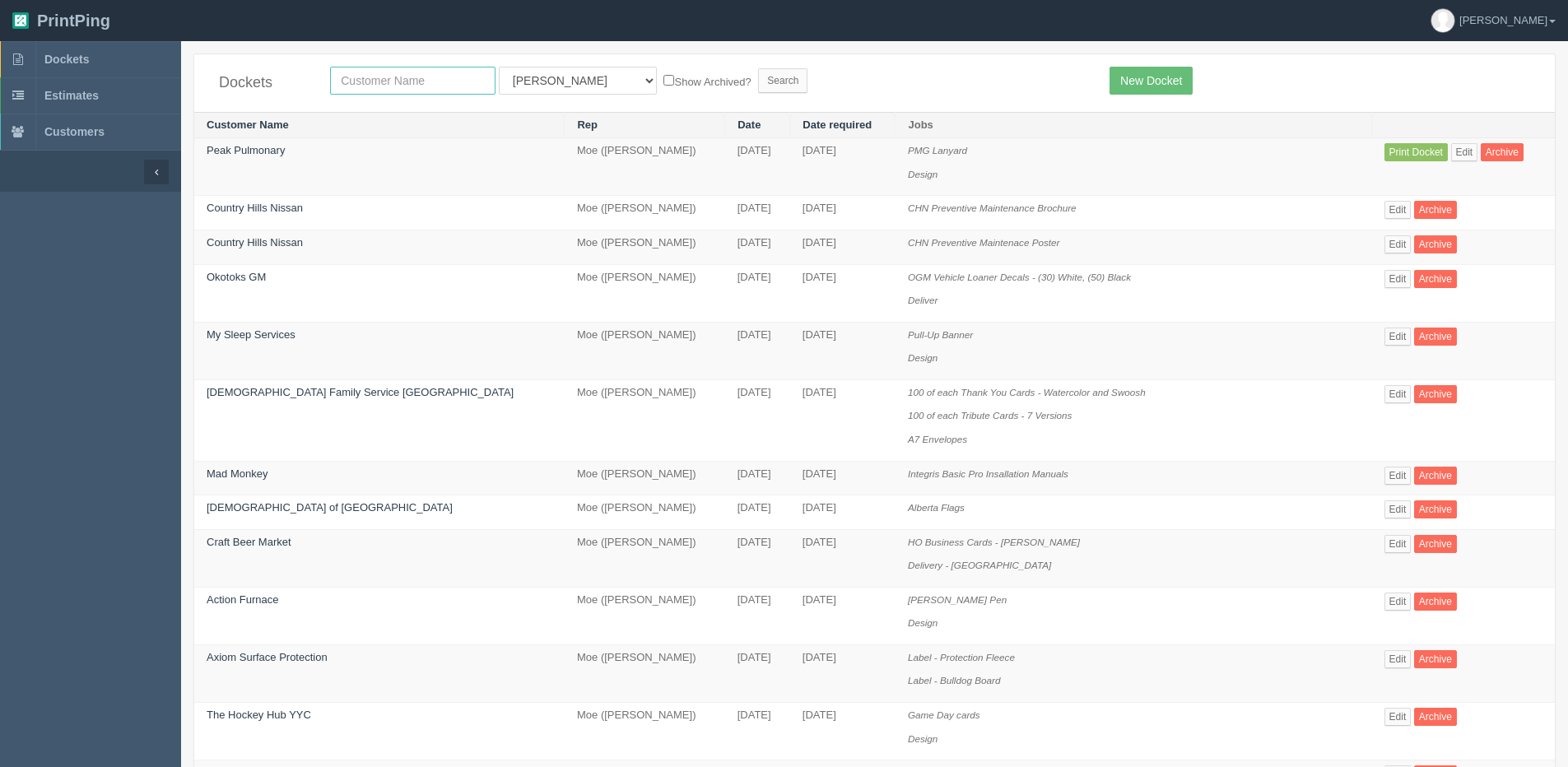
click at [396, 69] on input "text" at bounding box center [412, 81] width 166 height 28
type input "peak"
click at [759, 69] on input "Search" at bounding box center [783, 81] width 49 height 25
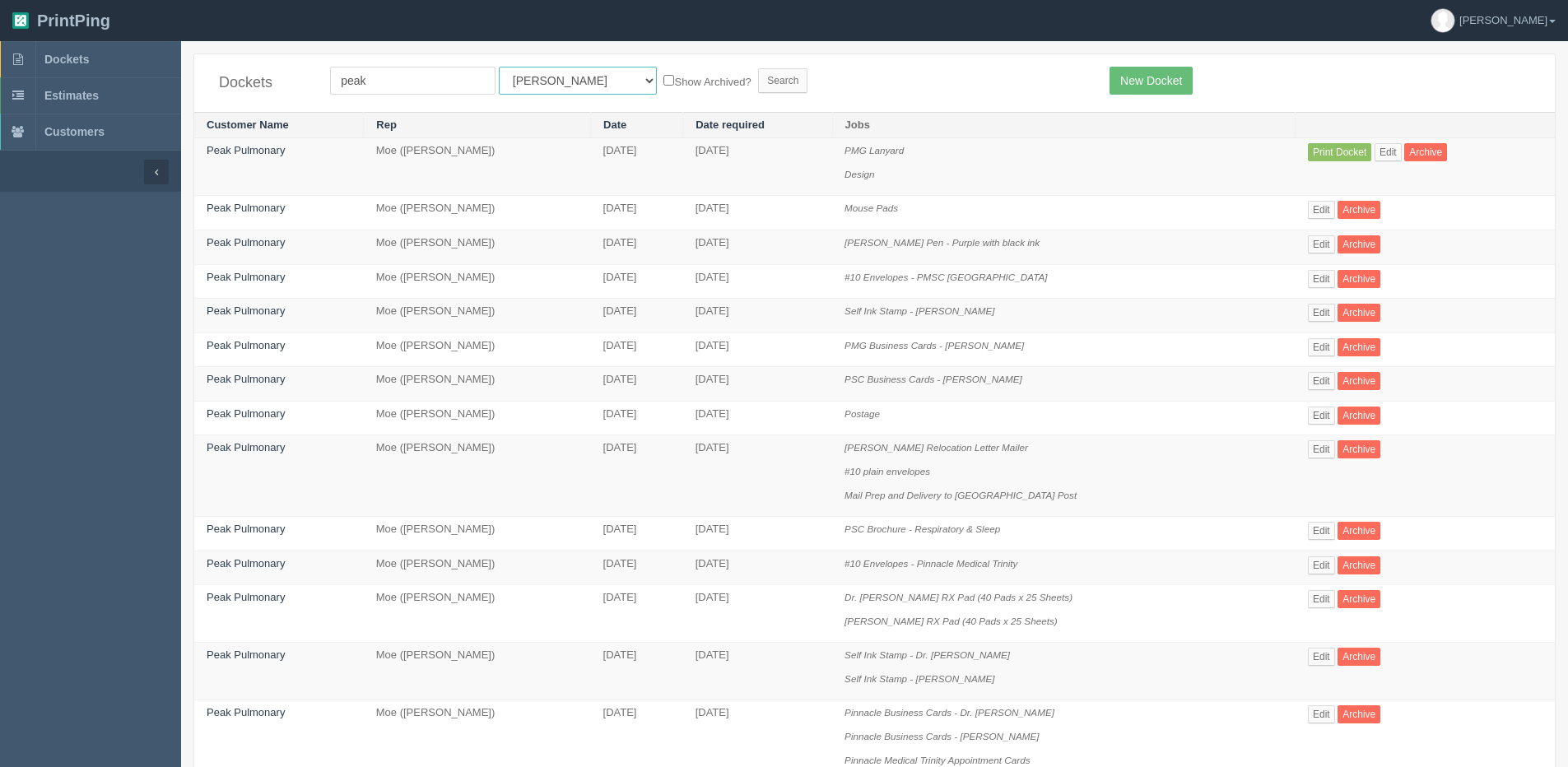
drag, startPoint x: 570, startPoint y: 82, endPoint x: 554, endPoint y: 95, distance: 20.6
click at [568, 83] on select "All Users [PERSON_NAME] Test 1 [PERSON_NAME] [PERSON_NAME] [PERSON_NAME] France…" at bounding box center [578, 81] width 158 height 28
select select "7"
click at [499, 67] on select "All Users [PERSON_NAME] Test 1 [PERSON_NAME] [PERSON_NAME] [PERSON_NAME] France…" at bounding box center [578, 81] width 158 height 28
click at [663, 79] on label "Show Archived?" at bounding box center [707, 81] width 87 height 19
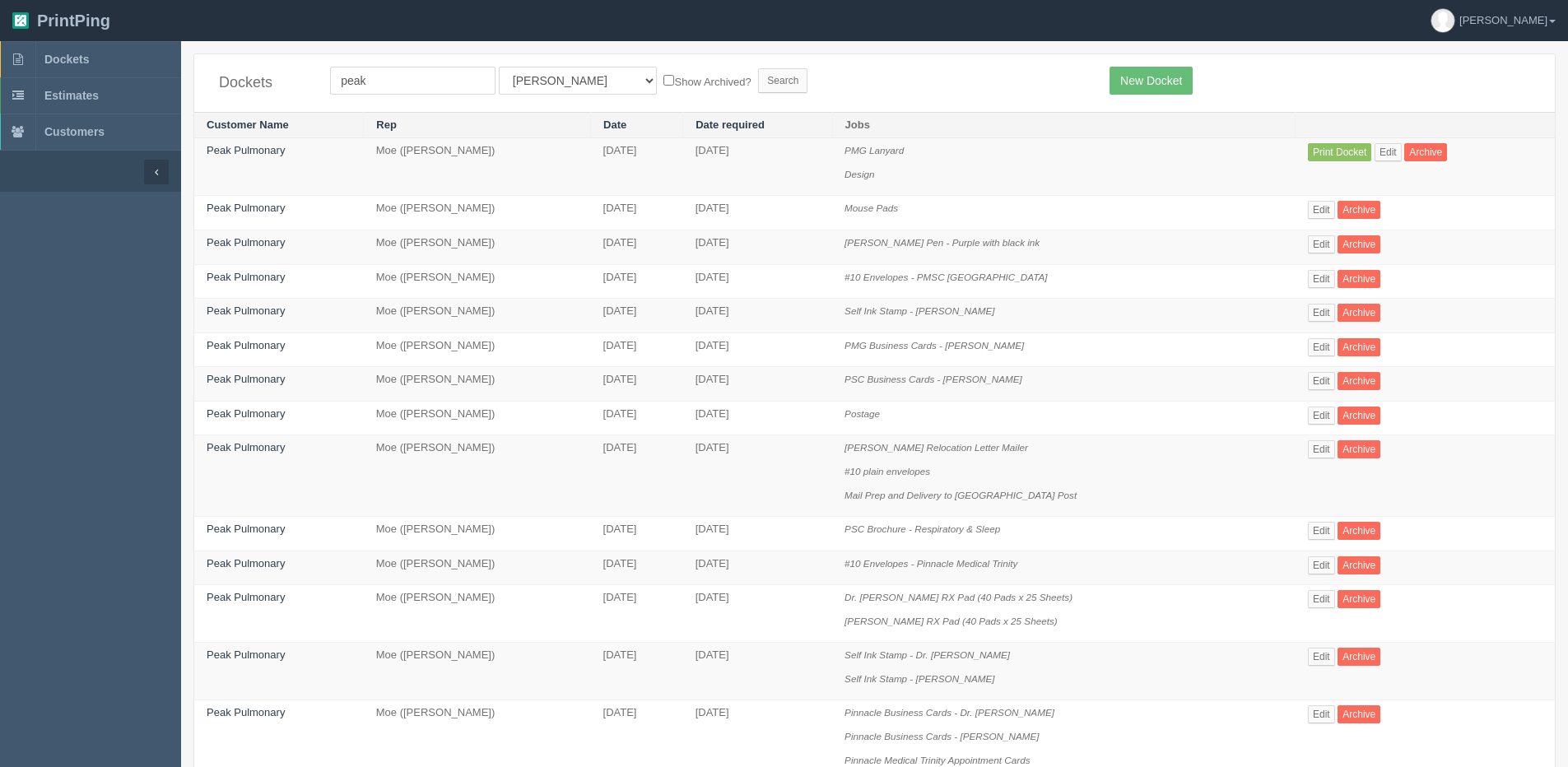
click at [663, 79] on input "Show Archived?" at bounding box center [669, 81] width 11 height 11
checkbox input "true"
click at [759, 79] on input "Search" at bounding box center [783, 81] width 49 height 25
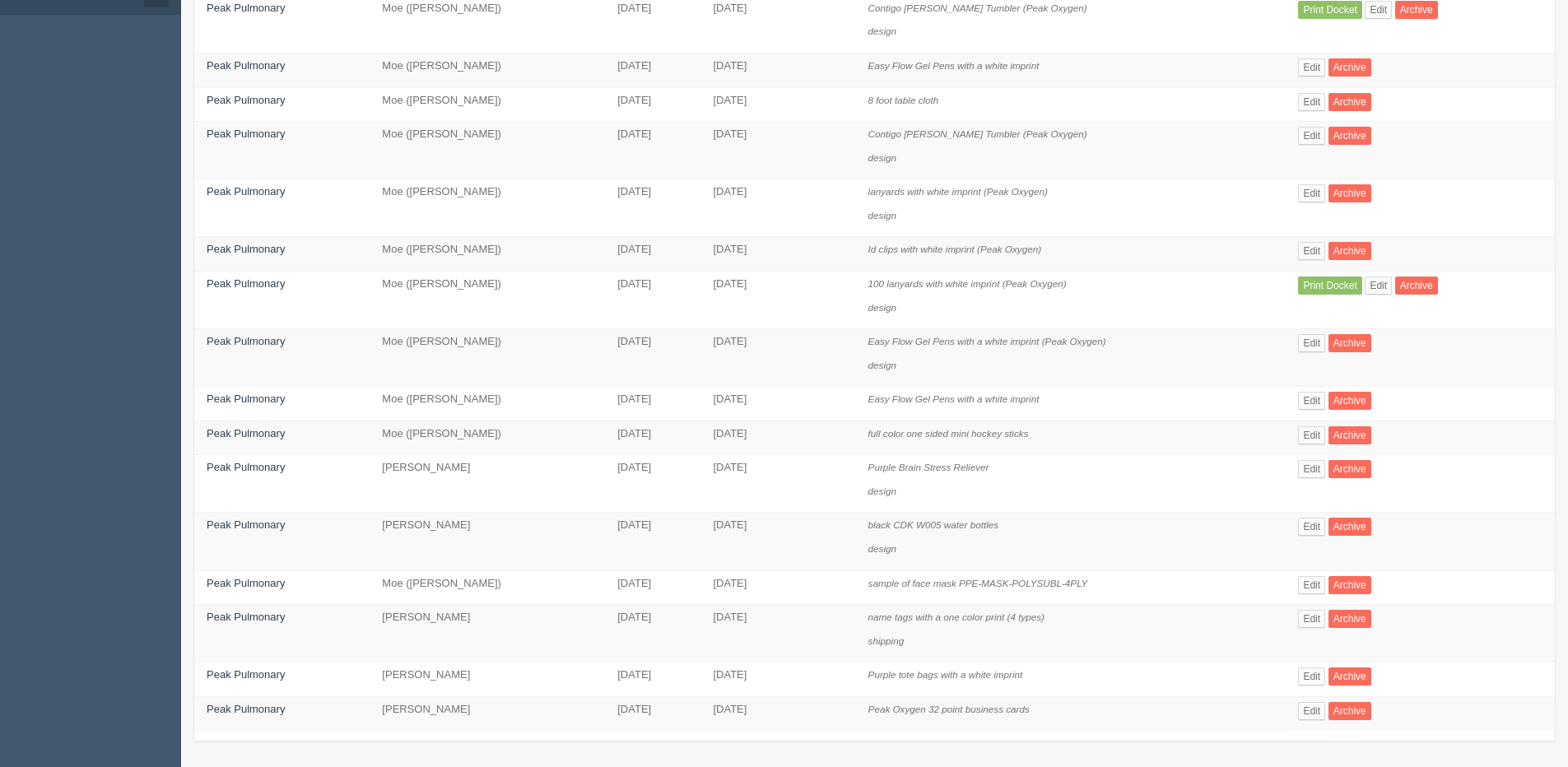
scroll to position [181, 0]
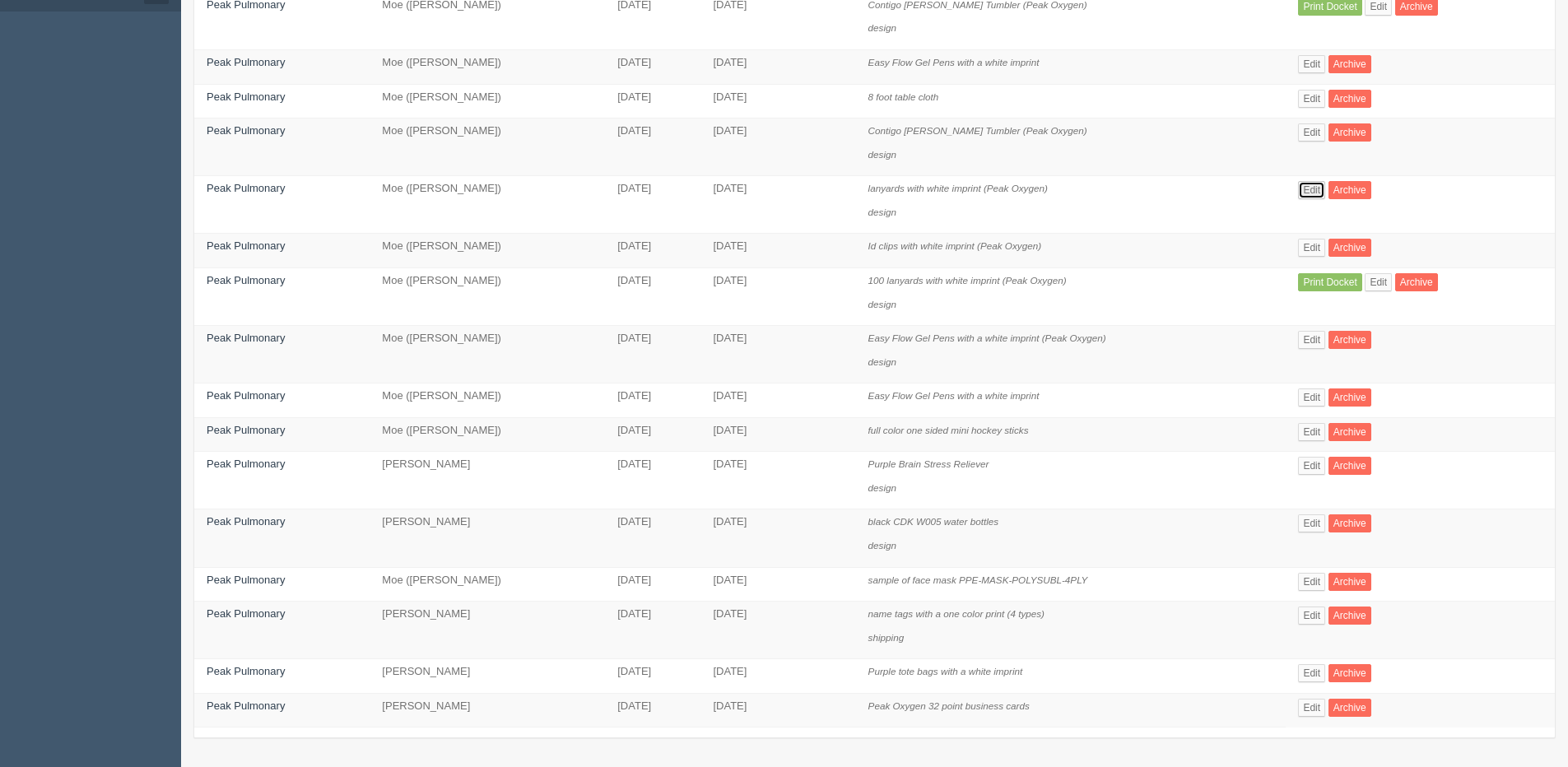
click at [1319, 187] on link "Edit" at bounding box center [1311, 191] width 27 height 19
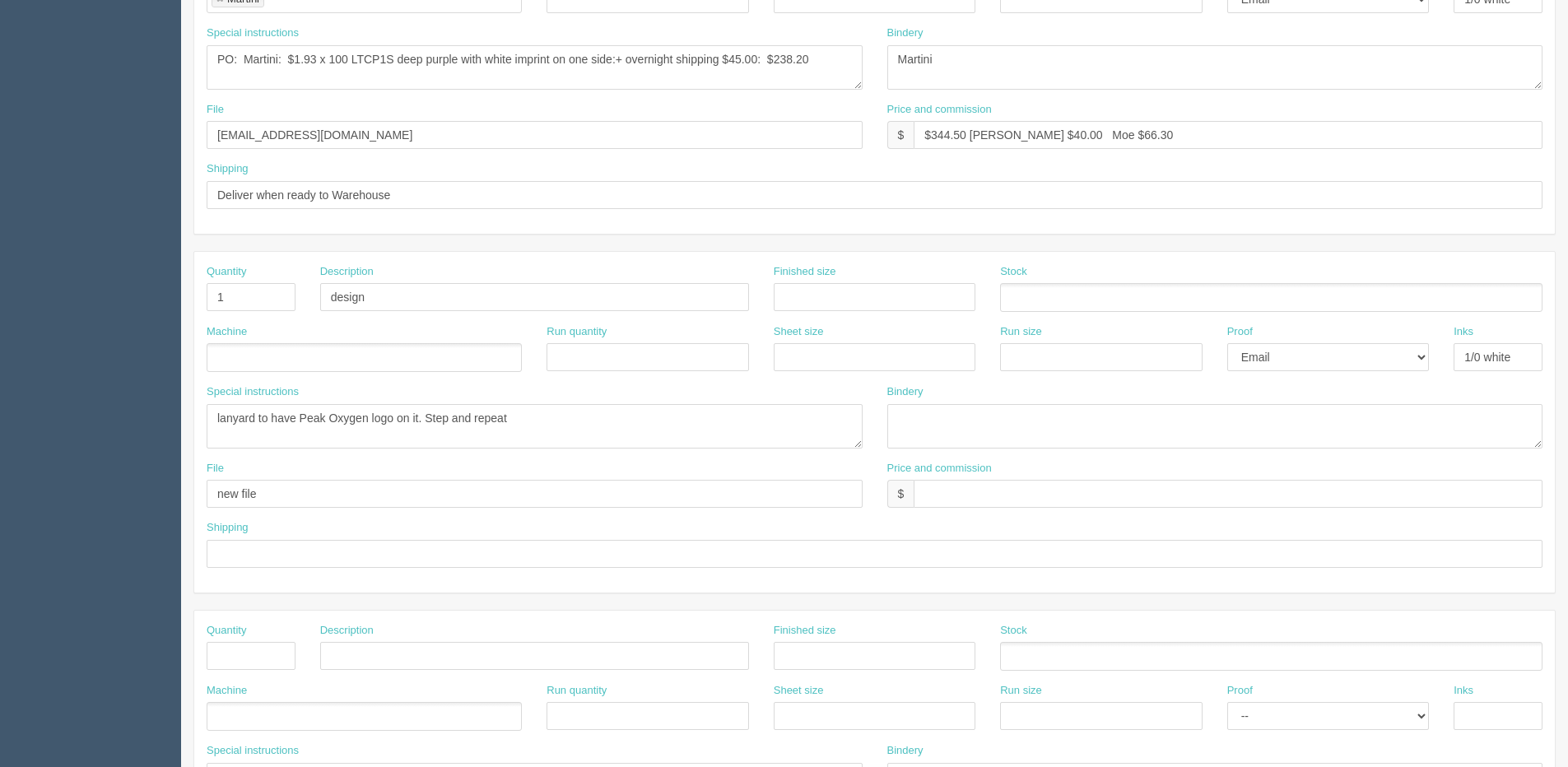
scroll to position [494, 0]
